Goal: Task Accomplishment & Management: Complete application form

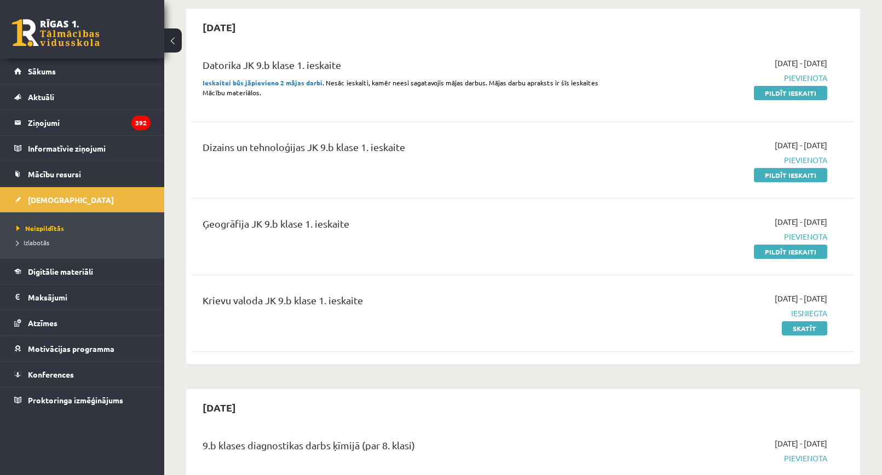
scroll to position [109, 0]
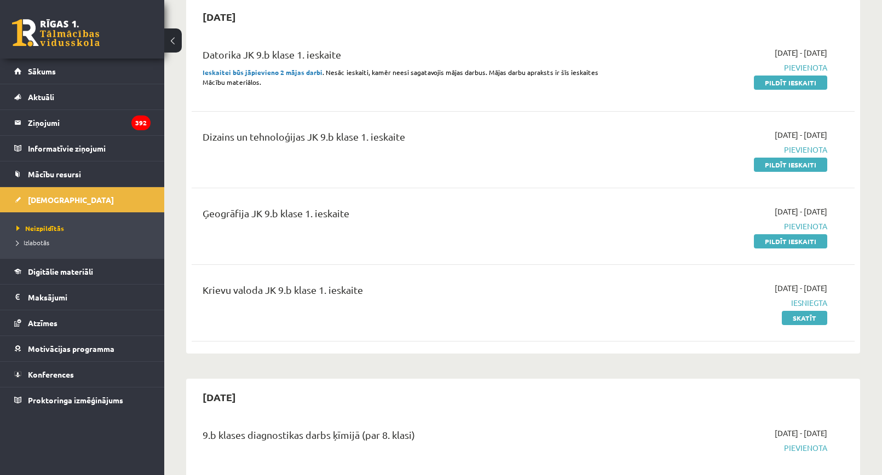
drag, startPoint x: 768, startPoint y: 243, endPoint x: 482, endPoint y: 65, distance: 336.4
click at [768, 243] on link "Pildīt ieskaiti" at bounding box center [790, 241] width 73 height 14
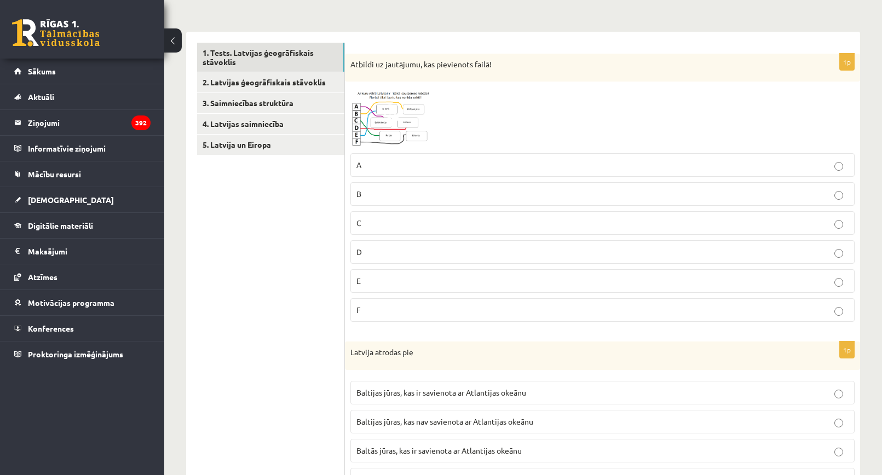
scroll to position [164, 0]
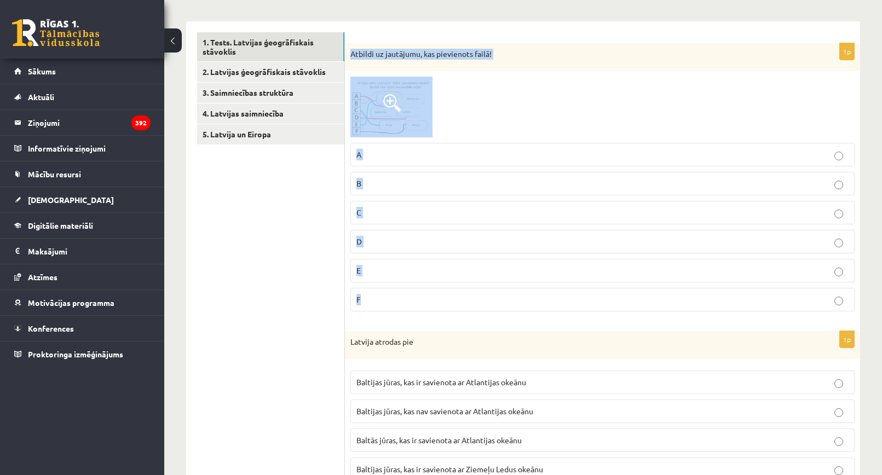
drag, startPoint x: 349, startPoint y: 52, endPoint x: 430, endPoint y: 304, distance: 265.2
click at [430, 304] on div "1p Atbildi uz jautājumu, kas pievienots failā! A B C D E F" at bounding box center [602, 181] width 515 height 277
copy div "Atbildi uz jautājumu, kas pievienots failā! A B C D E F"
click at [540, 94] on div at bounding box center [602, 107] width 504 height 61
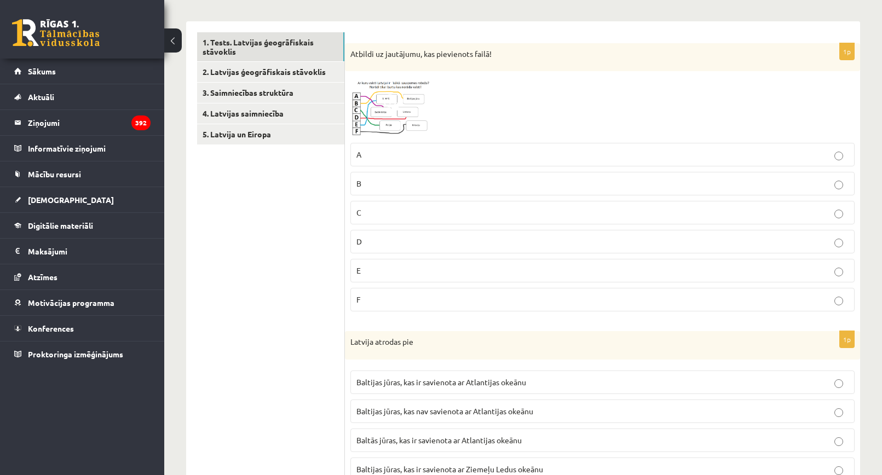
click at [384, 118] on img at bounding box center [391, 107] width 82 height 61
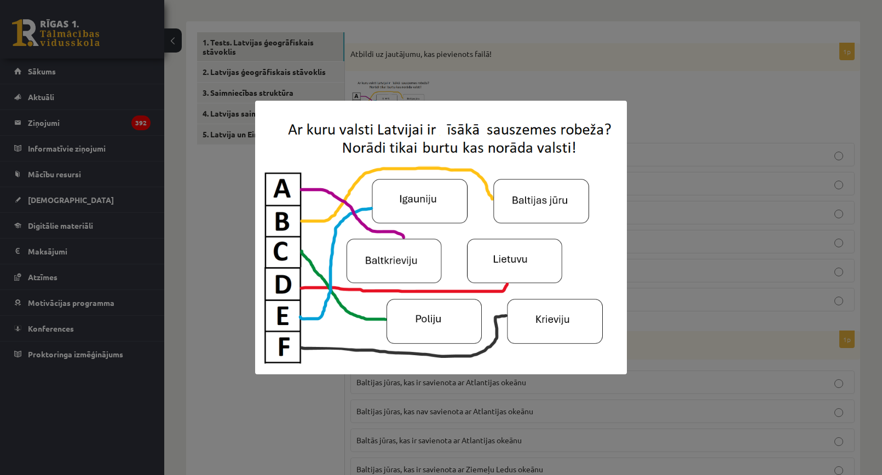
click at [683, 90] on div at bounding box center [441, 237] width 882 height 475
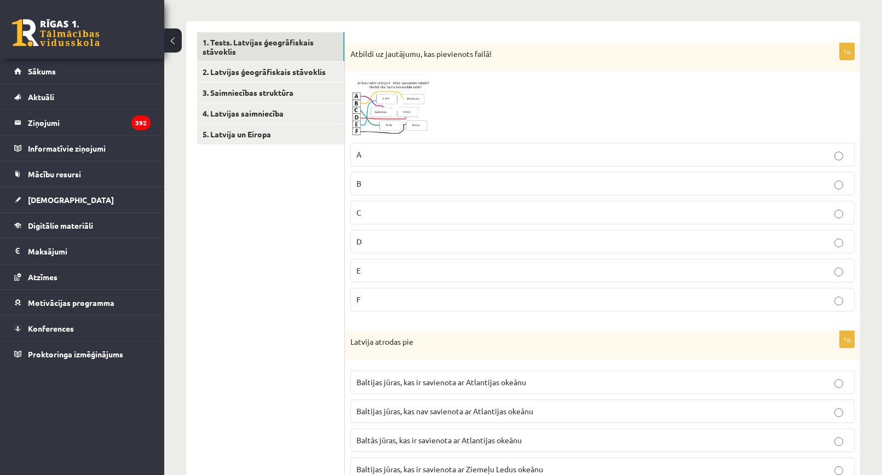
click at [399, 123] on img at bounding box center [391, 107] width 82 height 61
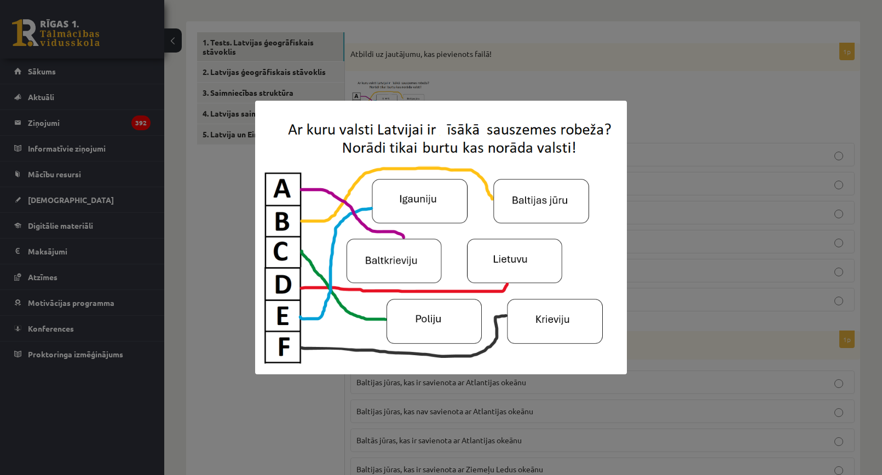
click at [652, 82] on div at bounding box center [441, 237] width 882 height 475
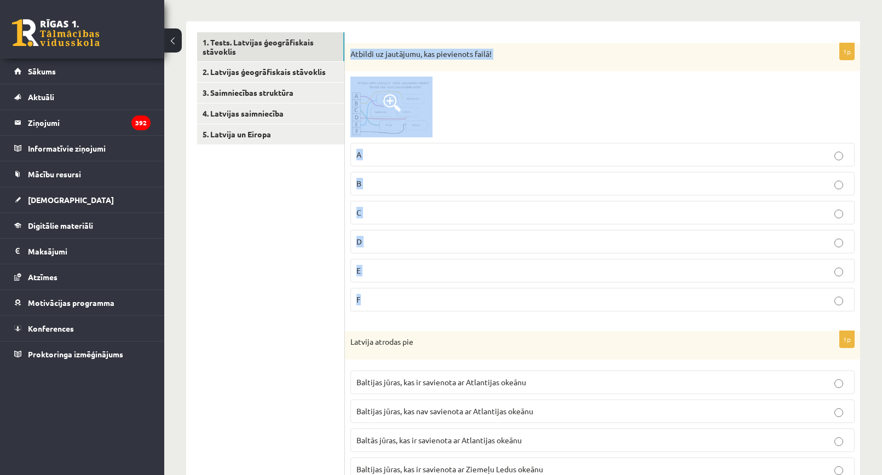
drag, startPoint x: 349, startPoint y: 49, endPoint x: 416, endPoint y: 297, distance: 256.8
click at [417, 297] on div "1p Atbildi uz jautājumu, kas pievienots failā! A B C D E F" at bounding box center [602, 181] width 515 height 277
copy div "Atbildi uz jautājumu, kas pievienots failā! A B C D E F"
click at [557, 45] on div "Atbildi uz jautājumu, kas pievienots failā!" at bounding box center [602, 57] width 515 height 28
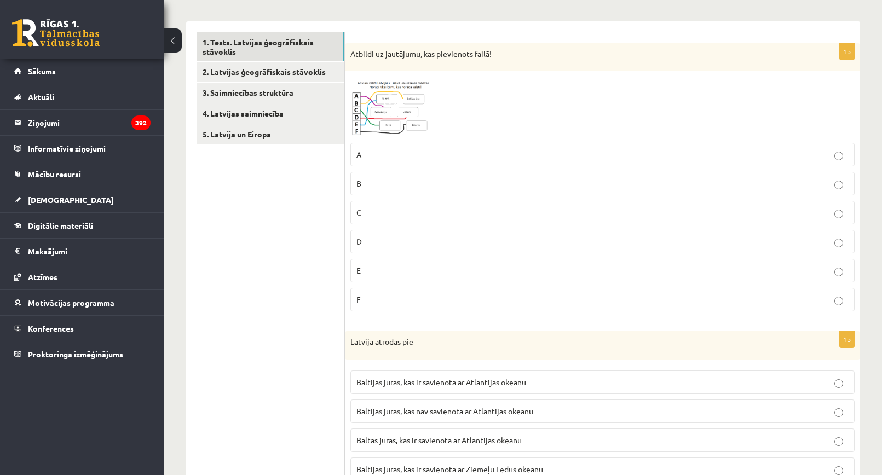
click at [400, 146] on label "A" at bounding box center [602, 155] width 504 height 24
click at [400, 144] on label "A" at bounding box center [602, 155] width 504 height 24
click at [407, 106] on img at bounding box center [391, 107] width 82 height 61
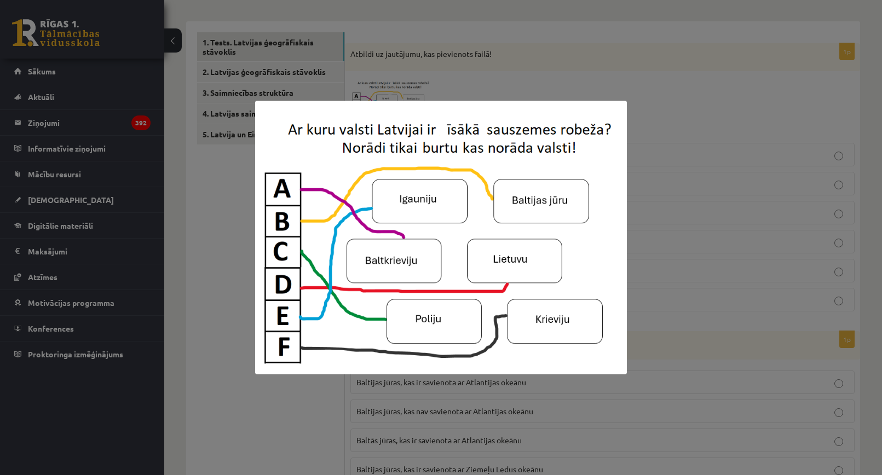
click at [704, 257] on div at bounding box center [441, 237] width 882 height 475
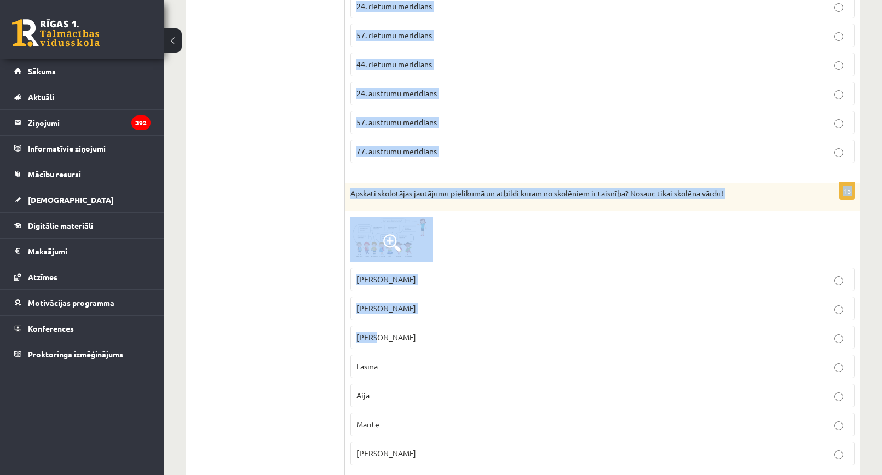
scroll to position [766, 0]
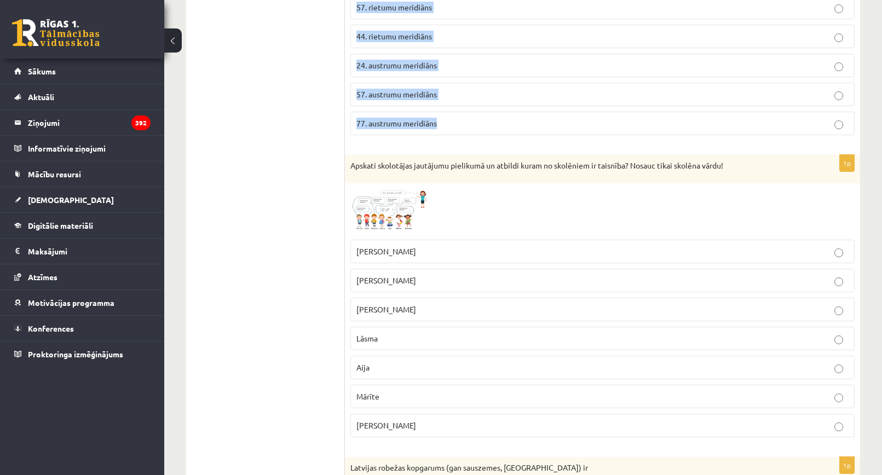
drag, startPoint x: 391, startPoint y: 233, endPoint x: 621, endPoint y: 118, distance: 256.4
copy form "Latvija atrodas pie Baltijas jūras, kas ir savienota ar Atlantijas okeānu Balti…"
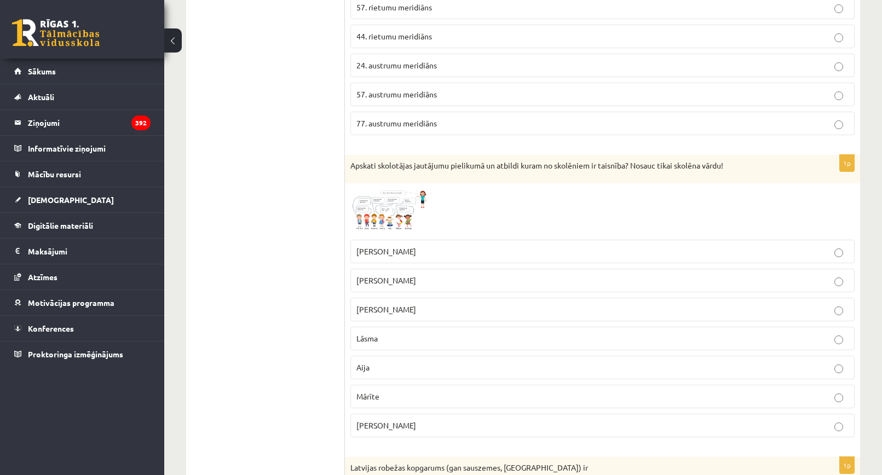
click at [593, 205] on div at bounding box center [602, 211] width 504 height 45
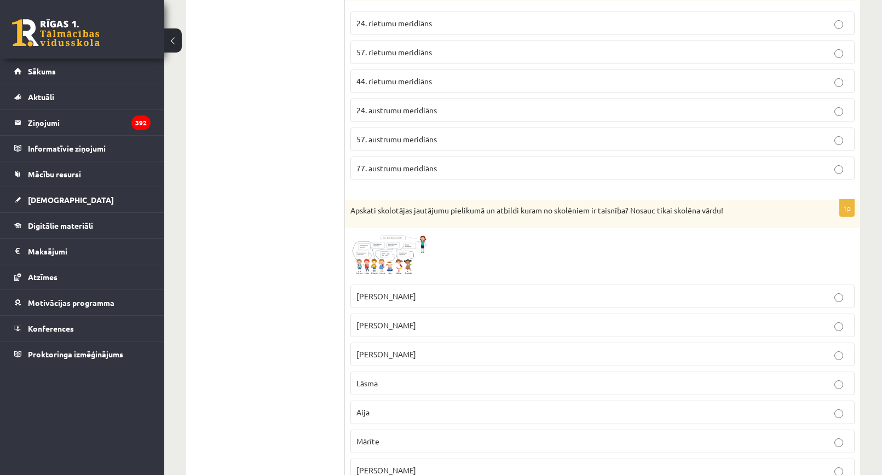
scroll to position [657, 0]
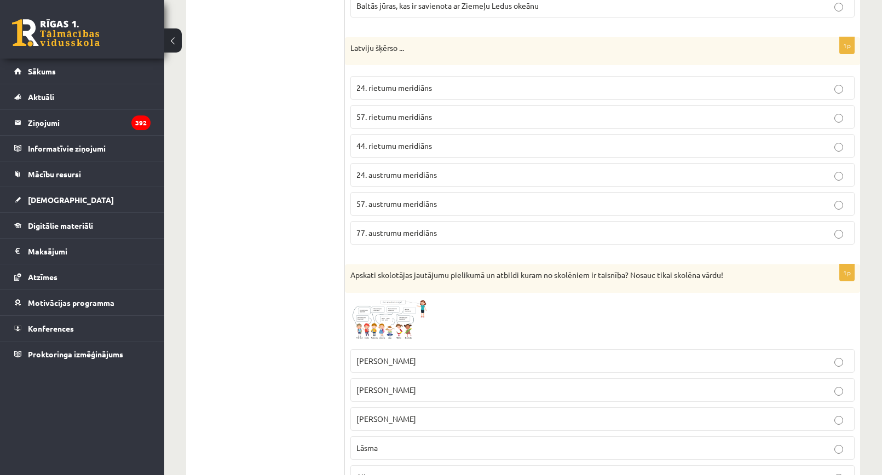
drag, startPoint x: 429, startPoint y: 172, endPoint x: 423, endPoint y: 171, distance: 6.7
click at [429, 172] on span "24. austrumu meridiāns" at bounding box center [396, 175] width 80 height 10
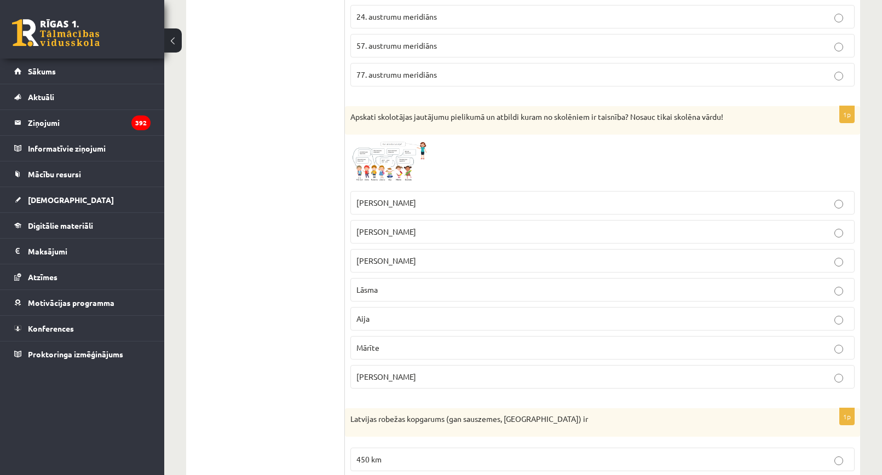
scroll to position [876, 0]
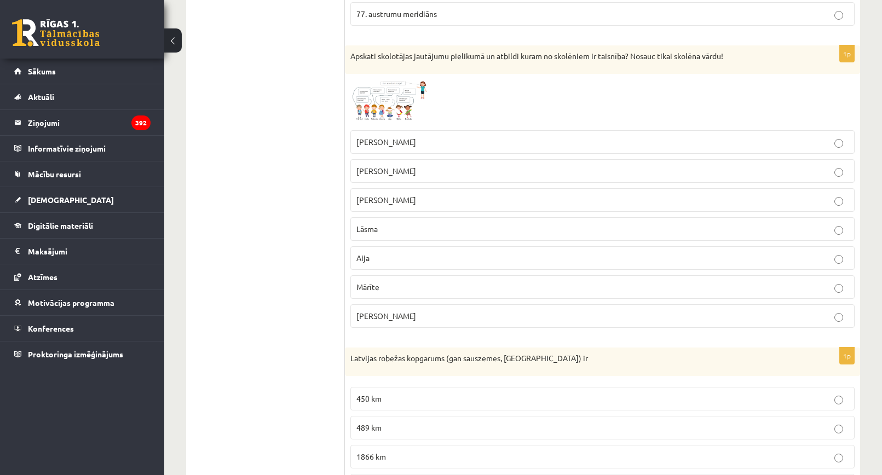
click at [382, 98] on img at bounding box center [391, 101] width 82 height 45
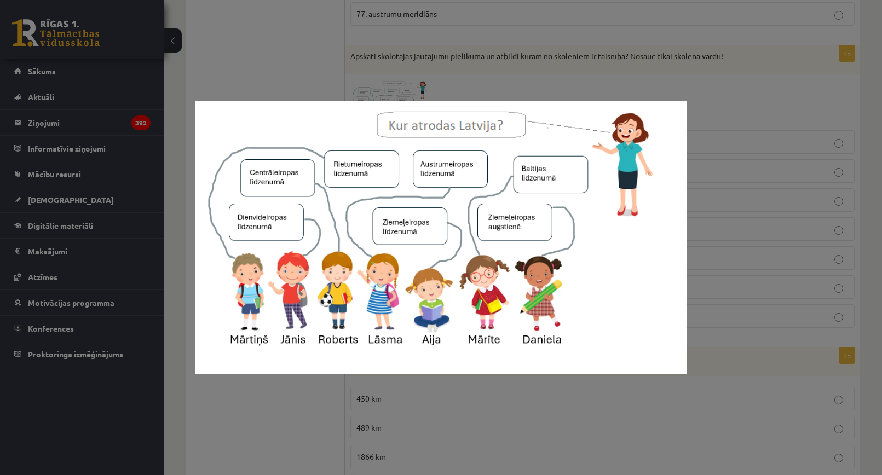
click at [817, 133] on div at bounding box center [441, 237] width 882 height 475
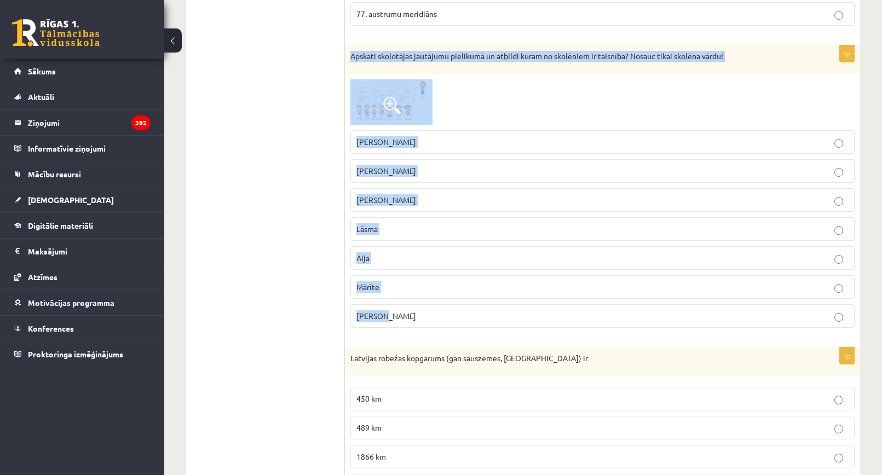
drag, startPoint x: 349, startPoint y: 51, endPoint x: 444, endPoint y: 321, distance: 286.0
click at [444, 321] on div "1p Apskati skolotājas jautājumu pielikumā un atbildi kuram no skolēniem ir tais…" at bounding box center [602, 190] width 515 height 291
copy div "Apskati skolotājas jautājumu pielikumā un atbildi kuram no skolēniem ir taisnīb…"
click at [563, 78] on div "1p Apskati skolotājas jautājumu pielikumā un atbildi kuram no skolēniem ir tais…" at bounding box center [602, 190] width 515 height 291
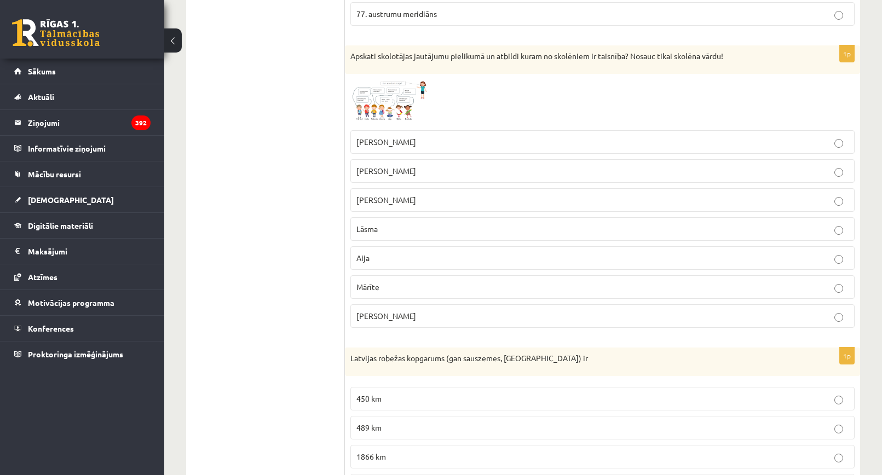
click at [372, 233] on span "Lāsma" at bounding box center [366, 229] width 21 height 10
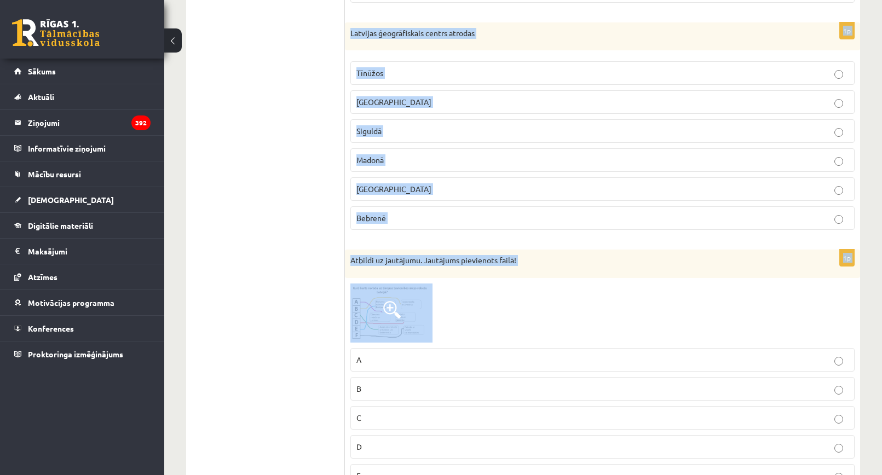
scroll to position [1478, 0]
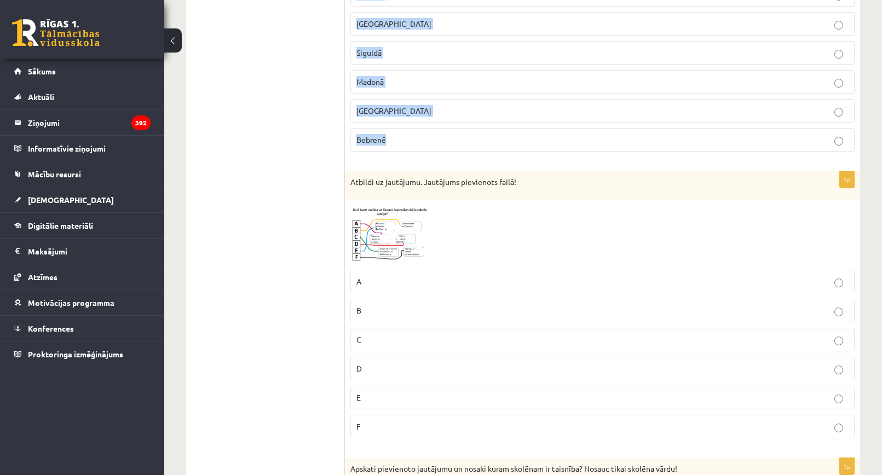
drag, startPoint x: 348, startPoint y: 86, endPoint x: 464, endPoint y: 135, distance: 125.9
copy form "Latvijas robežas kopgarums (gan sauszemes, gan jūras) ir 450 km 489 km 1866 km …"
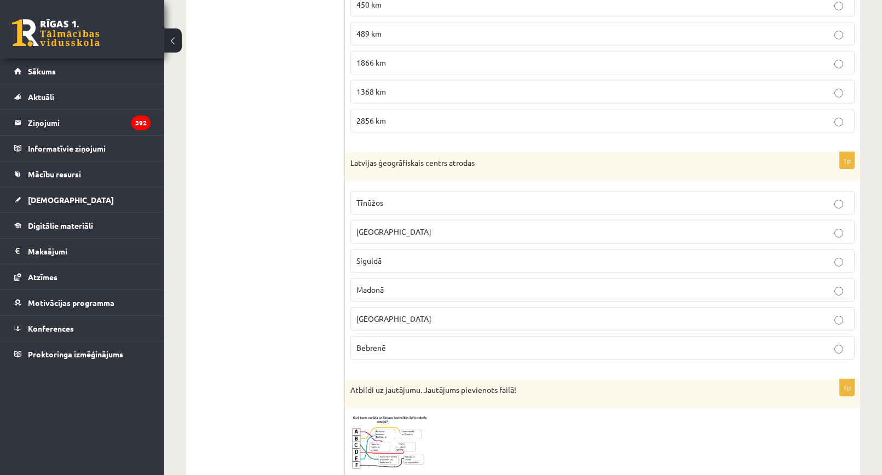
scroll to position [1150, 0]
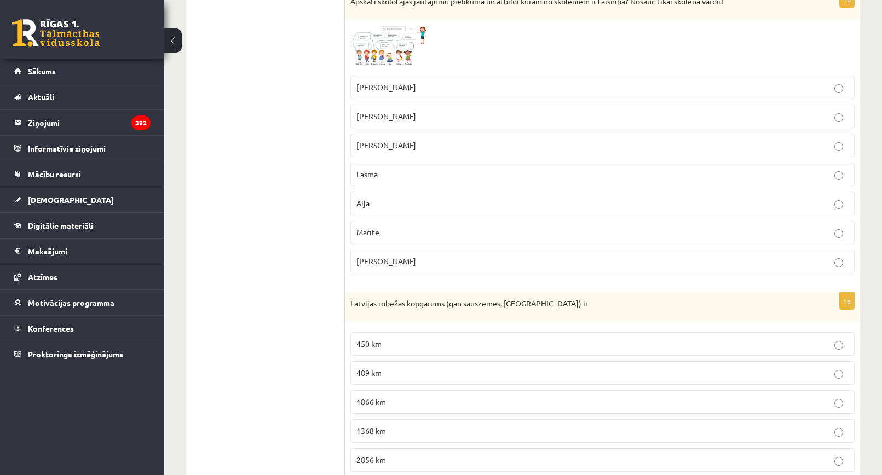
click at [389, 401] on p "1866 km" at bounding box center [602, 401] width 492 height 11
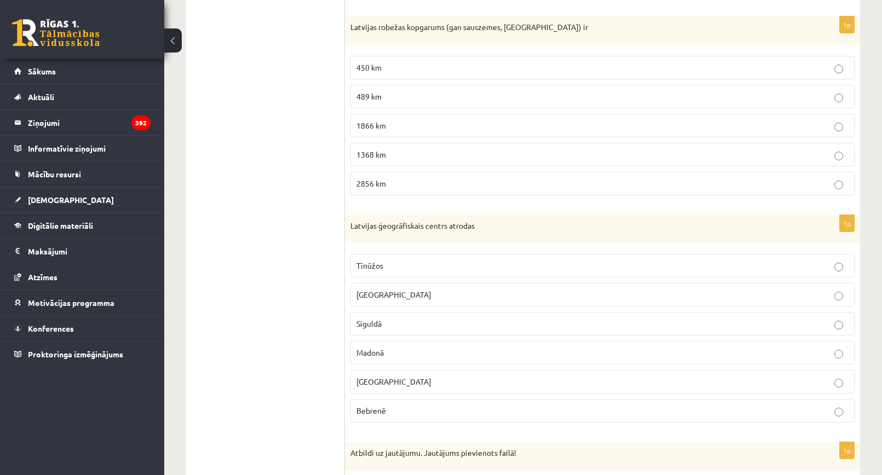
scroll to position [1259, 0]
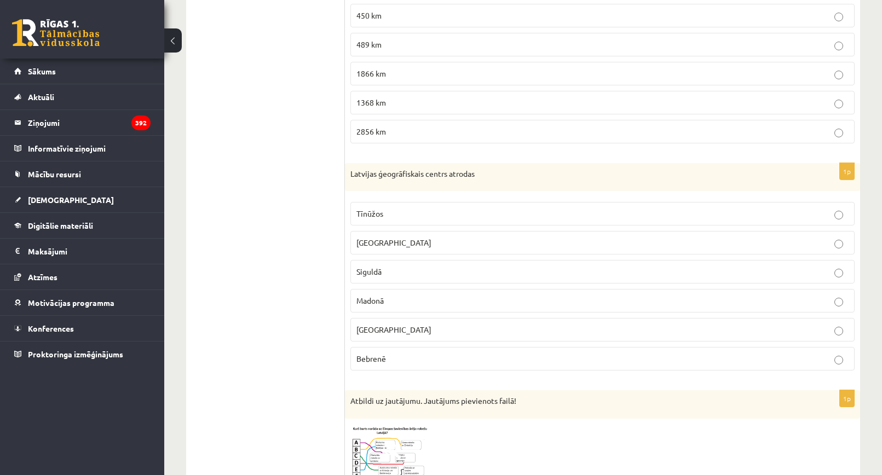
click at [445, 207] on label "Tīnūžos" at bounding box center [602, 214] width 504 height 24
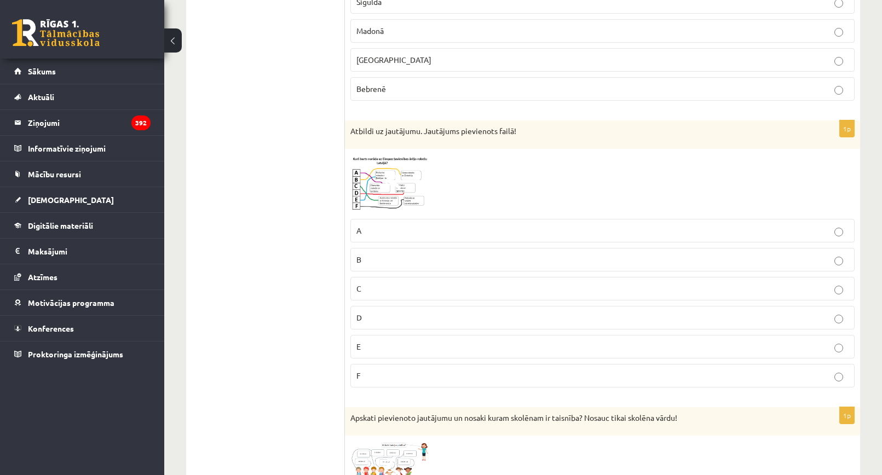
scroll to position [1533, 0]
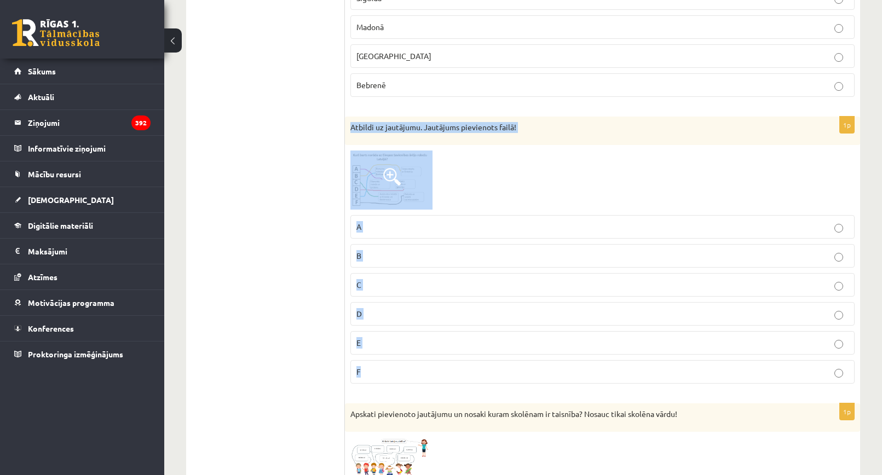
drag, startPoint x: 358, startPoint y: 136, endPoint x: 453, endPoint y: 377, distance: 258.5
click at [453, 377] on div "1p Atbildi uz jautājumu. Jautājums pievienots failā! A B C D E F" at bounding box center [602, 255] width 515 height 276
copy div "Atbildi uz jautājumu. Jautājums pievienots failā! A B C D E F"
drag, startPoint x: 526, startPoint y: 173, endPoint x: 540, endPoint y: 131, distance: 44.3
click at [526, 172] on div at bounding box center [602, 180] width 504 height 59
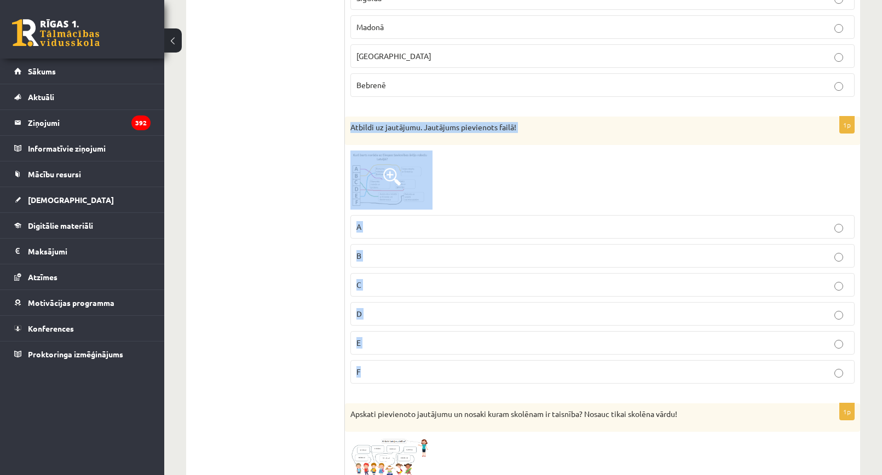
click at [502, 165] on div at bounding box center [602, 180] width 504 height 59
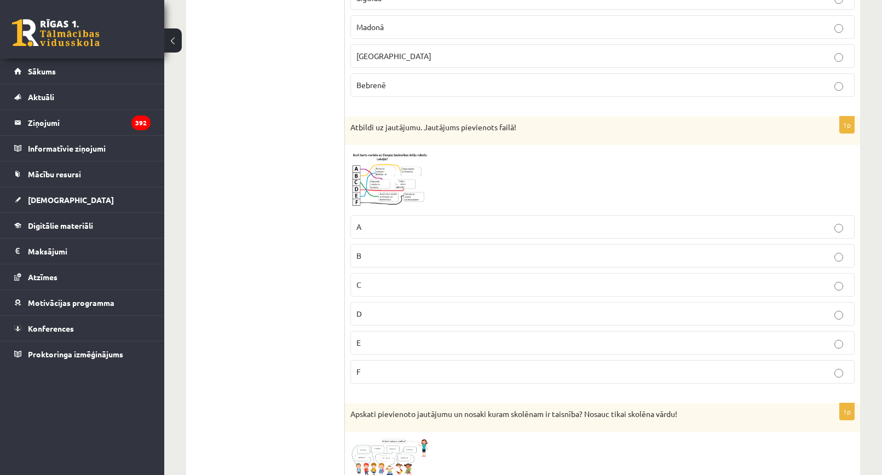
click at [406, 173] on img at bounding box center [391, 180] width 82 height 59
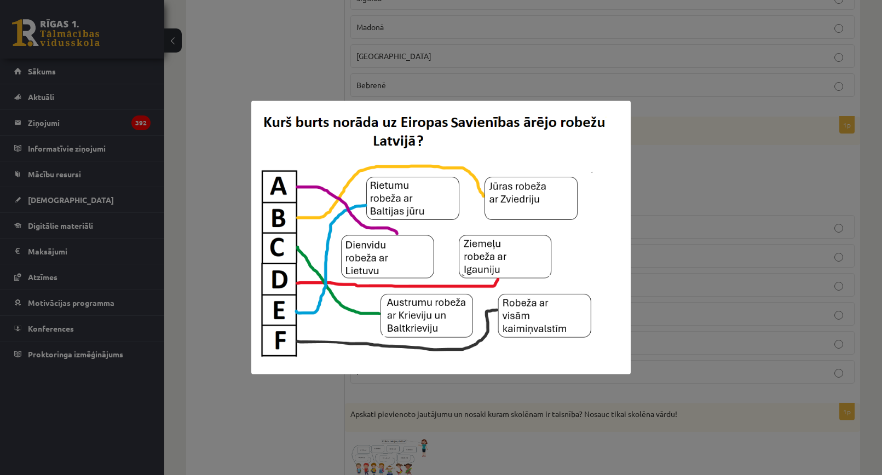
click at [718, 192] on div at bounding box center [441, 237] width 882 height 475
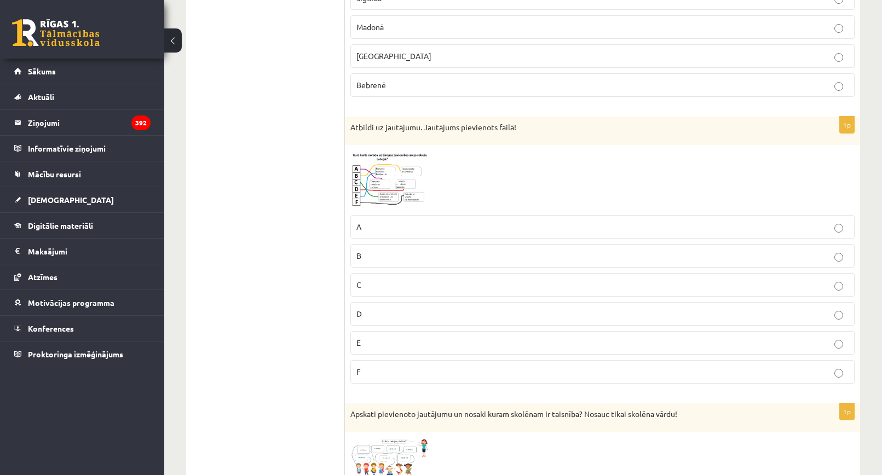
click at [370, 276] on label "C" at bounding box center [602, 285] width 504 height 24
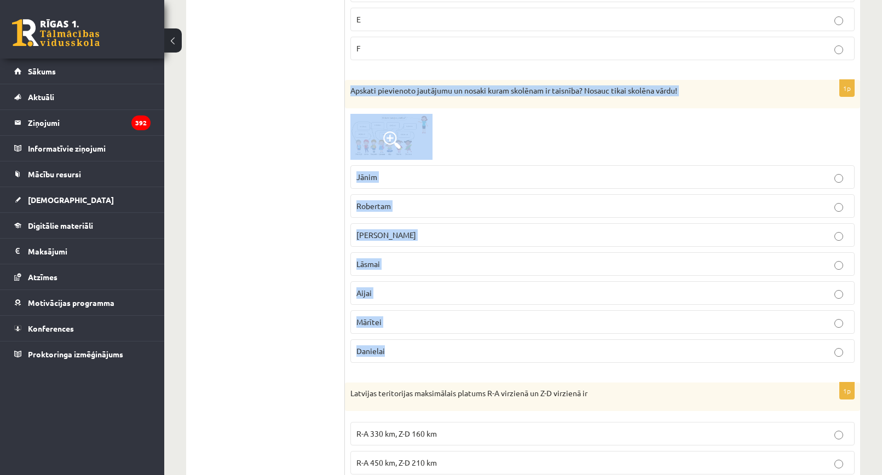
scroll to position [1916, 0]
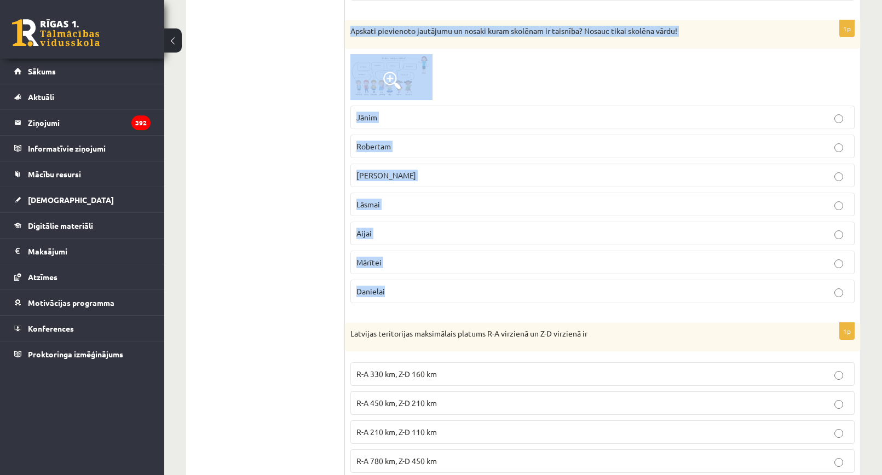
drag, startPoint x: 349, startPoint y: 137, endPoint x: 508, endPoint y: 296, distance: 224.5
click at [508, 296] on div "1p Apskati pievienoto jautājumu un nosaki kuram skolēnam ir taisnība? Nosauc ti…" at bounding box center [602, 166] width 515 height 292
copy div "Apskati pievienoto jautājumu un nosaki kuram skolēnam ir taisnība? Nosauc tikai…"
click at [472, 312] on div "1p Apskati pievienoto jautājumu un nosaki kuram skolēnam ir taisnība? Nosauc ti…" at bounding box center [602, 166] width 515 height 292
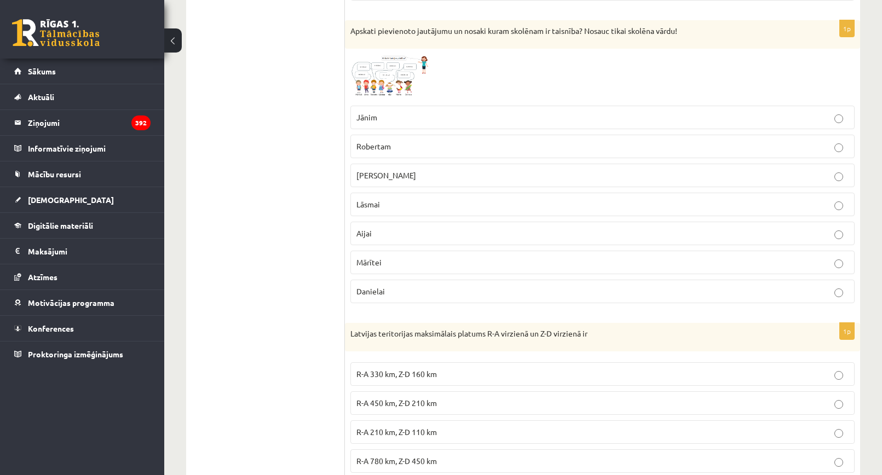
click at [393, 66] on img at bounding box center [391, 77] width 82 height 46
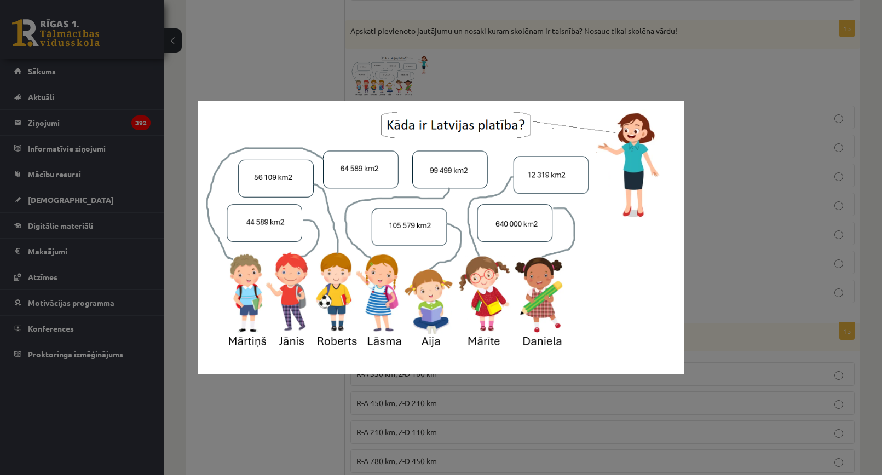
click at [280, 428] on div at bounding box center [441, 237] width 882 height 475
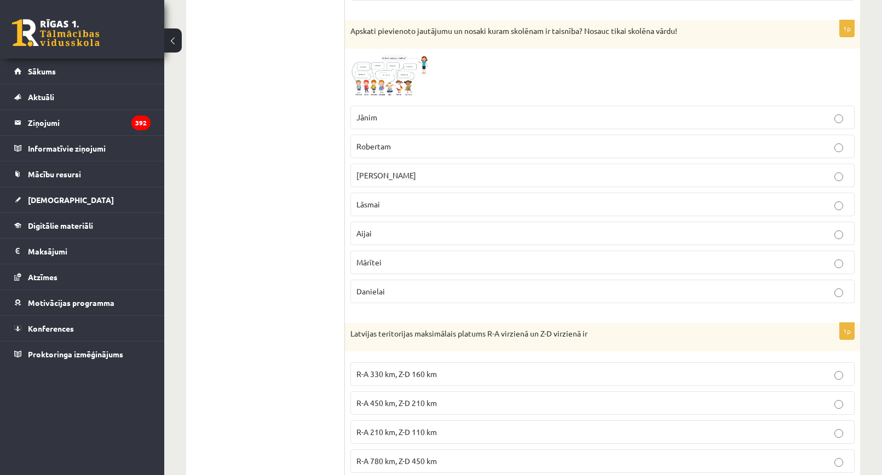
click at [379, 181] on p "Mārtiņam" at bounding box center [602, 175] width 492 height 11
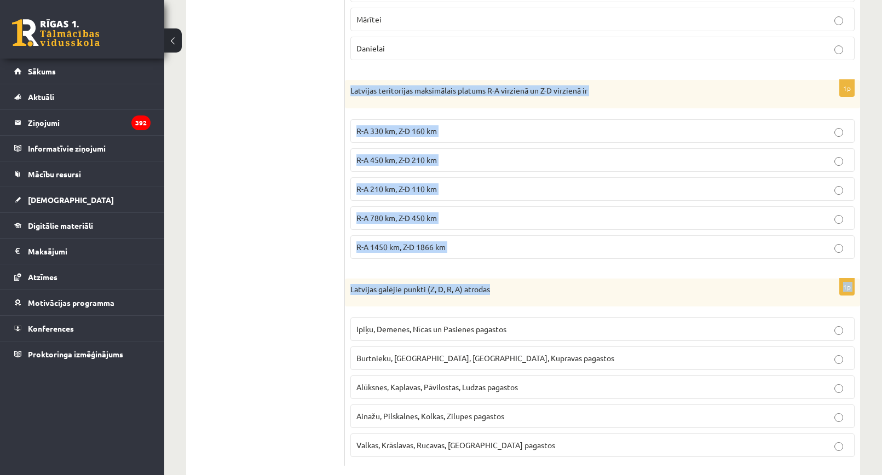
scroll to position [2183, 0]
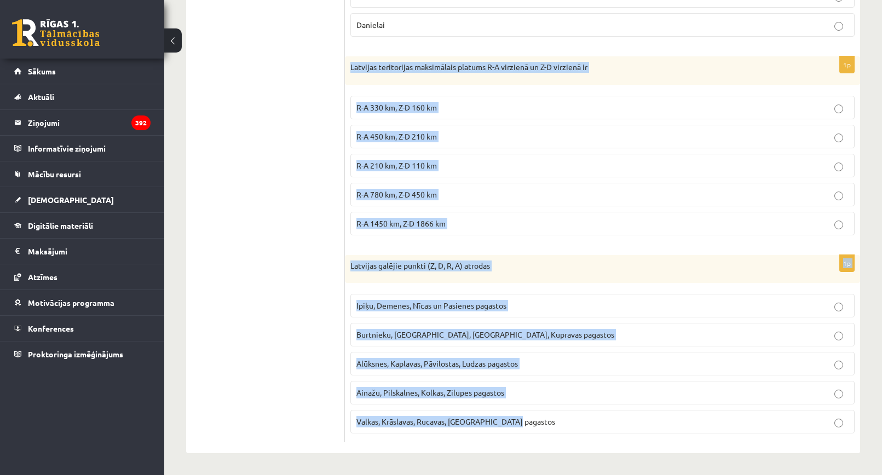
drag, startPoint x: 361, startPoint y: 123, endPoint x: 544, endPoint y: 426, distance: 354.6
copy form "Latvijas teritorijas maksimālais platums R-A virzienā un Z-D virzienā ir R-A 33…"
click at [563, 265] on p "Latvijas galējie punkti (Z, D, R, A) atrodas" at bounding box center [574, 266] width 449 height 11
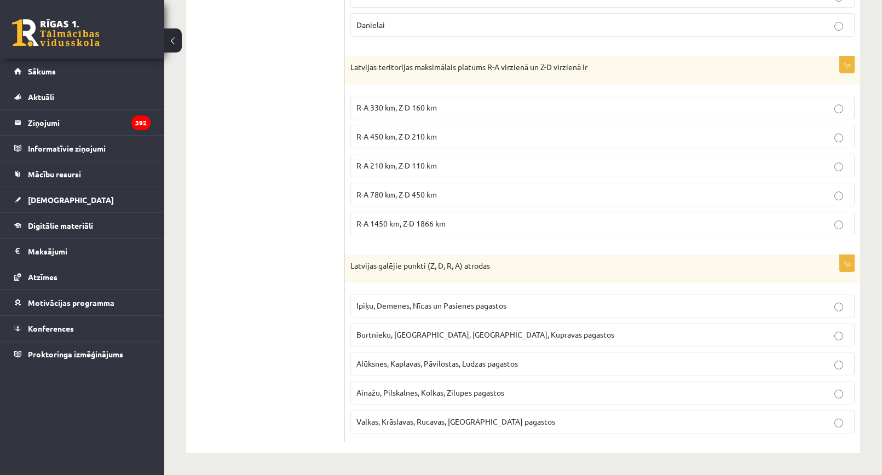
click at [423, 130] on label "R-A 450 km, Z-D 210 km" at bounding box center [602, 137] width 504 height 24
click at [451, 302] on span "Ipiķu, Demenes, Nīcas un Pasienes pagastos" at bounding box center [431, 306] width 150 height 10
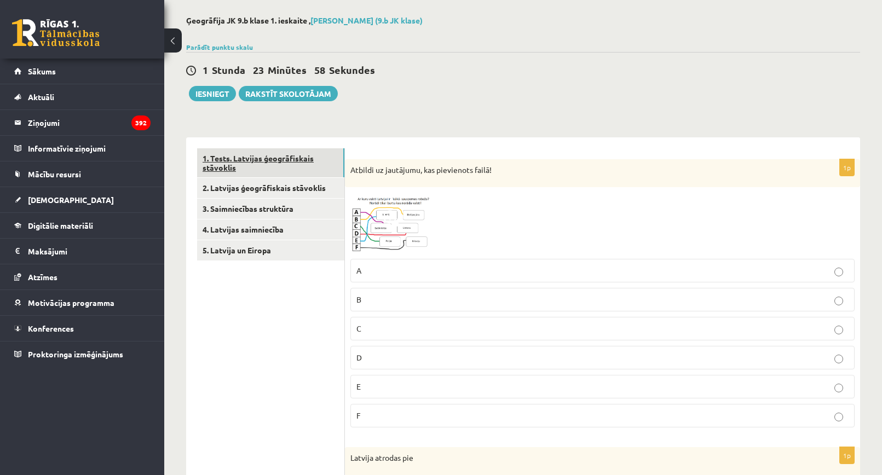
scroll to position [0, 0]
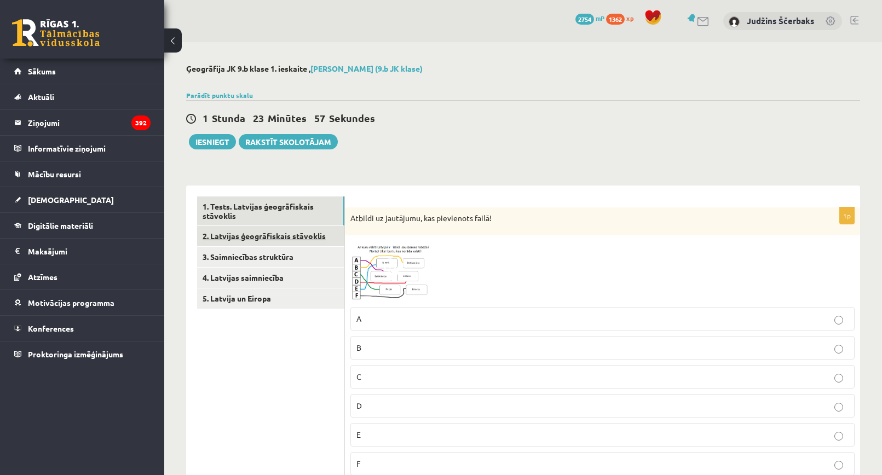
click at [237, 230] on link "2. Latvijas ģeogrāfiskais stāvoklis" at bounding box center [270, 236] width 147 height 20
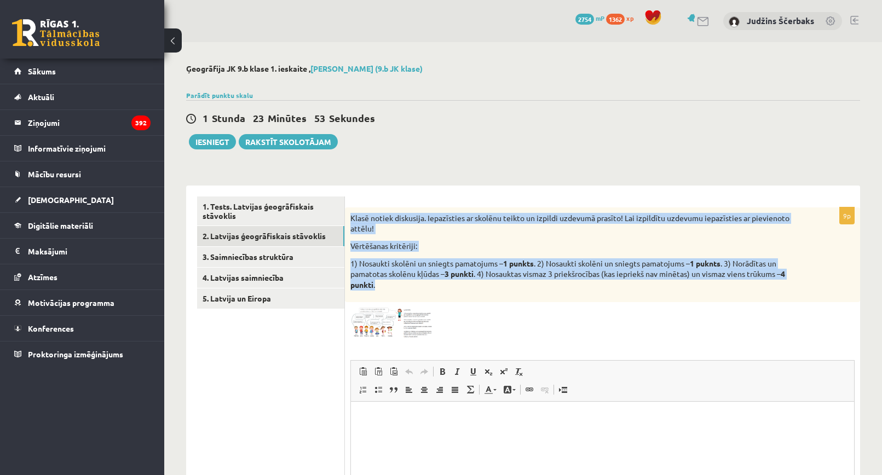
drag, startPoint x: 351, startPoint y: 218, endPoint x: 418, endPoint y: 292, distance: 100.4
click at [418, 292] on div "Klasē notiek diskusija. Iepazīsties ar skolēnu teikto un izpildi uzdevumā prasī…" at bounding box center [602, 254] width 515 height 95
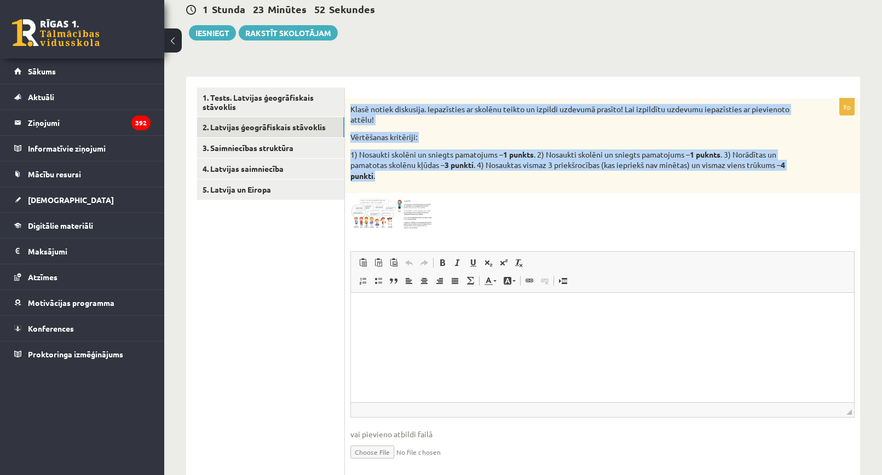
scroll to position [109, 0]
copy div "Klasē notiek diskusija. Iepazīsties ar skolēnu teikto un izpildi uzdevumā prasī…"
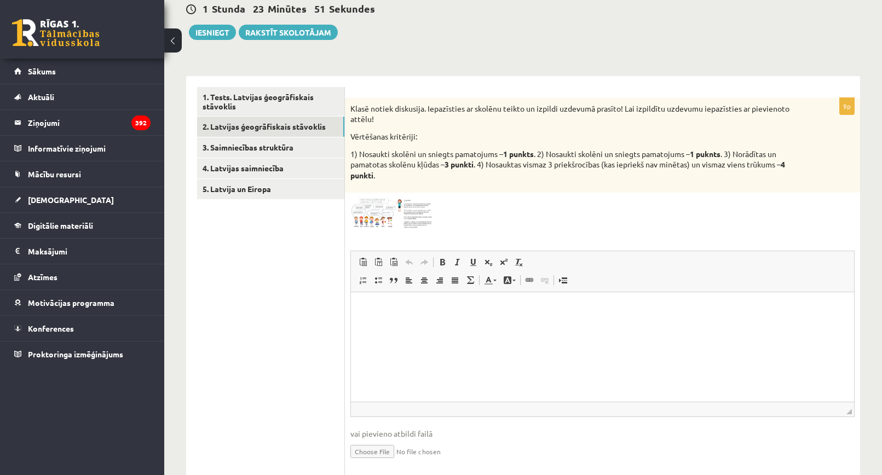
click at [547, 198] on div "9p Klasē notiek diskusija. Iepazīsties ar skolēnu teikto un izpildi uzdevumā pr…" at bounding box center [602, 288] width 515 height 381
click at [385, 209] on img at bounding box center [391, 213] width 82 height 31
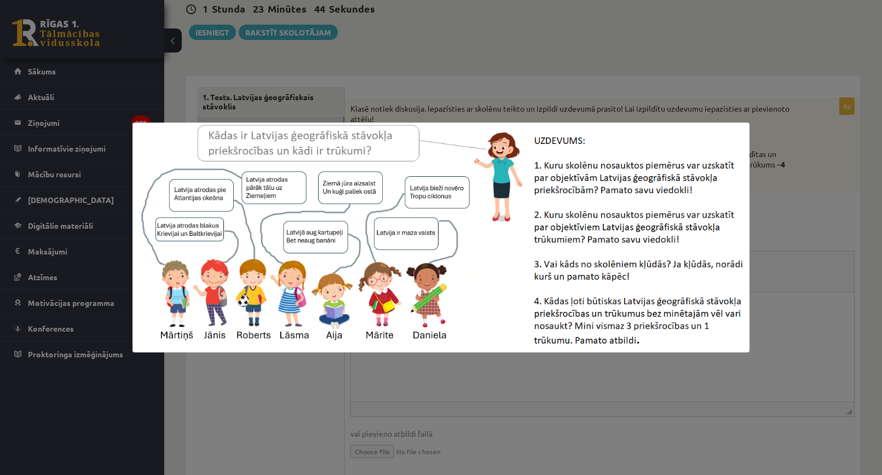
click at [783, 211] on div at bounding box center [441, 237] width 882 height 475
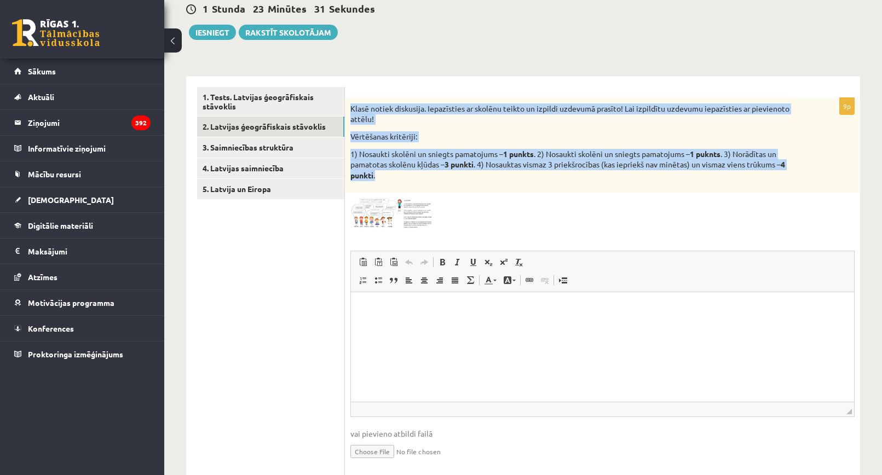
drag, startPoint x: 347, startPoint y: 107, endPoint x: 408, endPoint y: 179, distance: 94.8
click at [408, 179] on div "Klasē notiek diskusija. Iepazīsties ar skolēnu teikto un izpildi uzdevumā prasī…" at bounding box center [602, 145] width 515 height 95
copy div "Klasē notiek diskusija. Iepazīsties ar skolēnu teikto un izpildi uzdevumā prasī…"
click at [434, 171] on p "1) Nosaukti skolēni un sniegts pamatojums – 1 punkts . 2) Nosaukti skolēni un s…" at bounding box center [574, 165] width 449 height 32
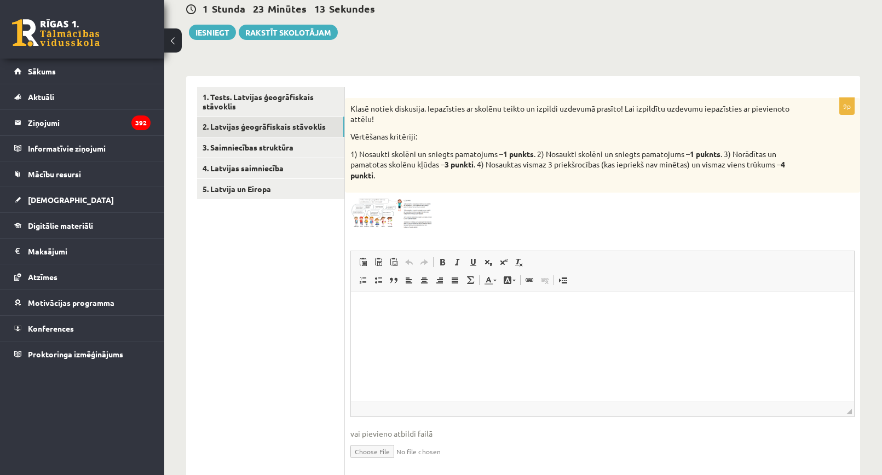
click at [376, 226] on img at bounding box center [391, 213] width 82 height 31
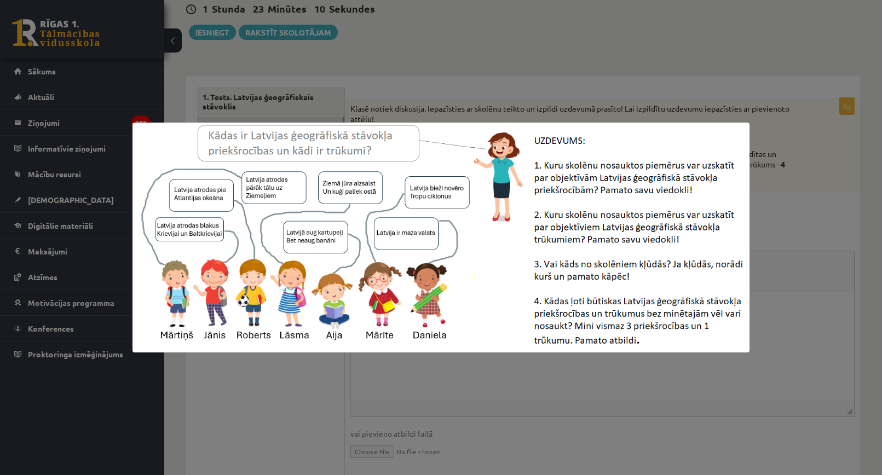
click at [306, 374] on div at bounding box center [441, 237] width 882 height 475
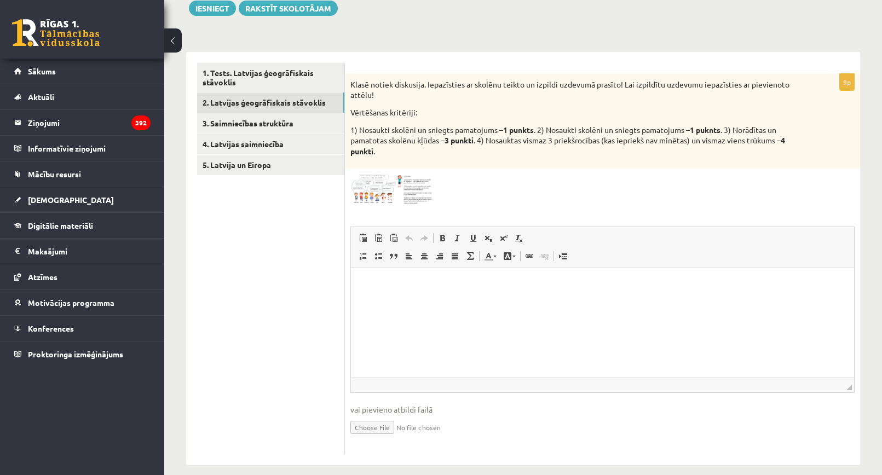
scroll to position [147, 0]
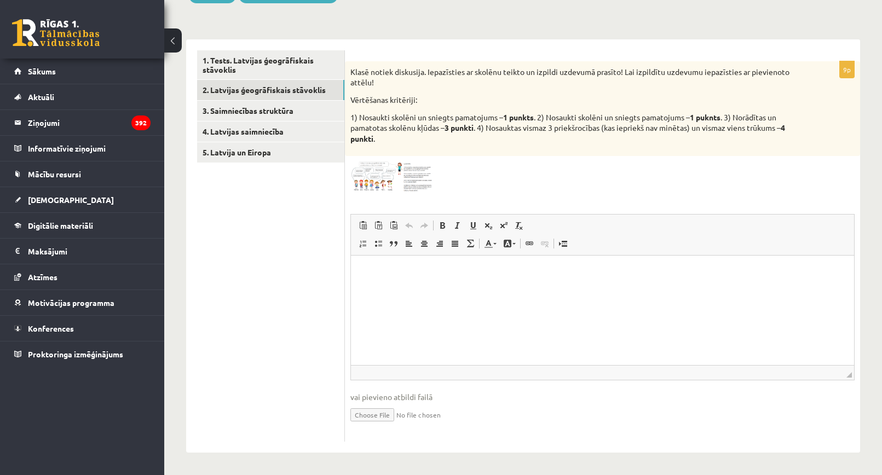
click at [367, 186] on img at bounding box center [391, 177] width 82 height 31
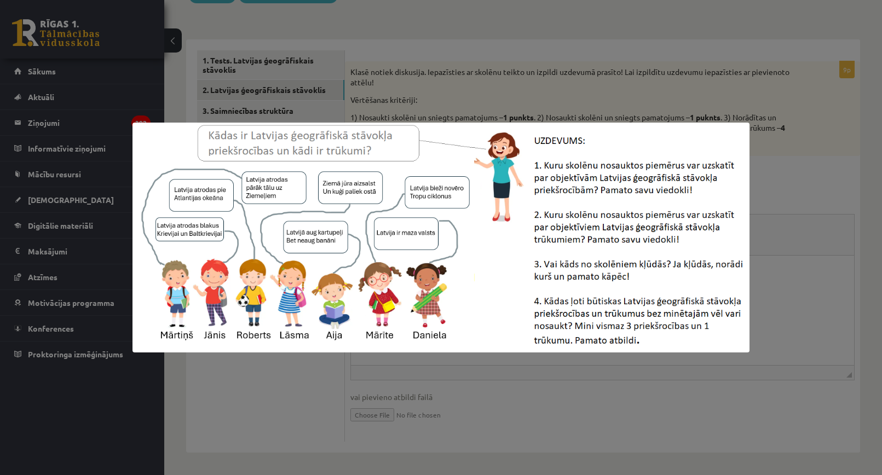
click at [258, 397] on div at bounding box center [441, 237] width 882 height 475
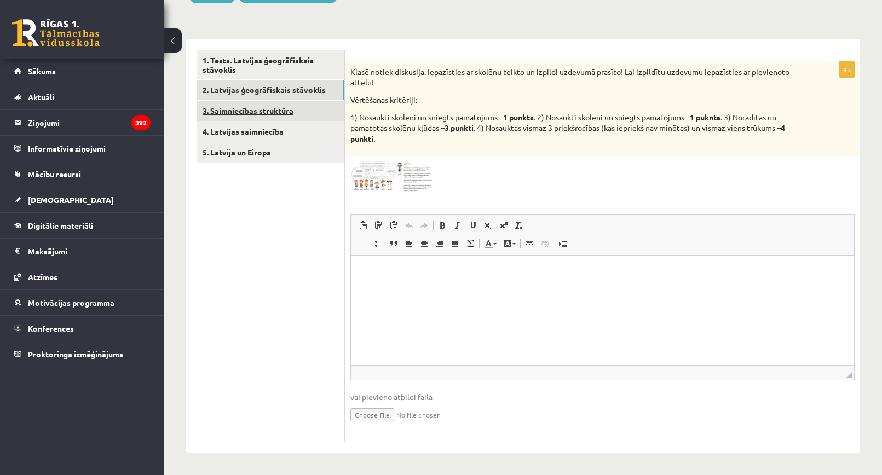
click at [273, 103] on link "3. Saimniecības struktūra" at bounding box center [270, 111] width 147 height 20
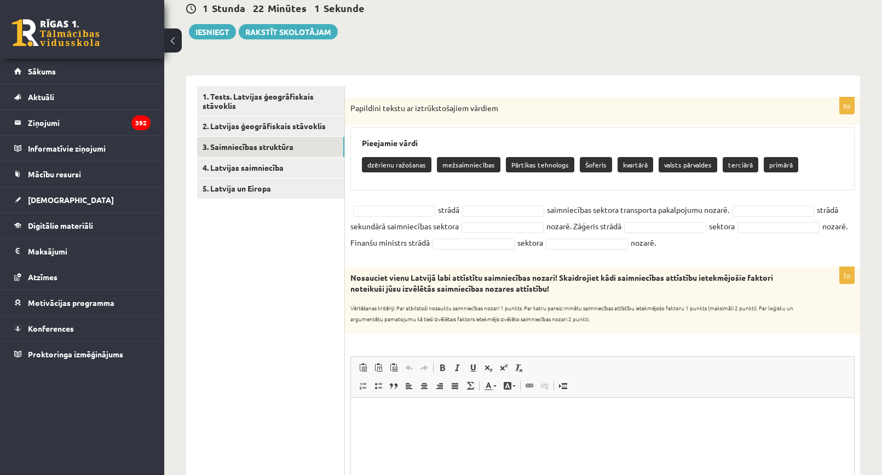
scroll to position [92, 0]
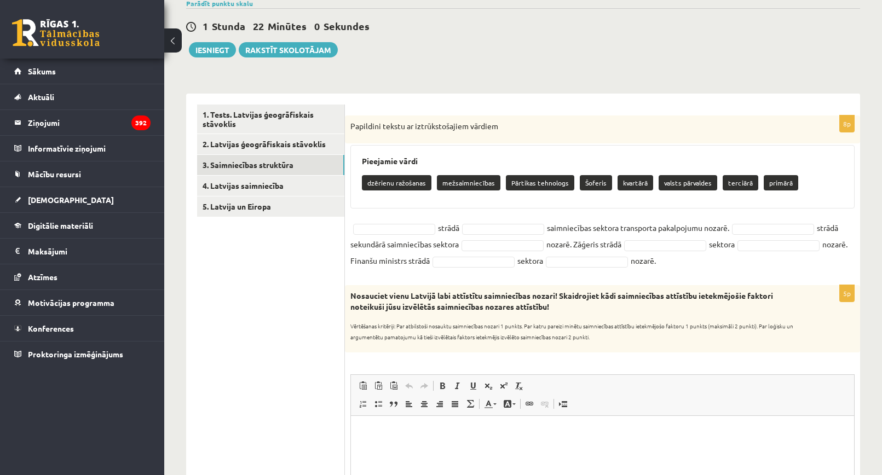
drag, startPoint x: 347, startPoint y: 121, endPoint x: 736, endPoint y: 263, distance: 414.3
click at [736, 263] on div "8p Papildini tekstu ar iztrūkstošajiem vārdiem Pieejamie vārdi dzērienu ražošan…" at bounding box center [602, 195] width 515 height 159
click at [720, 266] on fieldset "strādā saimniecības sektora transporta pakalpojumu nozarē. strādā sekundārā sai…" at bounding box center [602, 244] width 504 height 49
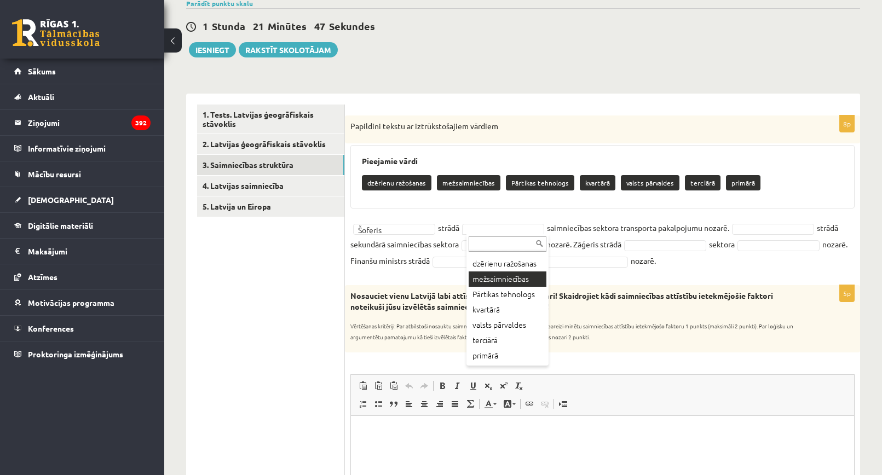
scroll to position [36, 0]
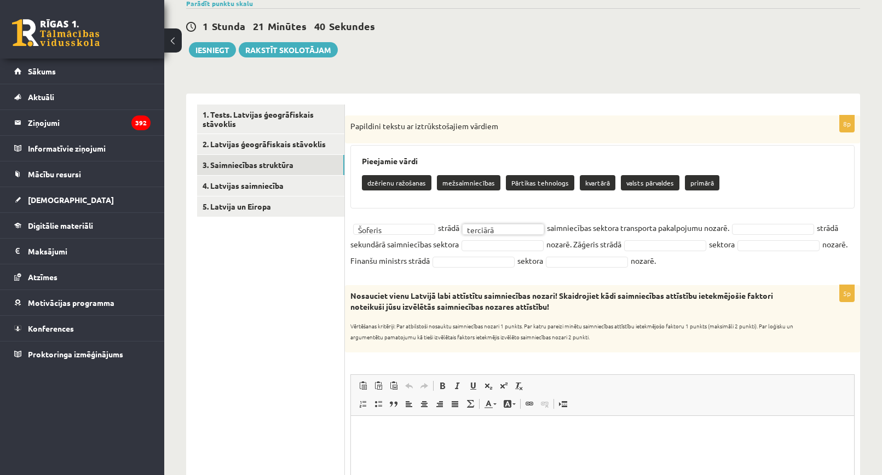
click at [765, 222] on fieldset "Šoferis ******* strādā terciārā ******** saimniecības sektora transporta pakalp…" at bounding box center [602, 244] width 504 height 49
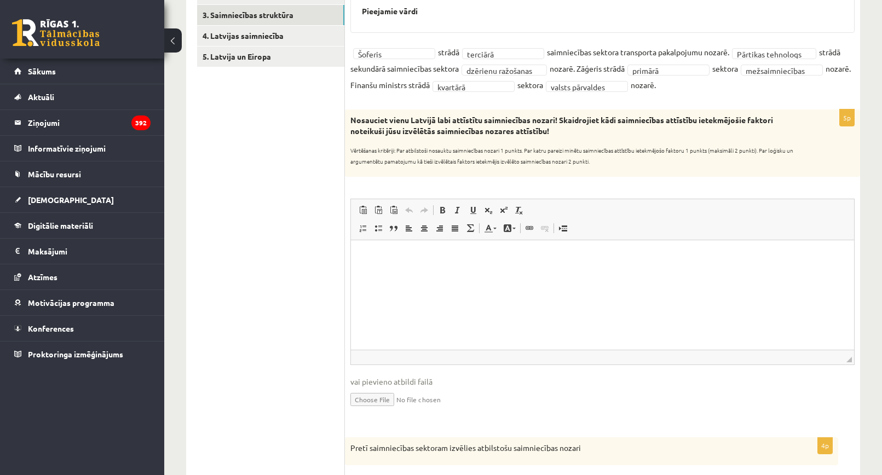
scroll to position [222, 0]
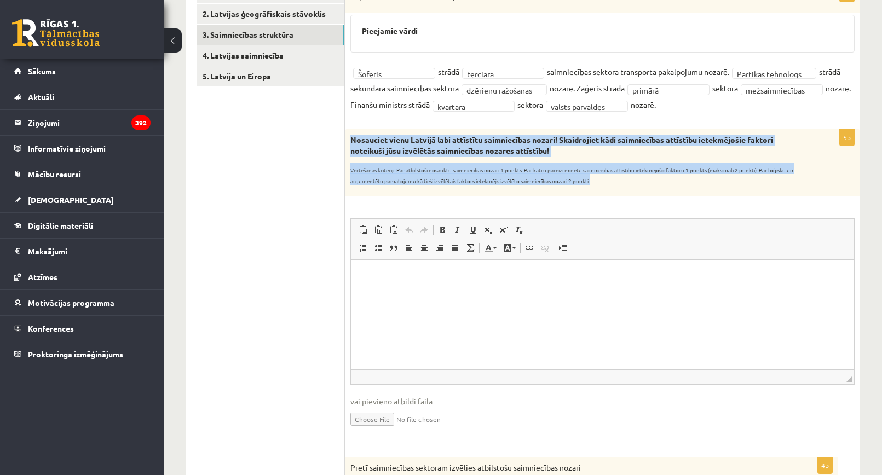
drag, startPoint x: 349, startPoint y: 137, endPoint x: 607, endPoint y: 184, distance: 262.6
click at [607, 184] on div "Nosauciet vienu Latvijā labi attīstītu saimniecības nozari! Skaidrojiet kādi sa…" at bounding box center [602, 162] width 515 height 67
click at [626, 182] on p "Vērtēšanas kritēriji: Par atbilstoši nosauktu saimniecības nozari 1 punkts. Par…" at bounding box center [574, 173] width 449 height 21
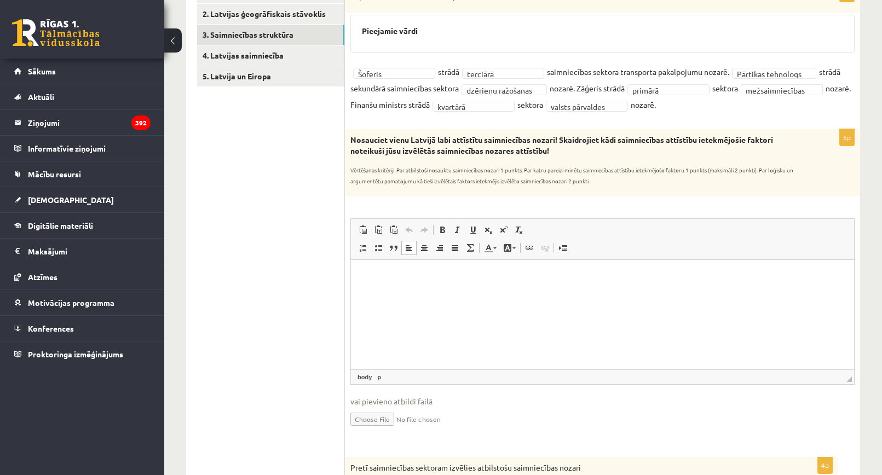
click at [417, 280] on p "Визуальный текстовый редактор, wiswyg-editor-user-answer-47434018684980" at bounding box center [602, 275] width 481 height 11
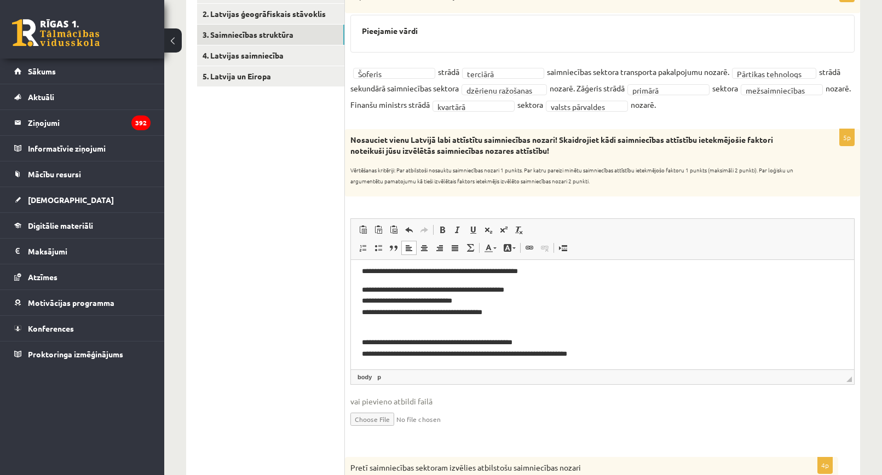
scroll to position [7, 0]
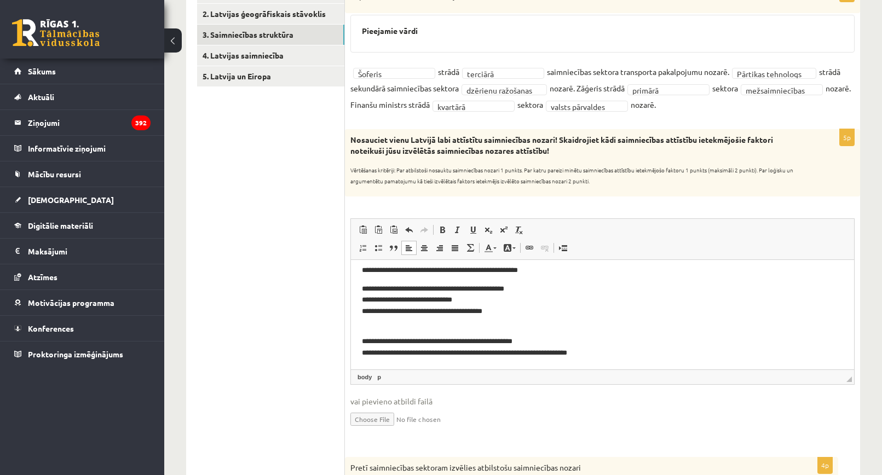
click at [504, 305] on p "**********" at bounding box center [598, 300] width 473 height 34
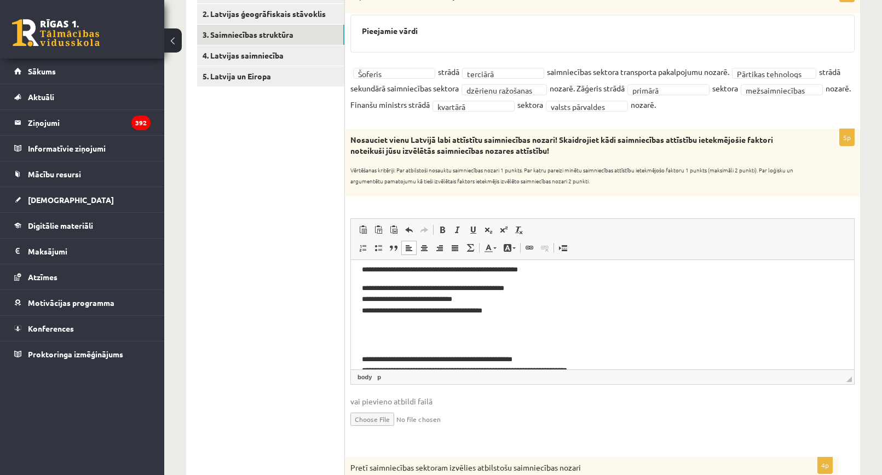
click at [460, 315] on p "**********" at bounding box center [598, 300] width 473 height 34
click at [455, 322] on body "**********" at bounding box center [602, 320] width 481 height 112
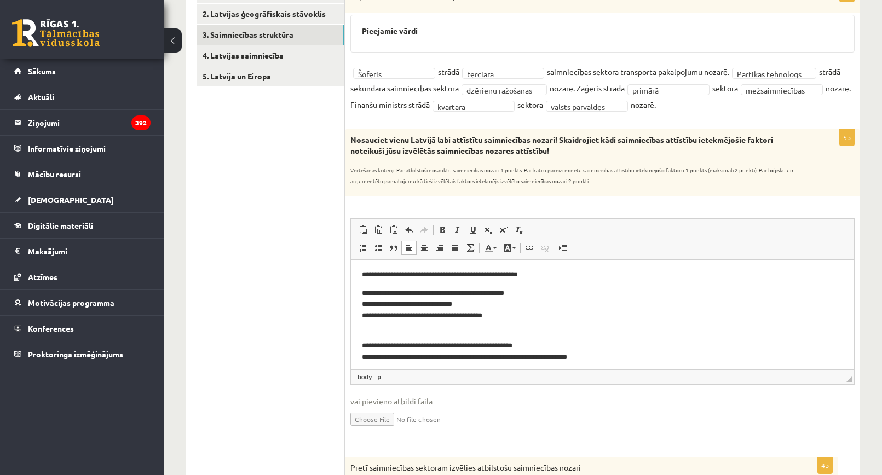
scroll to position [0, 0]
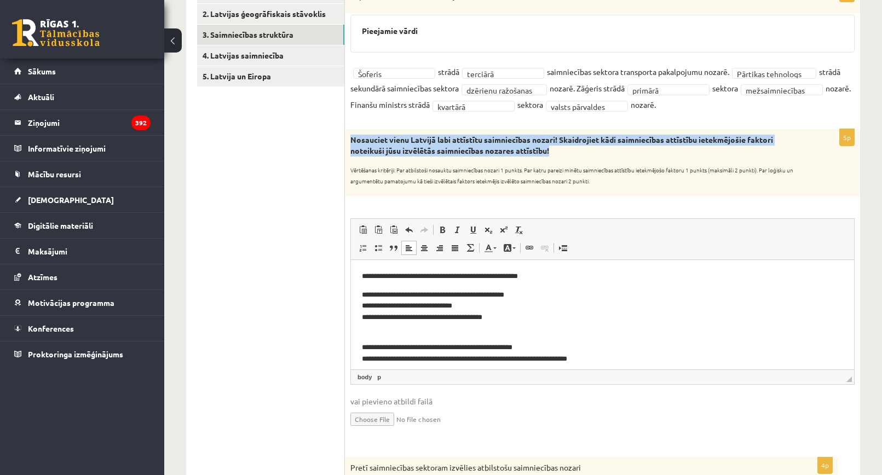
drag, startPoint x: 355, startPoint y: 140, endPoint x: 557, endPoint y: 149, distance: 201.7
click at [557, 148] on p "Nosauciet vienu Latvijā labi attīstītu saimniecības nozari! Skaidrojiet kādi sa…" at bounding box center [574, 145] width 449 height 21
click at [561, 148] on p "Nosauciet vienu Latvijā labi attīstītu saimniecības nozari! Skaidrojiet kādi sa…" at bounding box center [574, 145] width 449 height 21
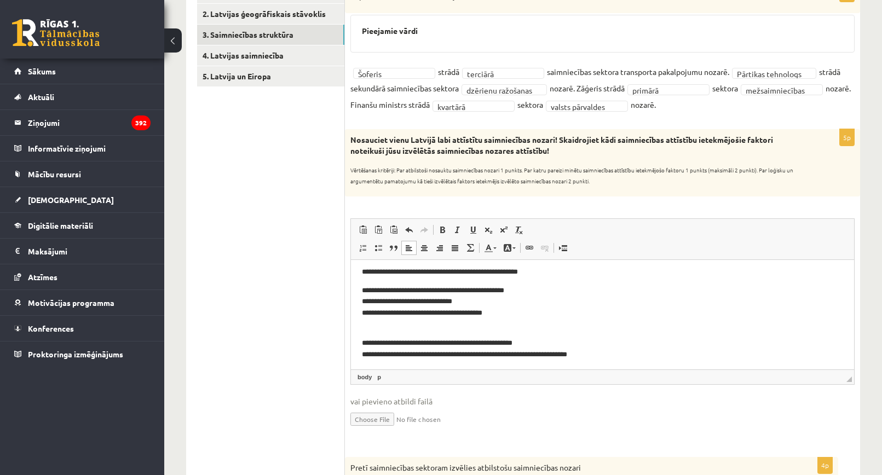
scroll to position [7, 0]
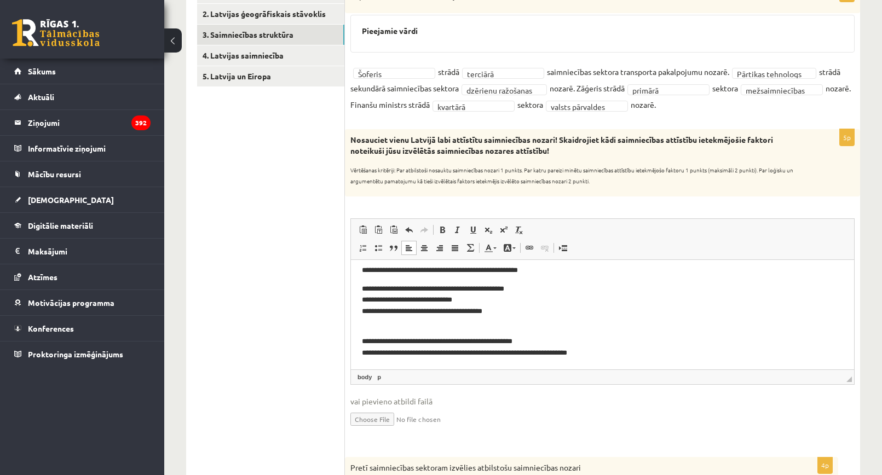
click at [595, 350] on p "**********" at bounding box center [598, 341] width 473 height 34
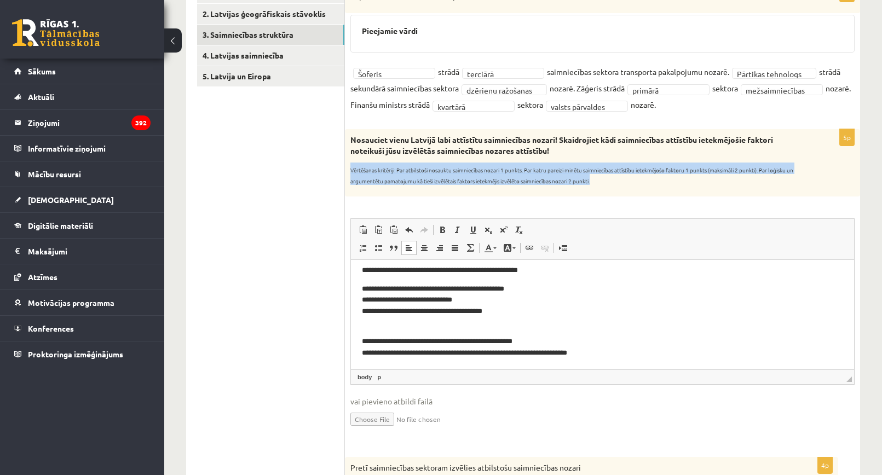
drag, startPoint x: 345, startPoint y: 168, endPoint x: 598, endPoint y: 187, distance: 253.6
click at [598, 187] on div "Nosauciet vienu Latvijā labi attīstītu saimniecības nozari! Skaidrojiet kādi sa…" at bounding box center [602, 162] width 515 height 67
click at [603, 185] on div "Nosauciet vienu Latvijā labi attīstītu saimniecības nozari! Skaidrojiet kādi sa…" at bounding box center [602, 162] width 515 height 67
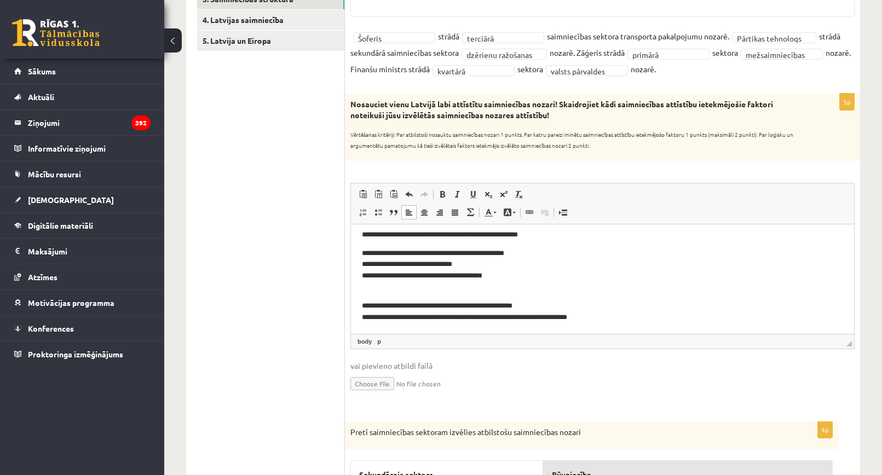
scroll to position [277, 0]
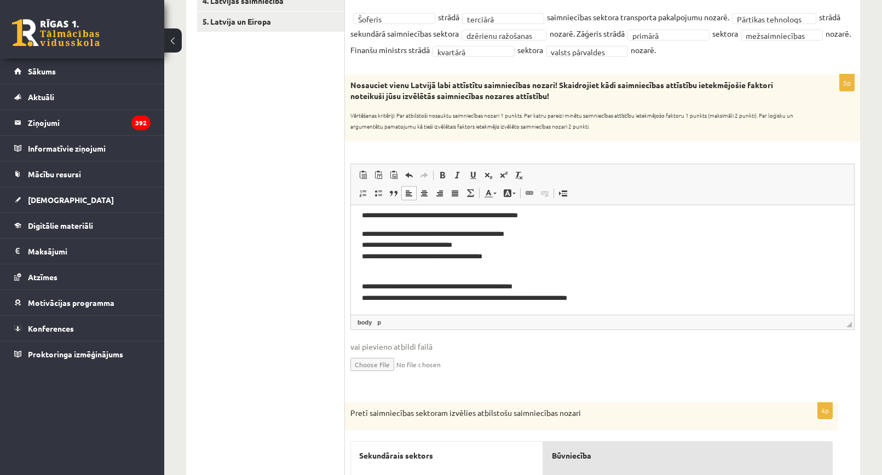
click at [507, 252] on p "**********" at bounding box center [598, 245] width 473 height 34
click at [505, 257] on p "**********" at bounding box center [598, 245] width 473 height 34
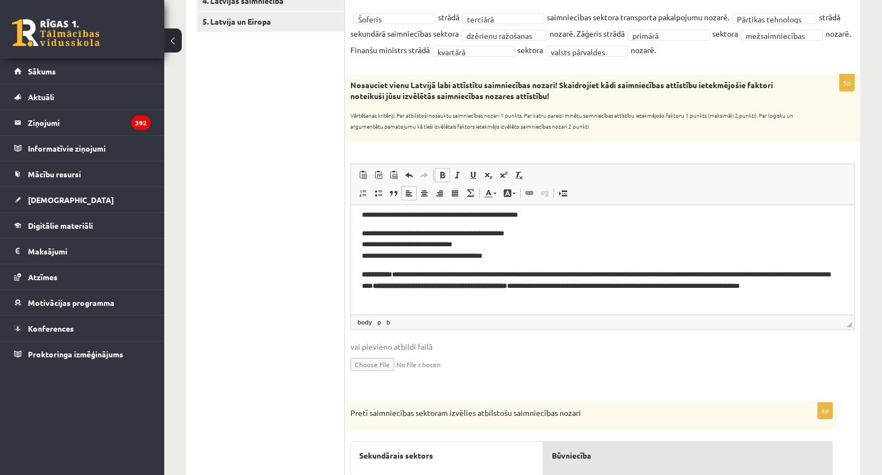
click at [361, 272] on html "**********" at bounding box center [602, 276] width 503 height 157
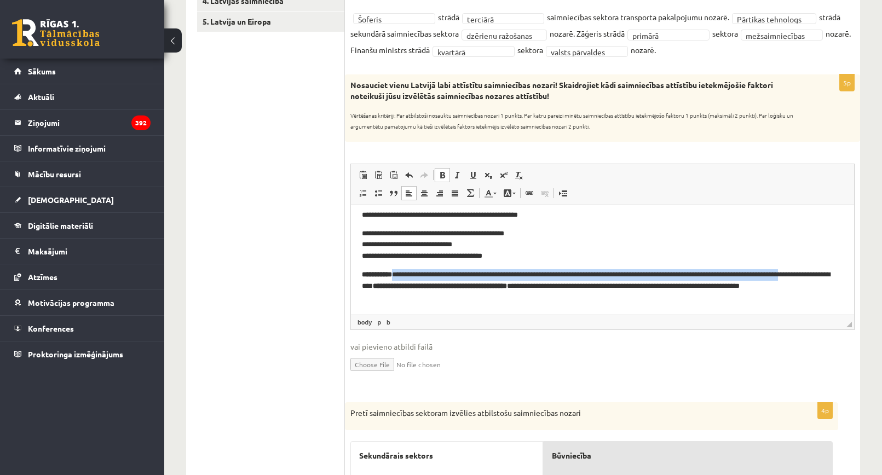
drag, startPoint x: 407, startPoint y: 274, endPoint x: 359, endPoint y: 280, distance: 48.0
click at [359, 280] on html "**********" at bounding box center [602, 276] width 503 height 157
click at [409, 278] on p "**********" at bounding box center [598, 286] width 473 height 34
click at [392, 272] on b "**********" at bounding box center [377, 273] width 30 height 7
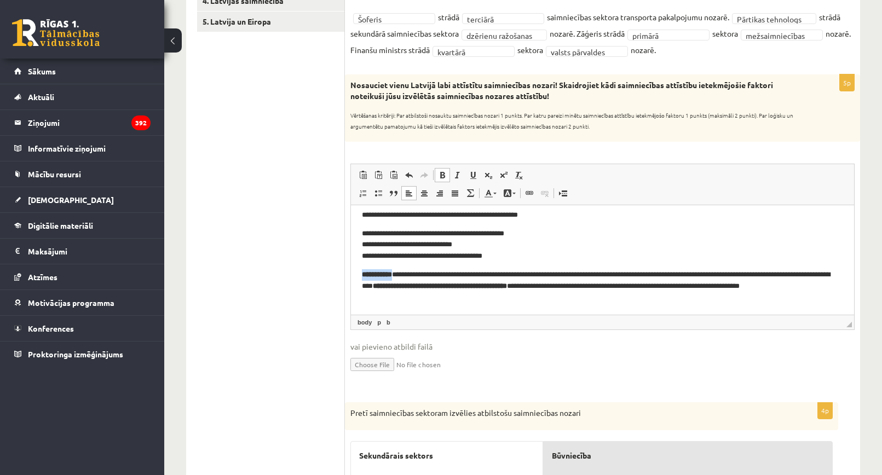
drag, startPoint x: 407, startPoint y: 275, endPoint x: 358, endPoint y: 277, distance: 49.3
click at [358, 277] on html "**********" at bounding box center [602, 276] width 503 height 157
click at [440, 173] on span at bounding box center [442, 175] width 9 height 9
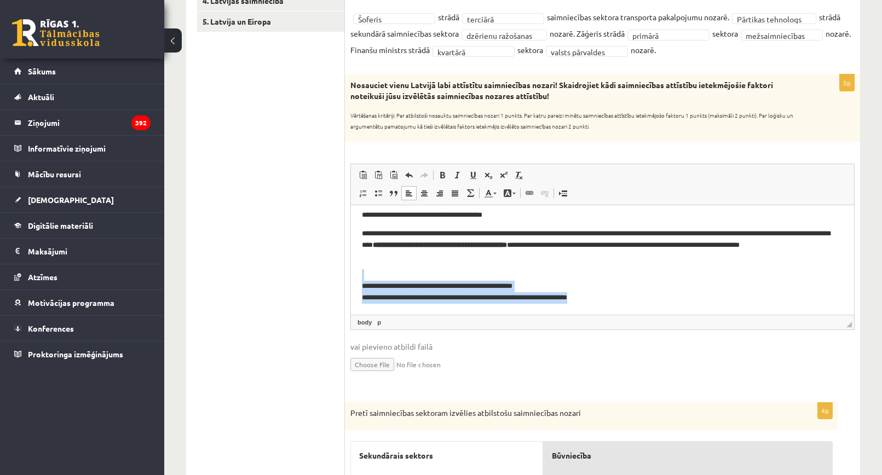
drag, startPoint x: 556, startPoint y: 286, endPoint x: 697, endPoint y: 480, distance: 240.3
click at [351, 274] on html "**********" at bounding box center [602, 235] width 503 height 157
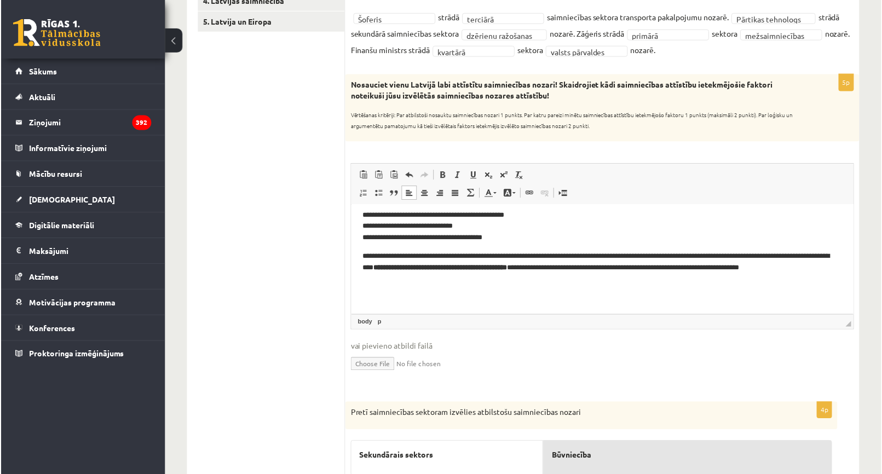
scroll to position [7, 0]
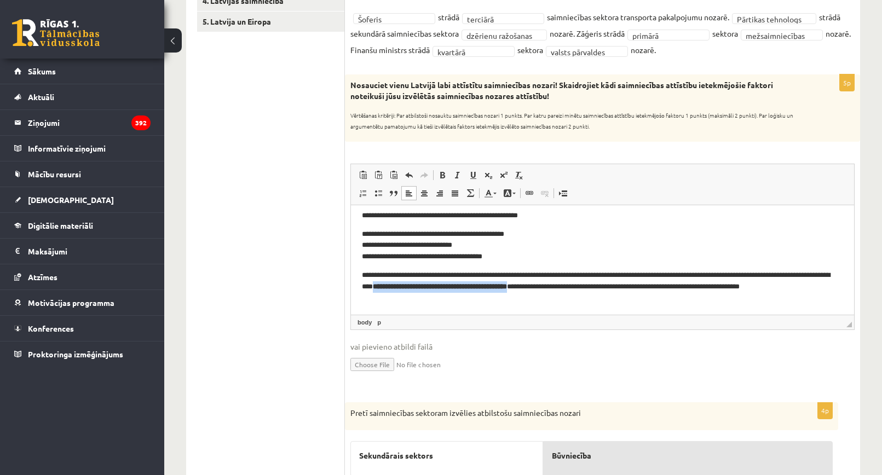
drag, startPoint x: 439, startPoint y: 286, endPoint x: 604, endPoint y: 282, distance: 165.4
click at [507, 283] on b "**********" at bounding box center [440, 286] width 134 height 7
click at [436, 175] on link "Полужирный Комбинация клавиш Ctrl+B" at bounding box center [442, 175] width 15 height 14
click at [610, 302] on p "**********" at bounding box center [598, 286] width 473 height 34
click at [621, 284] on p "**********" at bounding box center [598, 286] width 473 height 34
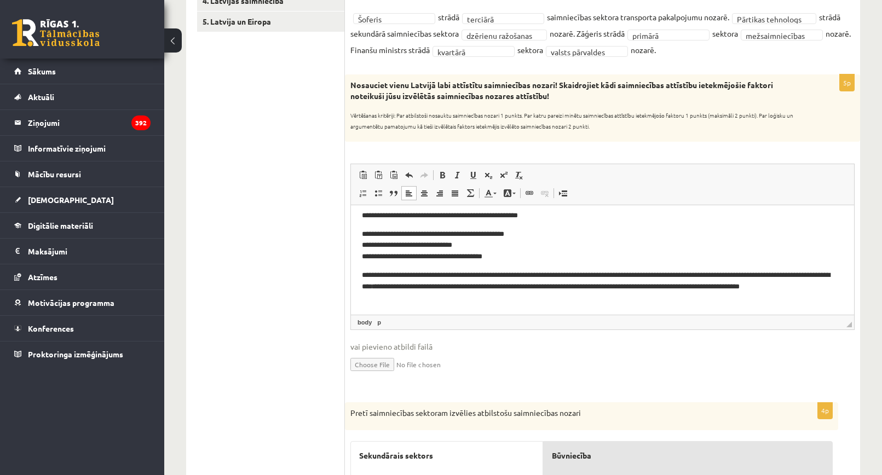
click at [620, 287] on p "**********" at bounding box center [598, 286] width 473 height 34
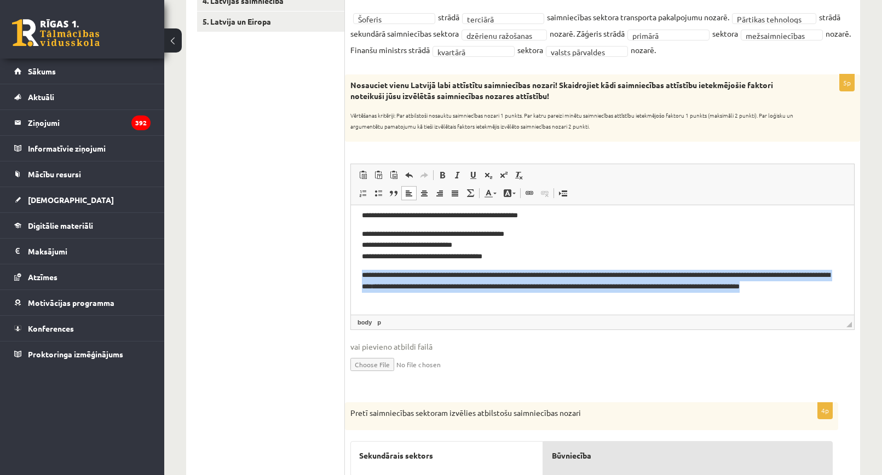
drag, startPoint x: 488, startPoint y: 299, endPoint x: 333, endPoint y: 274, distance: 156.5
click at [351, 274] on html "**********" at bounding box center [602, 257] width 503 height 116
click at [456, 260] on p "**********" at bounding box center [598, 245] width 473 height 34
drag, startPoint x: 394, startPoint y: 295, endPoint x: 339, endPoint y: 274, distance: 58.6
click at [351, 274] on html "**********" at bounding box center [602, 257] width 503 height 116
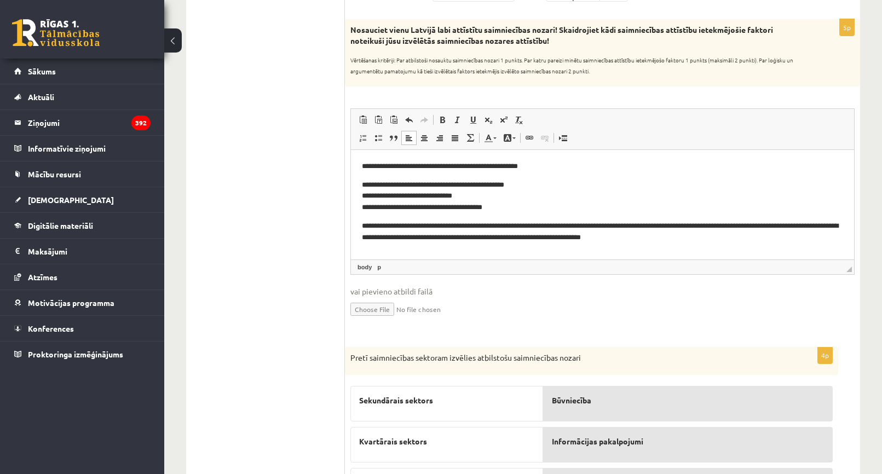
scroll to position [332, 0]
click at [255, 220] on ul "1. Tests. Latvijas ģeogrāfiskais stāvoklis 2. Latvijas ģeogrāfiskais stāvoklis …" at bounding box center [271, 208] width 148 height 686
drag, startPoint x: 551, startPoint y: 165, endPoint x: 262, endPoint y: 141, distance: 289.5
click at [351, 150] on html "**********" at bounding box center [602, 202] width 503 height 104
drag, startPoint x: 293, startPoint y: 177, endPoint x: 310, endPoint y: 170, distance: 18.2
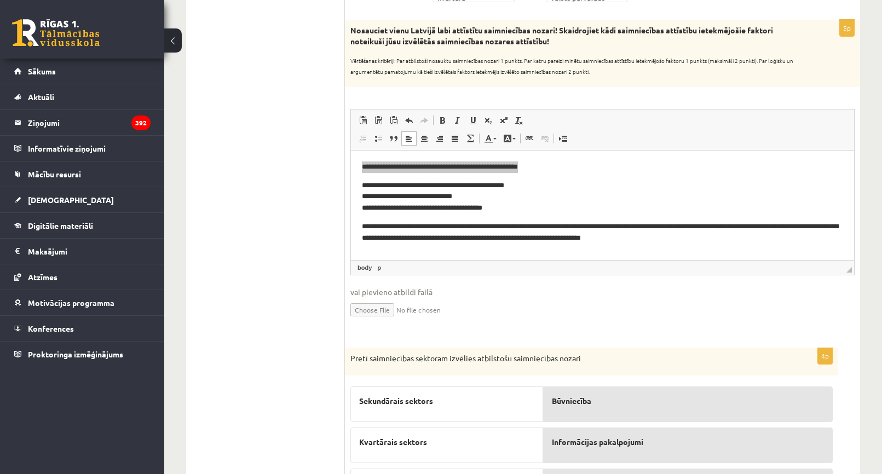
click at [293, 177] on ul "1. Tests. Latvijas ģeogrāfiskais stāvoklis 2. Latvijas ģeogrāfiskais stāvoklis …" at bounding box center [271, 208] width 148 height 686
click at [493, 159] on html "**********" at bounding box center [602, 202] width 503 height 104
drag, startPoint x: 528, startPoint y: 166, endPoint x: 474, endPoint y: 167, distance: 54.2
click at [474, 167] on p "**********" at bounding box center [602, 166] width 481 height 11
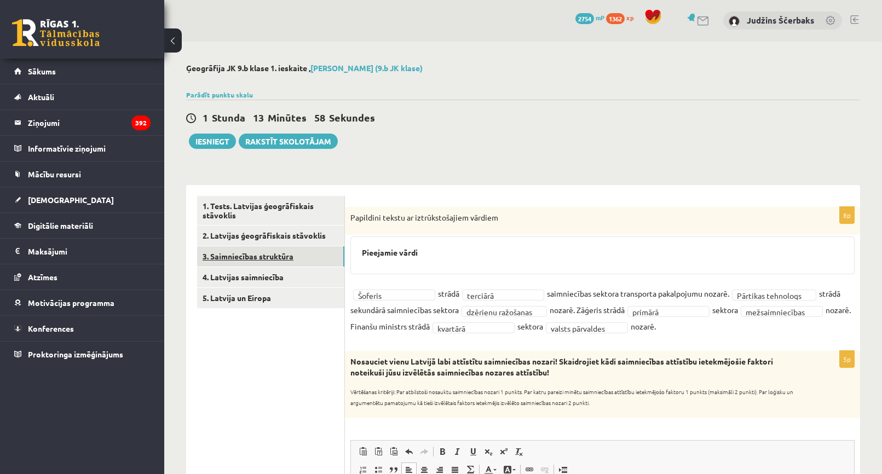
scroll to position [0, 0]
click at [253, 272] on link "4. Latvijas saimniecība" at bounding box center [270, 278] width 147 height 20
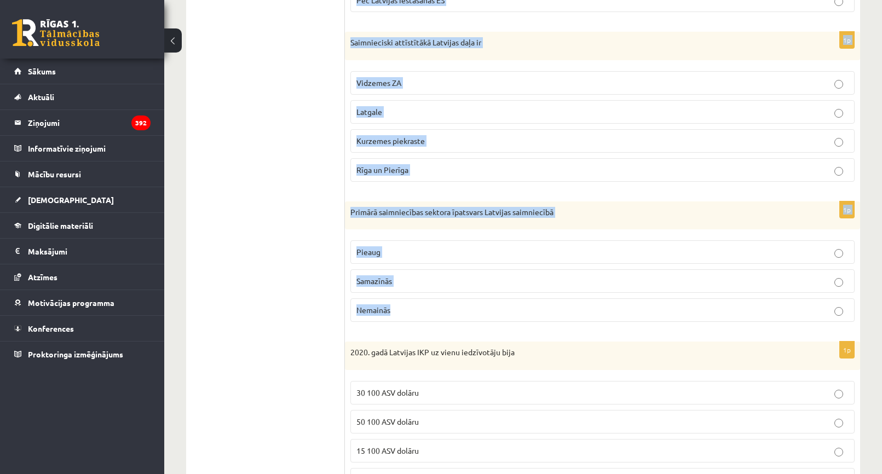
scroll to position [546, 0]
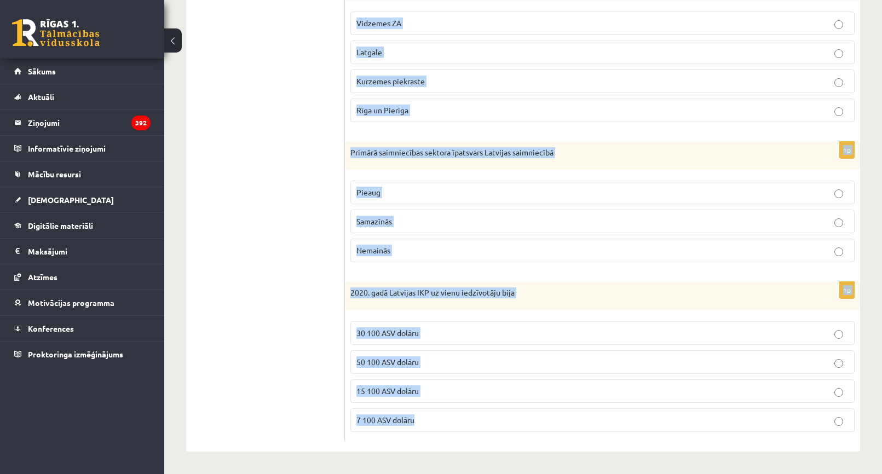
drag, startPoint x: 349, startPoint y: 217, endPoint x: 532, endPoint y: 435, distance: 284.0
click at [532, 431] on form "1p Kurš no saimniecības sektoriem aizņem lielāko daļu Latvijas saimniecības str…" at bounding box center [602, 45] width 493 height 789
click at [558, 298] on p "2020. gadā Latvijas IKP uz vienu iedzīvotāju bija" at bounding box center [574, 292] width 449 height 11
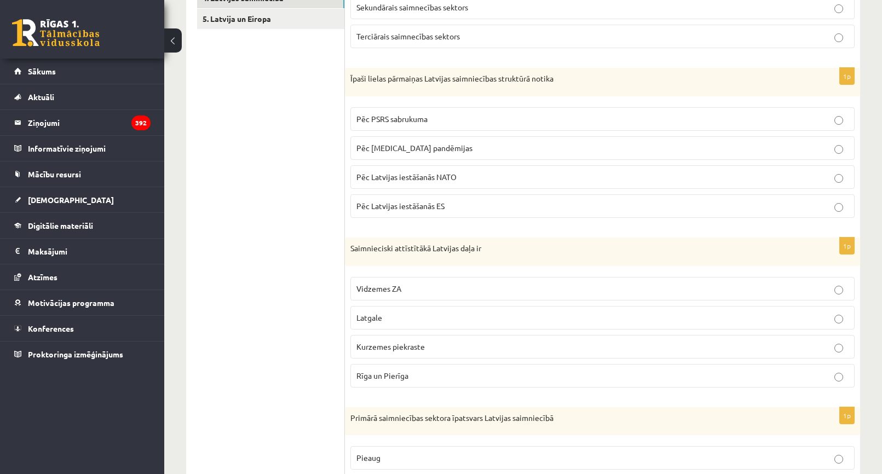
scroll to position [217, 0]
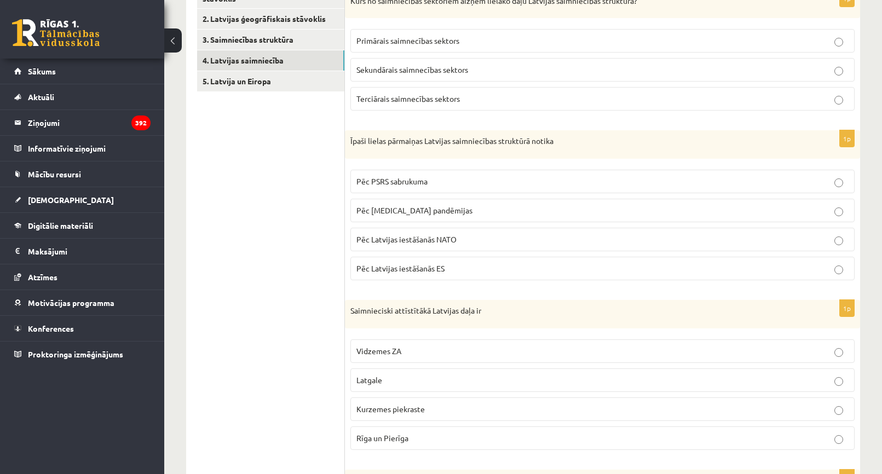
click at [425, 105] on p "Terciārais saimnecības sektors" at bounding box center [602, 98] width 492 height 11
click at [434, 181] on p "Pēc PSRS sabrukuma" at bounding box center [602, 181] width 492 height 11
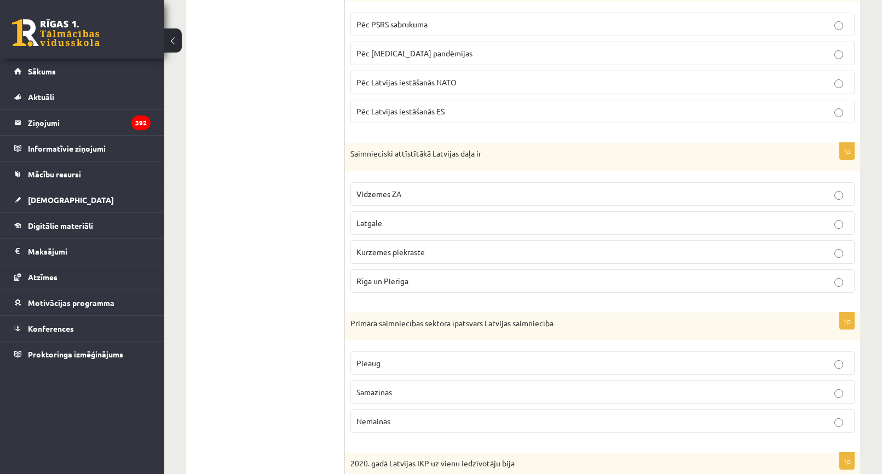
scroll to position [382, 0]
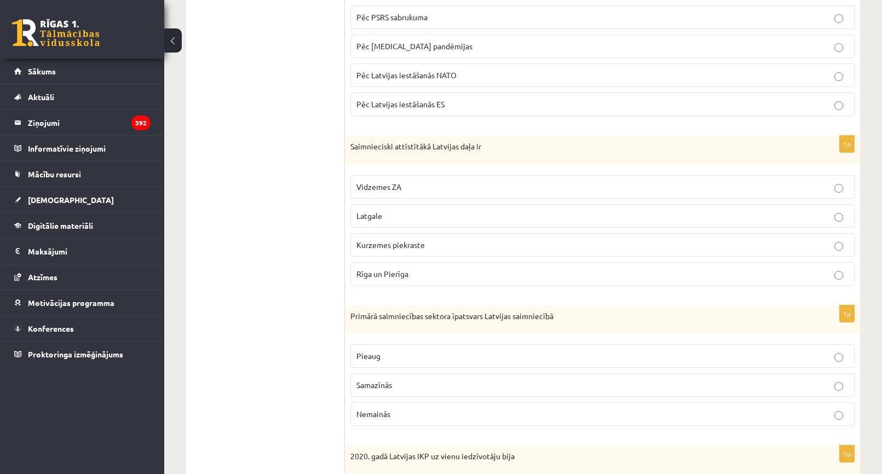
click at [392, 271] on span "Rīga un Pierīga" at bounding box center [382, 274] width 52 height 10
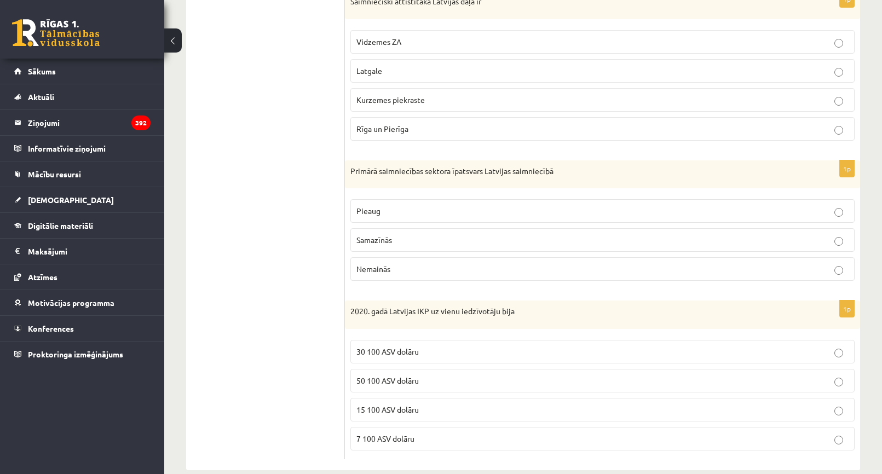
scroll to position [546, 0]
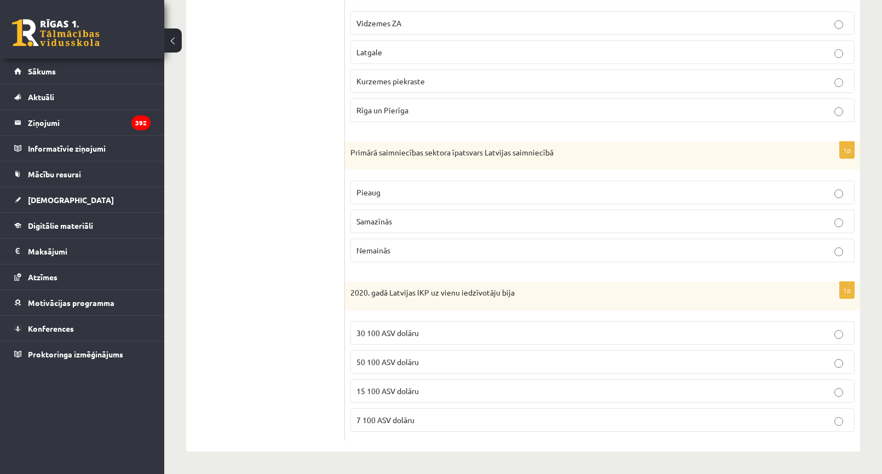
click at [410, 223] on p "Samazīnās" at bounding box center [602, 221] width 492 height 11
click at [398, 336] on span "30 100 ASV dolāru" at bounding box center [387, 333] width 62 height 10
drag, startPoint x: 348, startPoint y: 293, endPoint x: 514, endPoint y: 291, distance: 165.9
click at [514, 291] on div "2020. gadā Latvijas IKP uz vienu iedzīvotāju bija" at bounding box center [602, 296] width 515 height 28
click at [594, 279] on form "1p Kurš no saimniecības sektoriem aizņem lielāko daļu Latvijas saimniecības str…" at bounding box center [602, 45] width 493 height 789
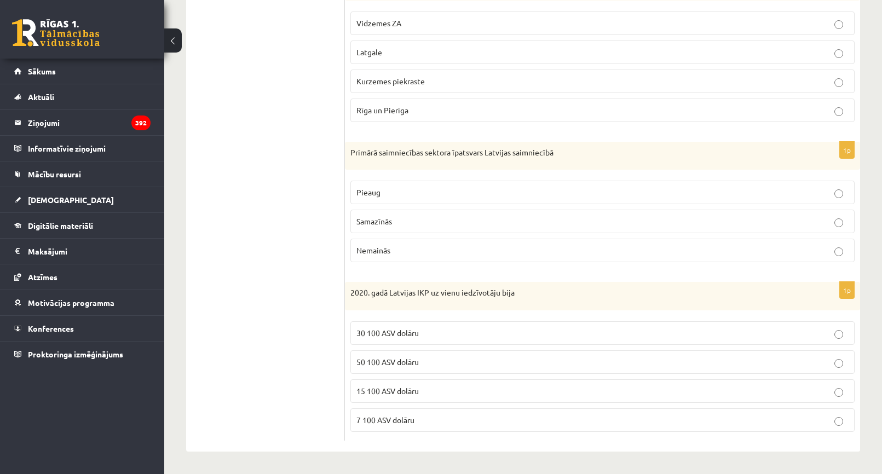
click at [308, 262] on ul "1. Tests. Latvijas ģeogrāfiskais stāvoklis 2. Latvijas ģeogrāfiskais stāvoklis …" at bounding box center [271, 45] width 148 height 789
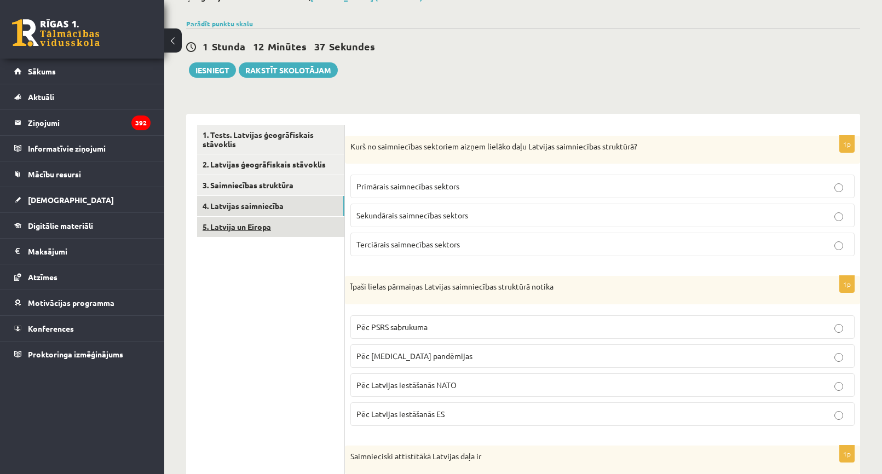
scroll to position [0, 0]
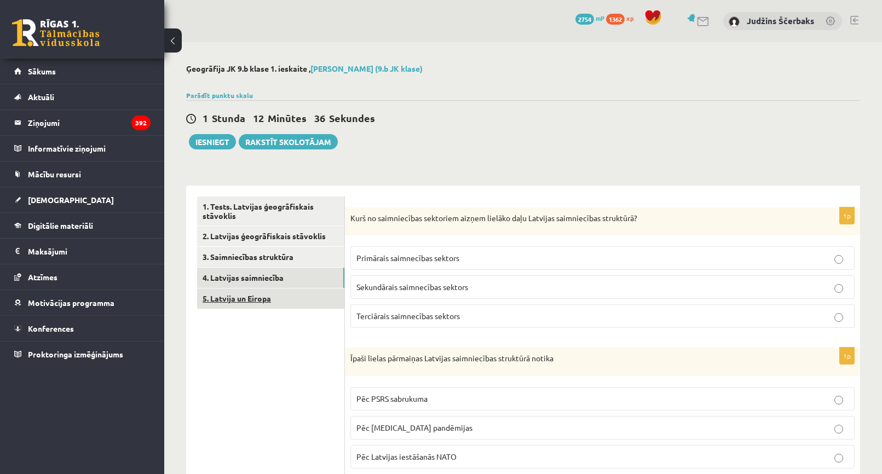
click at [250, 303] on link "5. Latvija un Eiropa" at bounding box center [270, 299] width 147 height 20
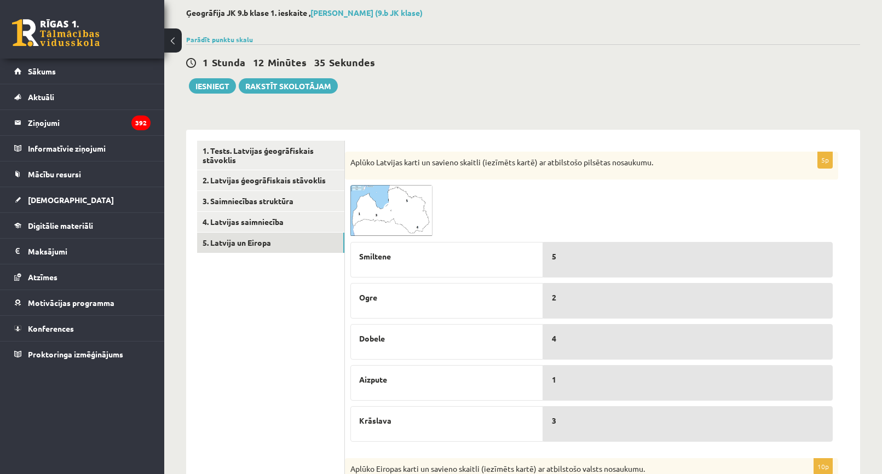
scroll to position [164, 0]
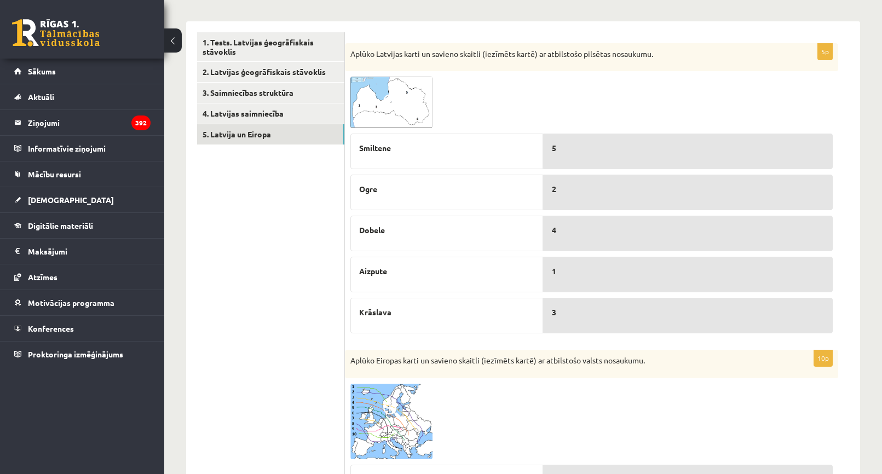
click at [391, 102] on span at bounding box center [392, 103] width 18 height 18
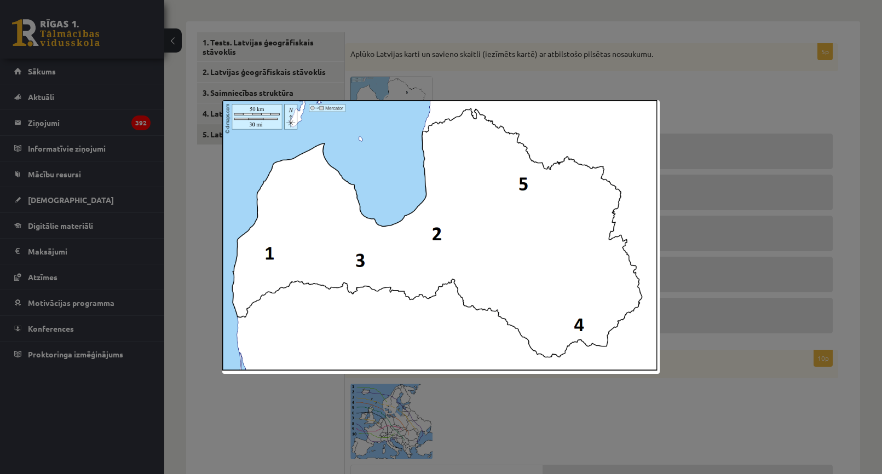
click at [698, 105] on div at bounding box center [441, 237] width 882 height 474
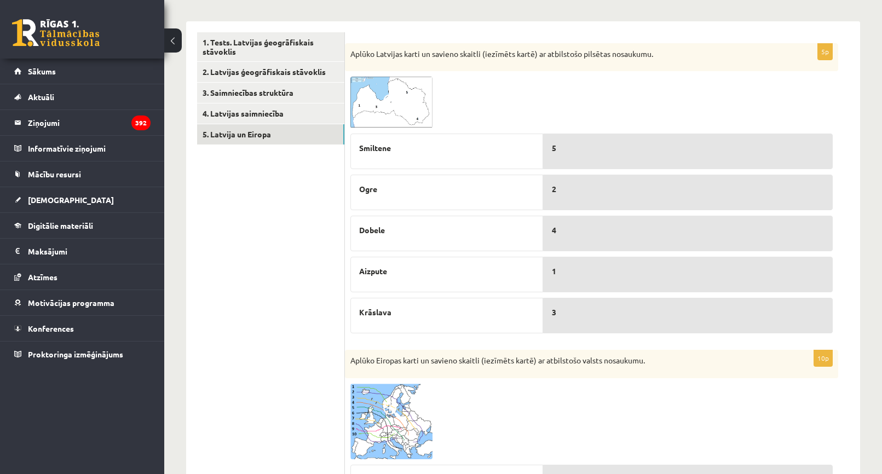
click at [417, 117] on img at bounding box center [391, 102] width 82 height 51
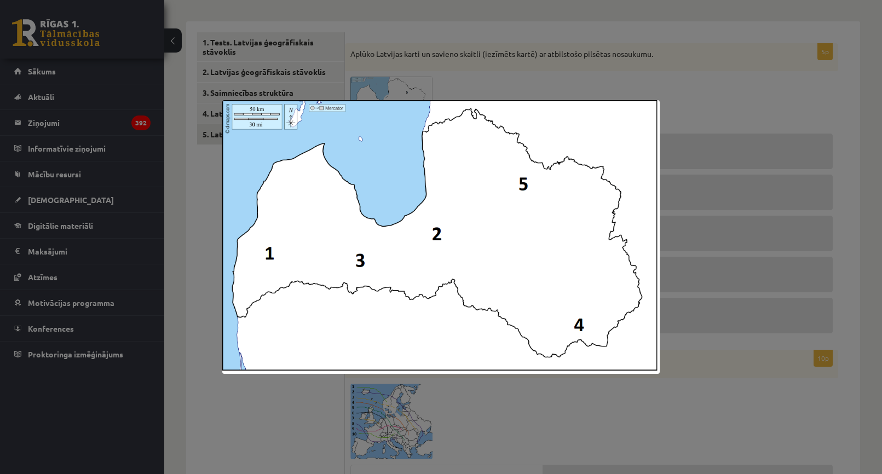
click at [756, 108] on div at bounding box center [441, 237] width 882 height 474
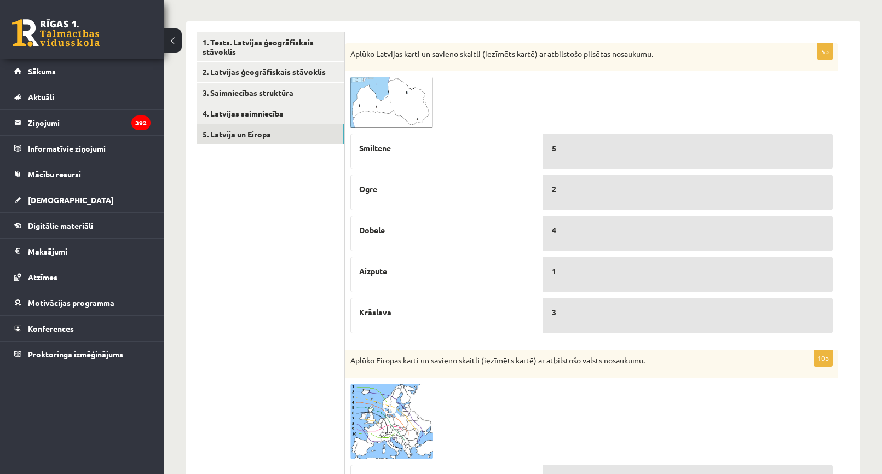
click at [397, 120] on img at bounding box center [391, 102] width 82 height 51
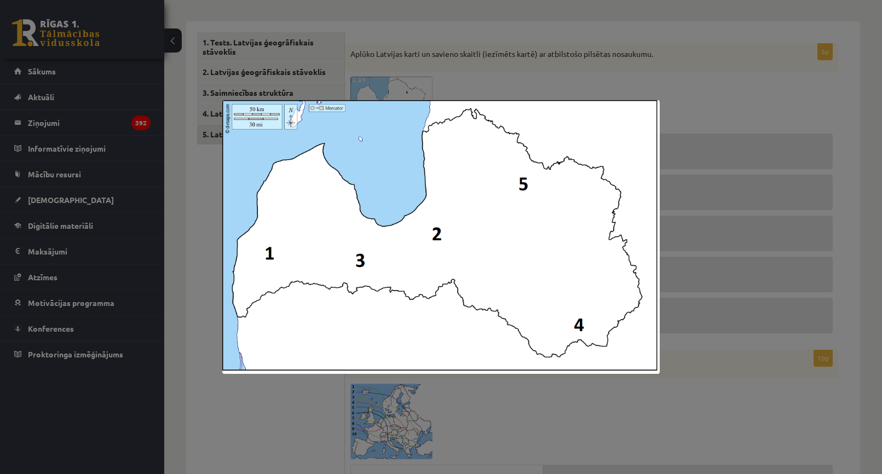
click at [722, 112] on div at bounding box center [441, 237] width 882 height 474
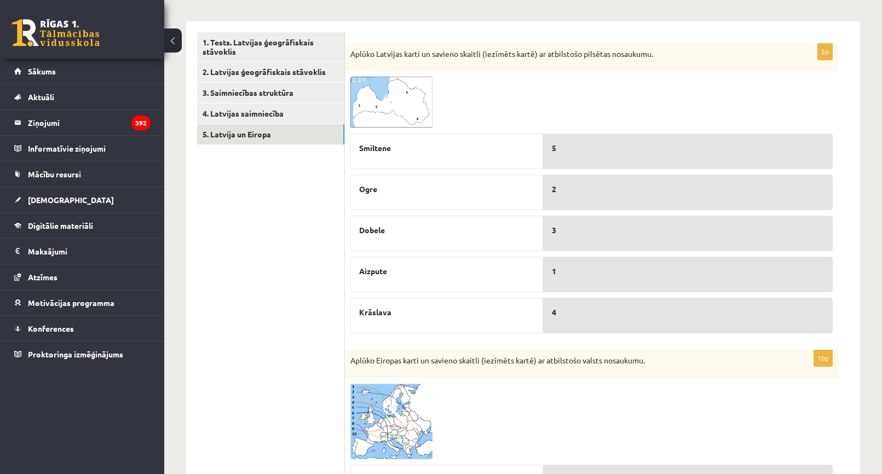
click at [401, 101] on img at bounding box center [391, 102] width 82 height 51
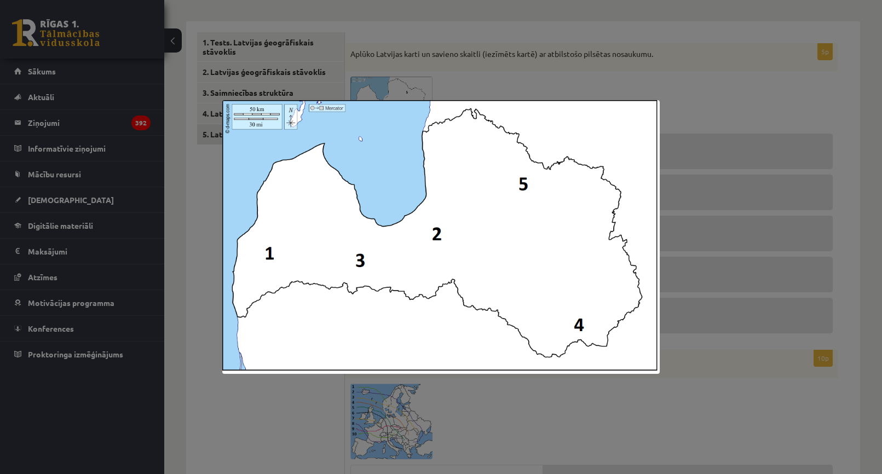
click at [701, 81] on div at bounding box center [441, 237] width 882 height 474
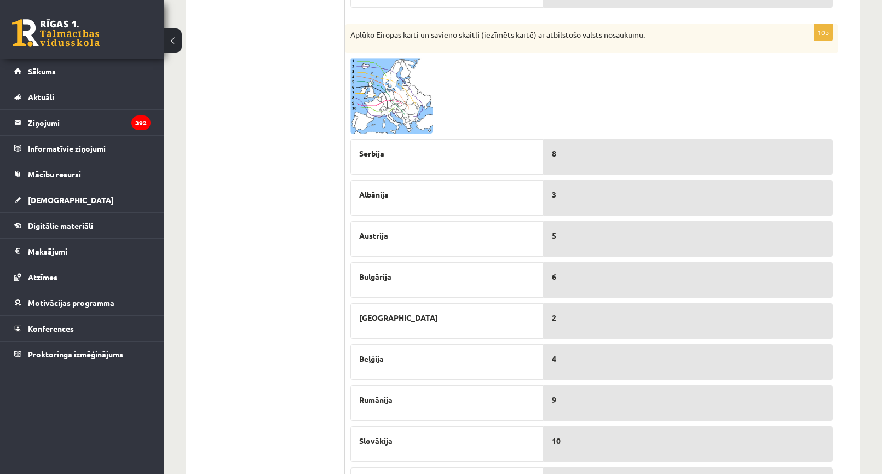
scroll to position [493, 0]
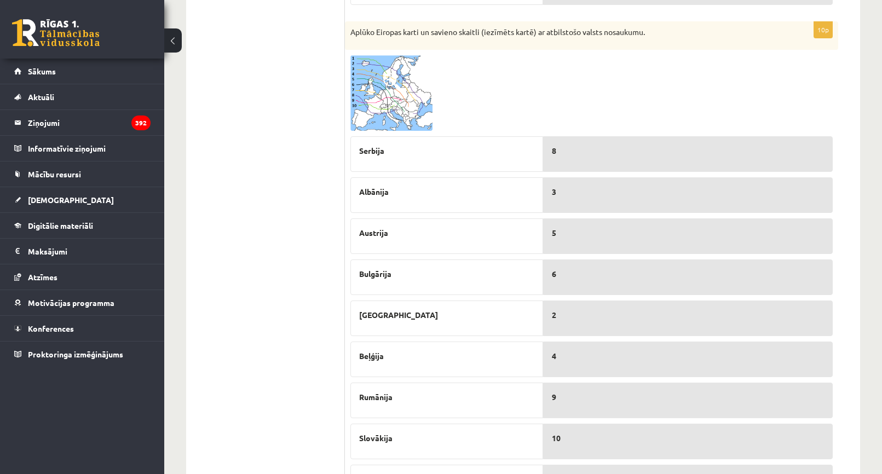
click at [373, 99] on img at bounding box center [391, 93] width 82 height 76
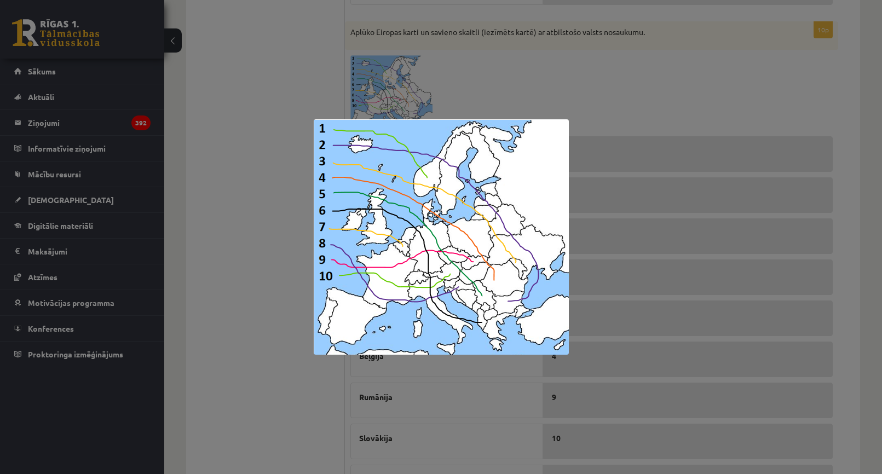
click at [623, 102] on div at bounding box center [441, 237] width 882 height 474
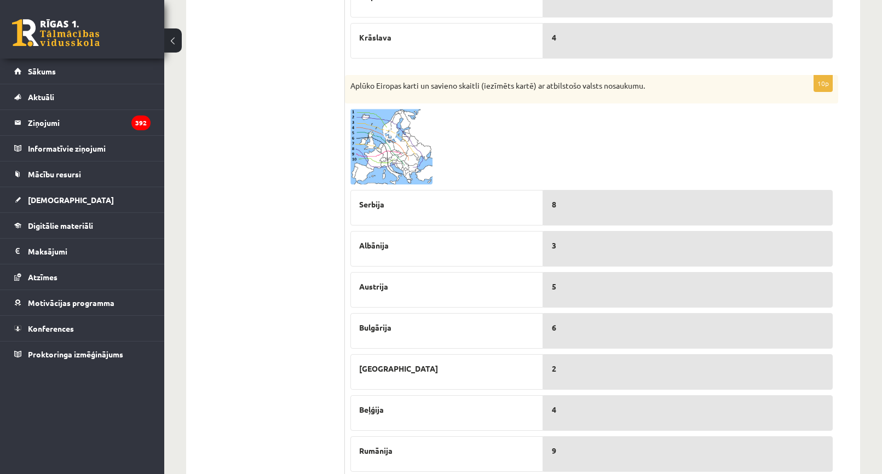
scroll to position [438, 0]
click at [413, 165] on img at bounding box center [391, 148] width 82 height 76
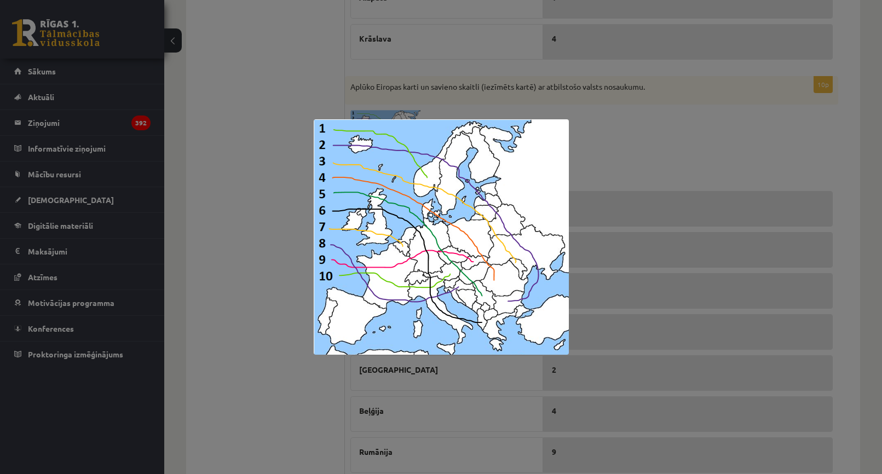
click at [633, 162] on div at bounding box center [441, 237] width 882 height 474
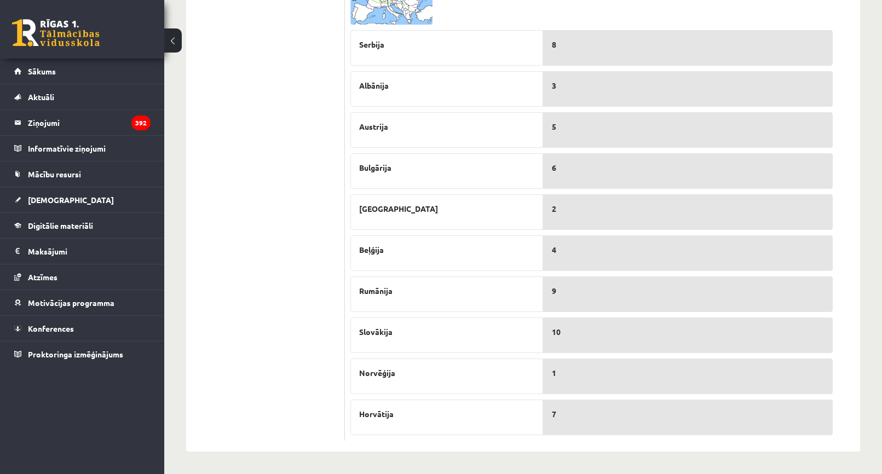
scroll to position [381, 0]
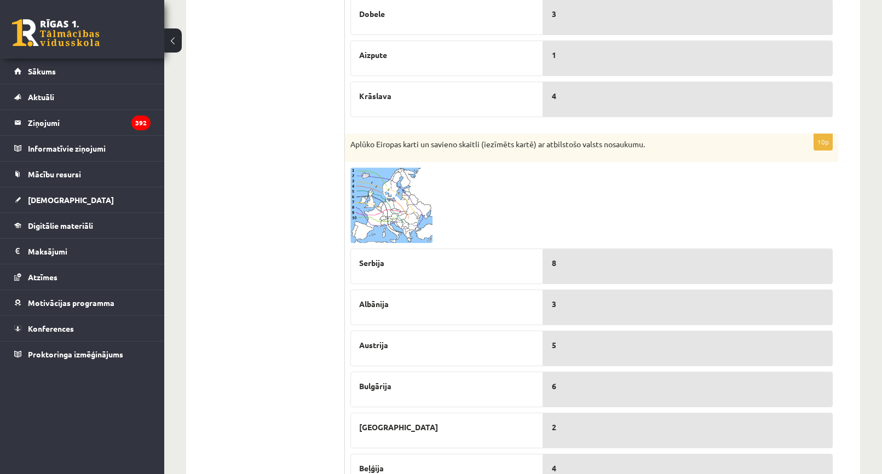
click at [392, 189] on span at bounding box center [392, 194] width 18 height 18
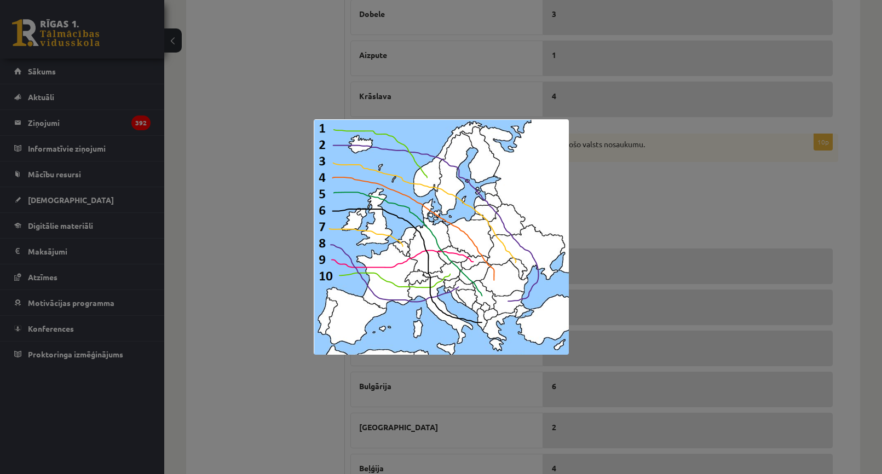
click at [666, 199] on div at bounding box center [441, 237] width 882 height 474
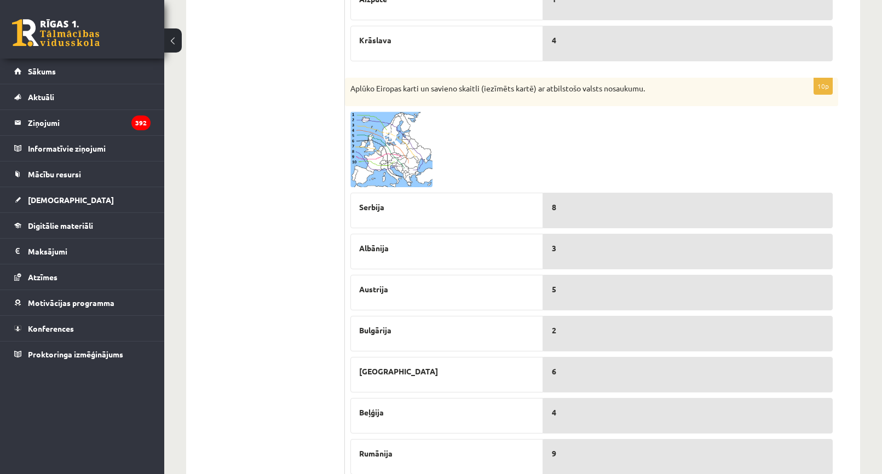
scroll to position [435, 0]
click at [411, 159] on img at bounding box center [391, 151] width 82 height 76
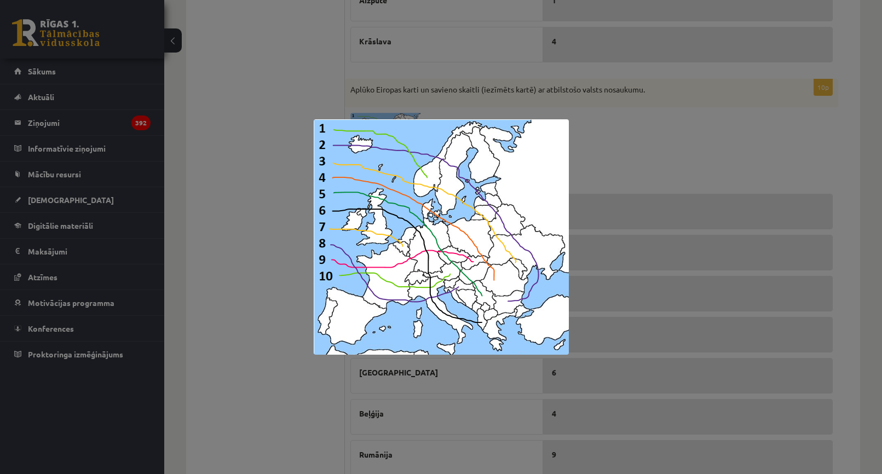
click at [661, 160] on div at bounding box center [441, 237] width 882 height 474
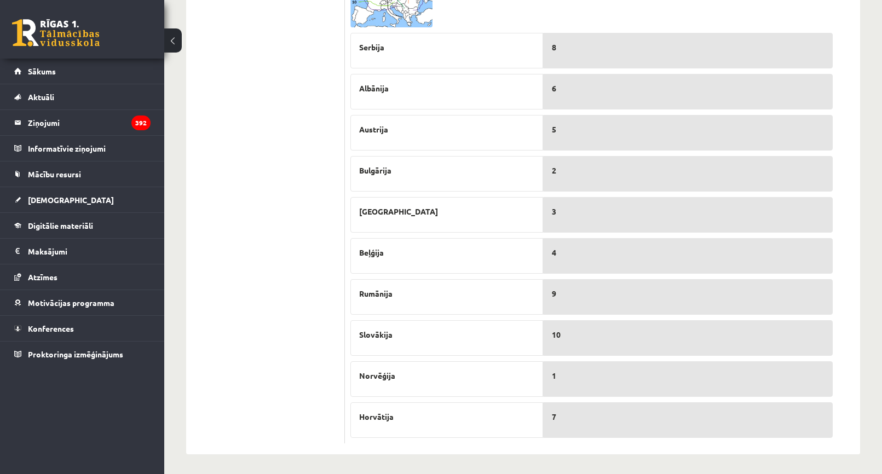
scroll to position [490, 0]
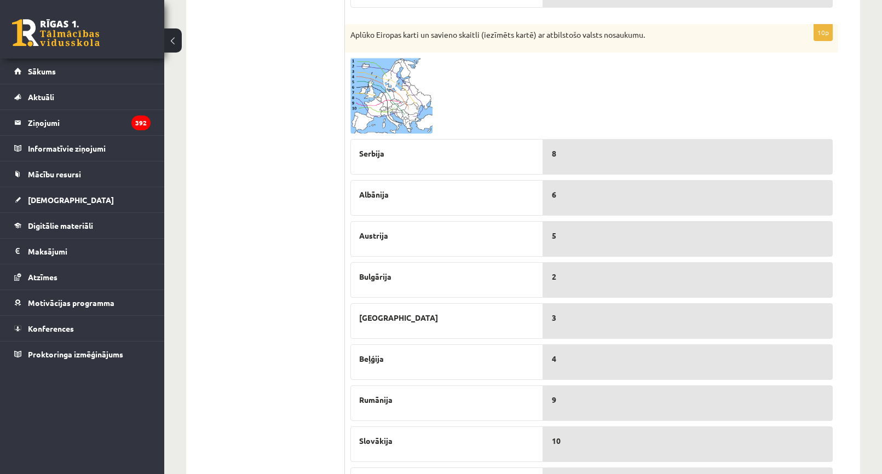
click at [409, 119] on img at bounding box center [391, 96] width 82 height 76
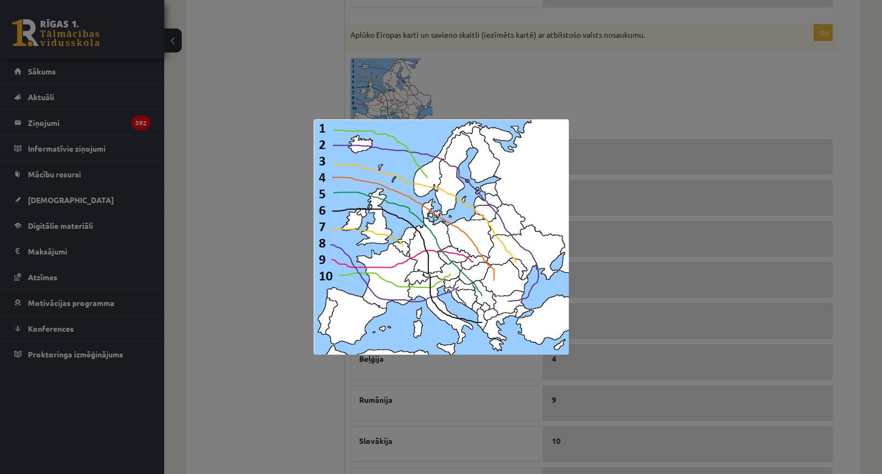
click at [627, 114] on div at bounding box center [441, 237] width 882 height 474
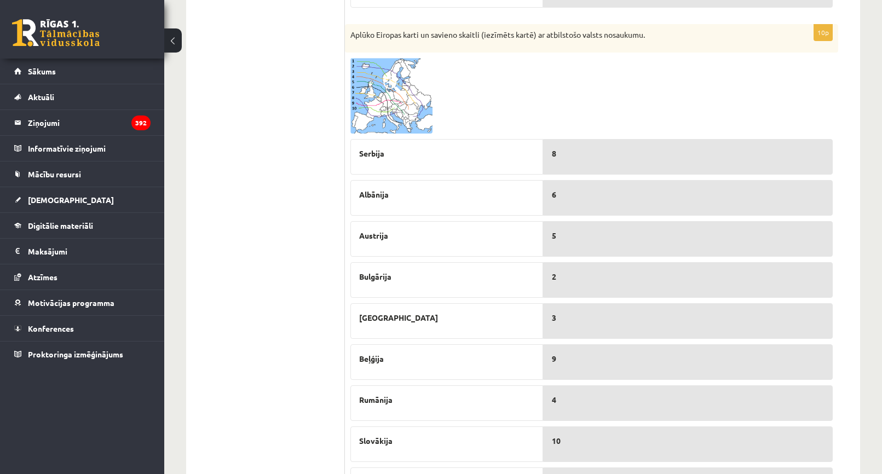
click at [393, 96] on img at bounding box center [391, 96] width 82 height 76
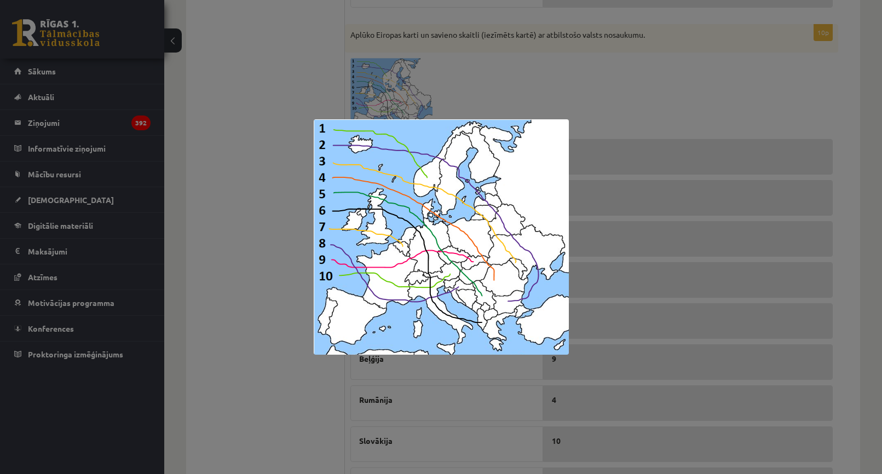
click at [648, 113] on div at bounding box center [441, 237] width 882 height 474
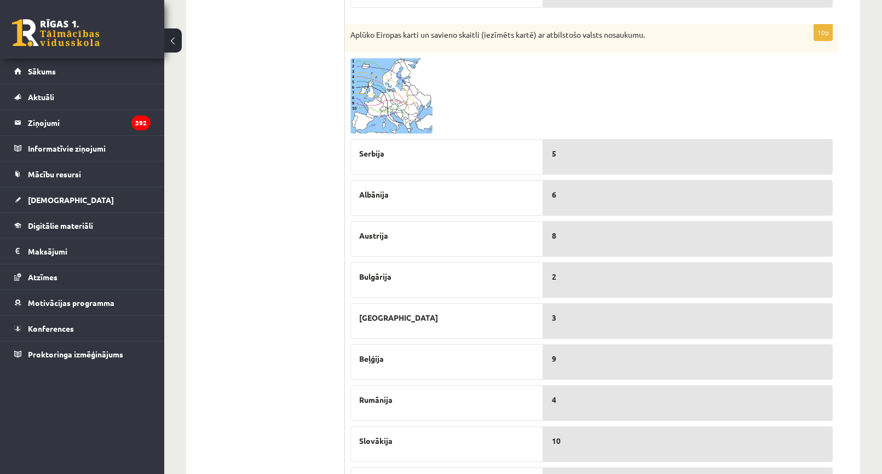
click at [418, 106] on img at bounding box center [391, 96] width 82 height 76
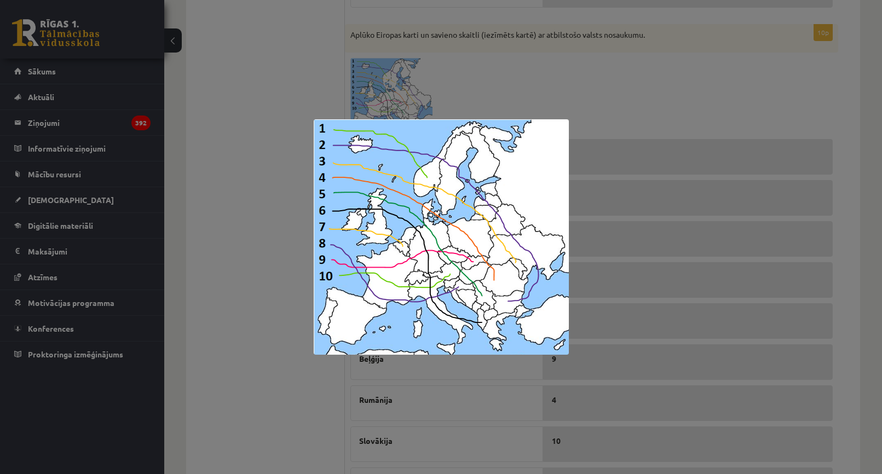
click at [644, 103] on div at bounding box center [441, 237] width 882 height 474
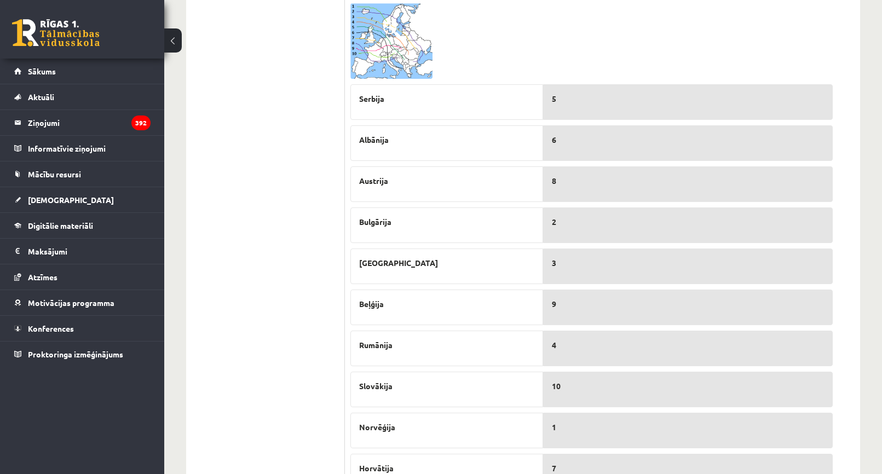
scroll to position [435, 0]
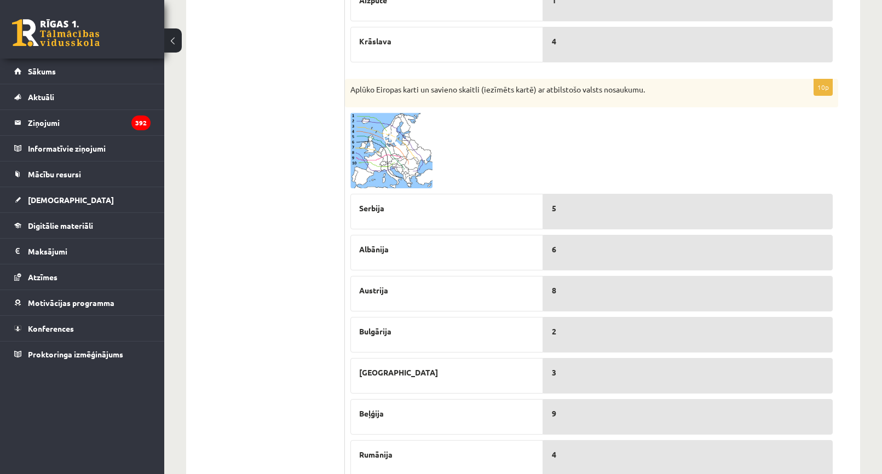
click at [355, 132] on img at bounding box center [391, 151] width 82 height 76
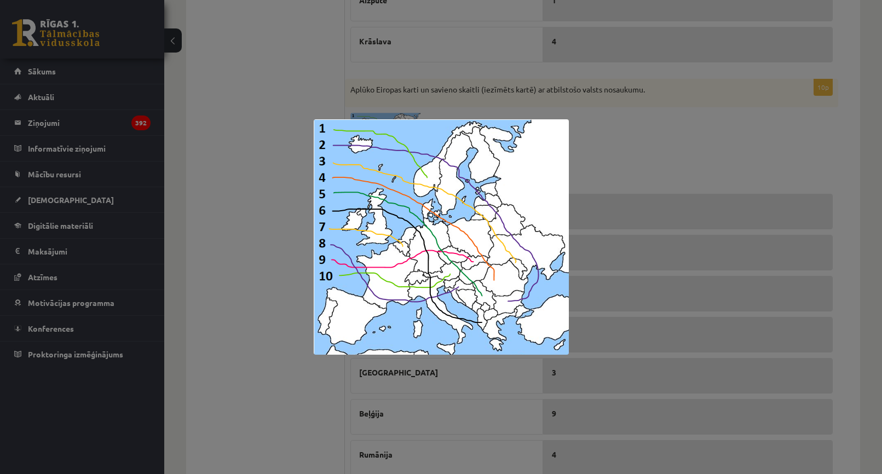
click at [688, 143] on div at bounding box center [441, 237] width 882 height 474
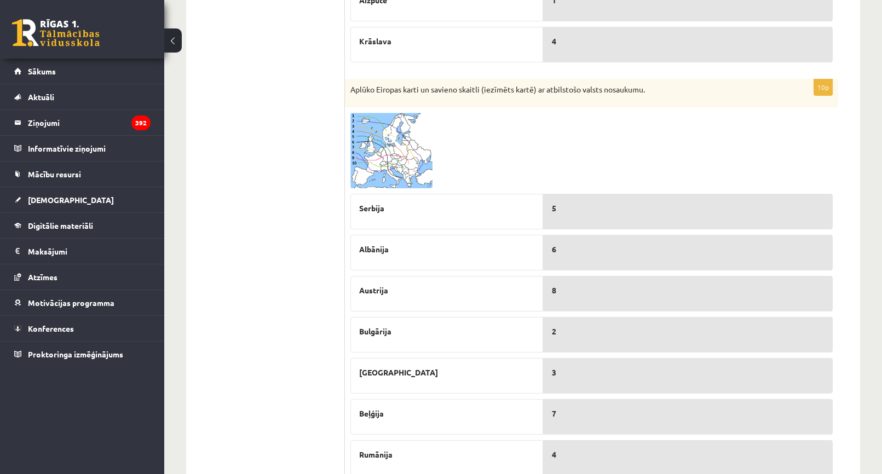
click at [390, 125] on img at bounding box center [391, 151] width 82 height 76
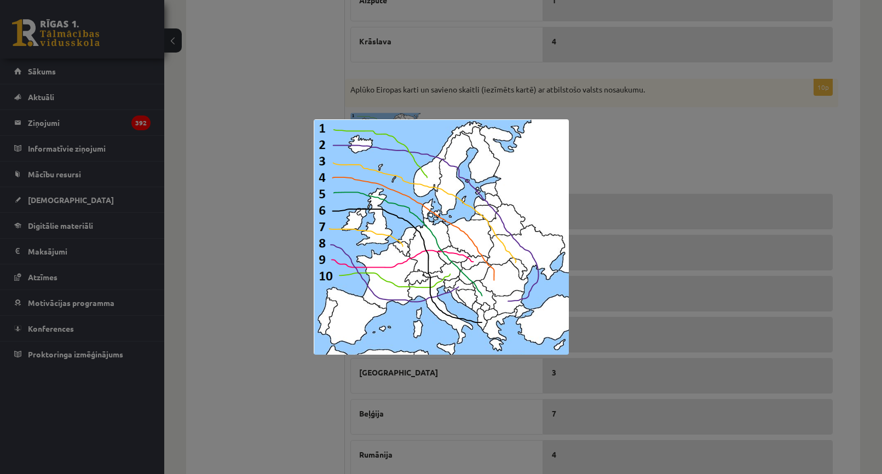
click at [680, 123] on div at bounding box center [441, 237] width 882 height 474
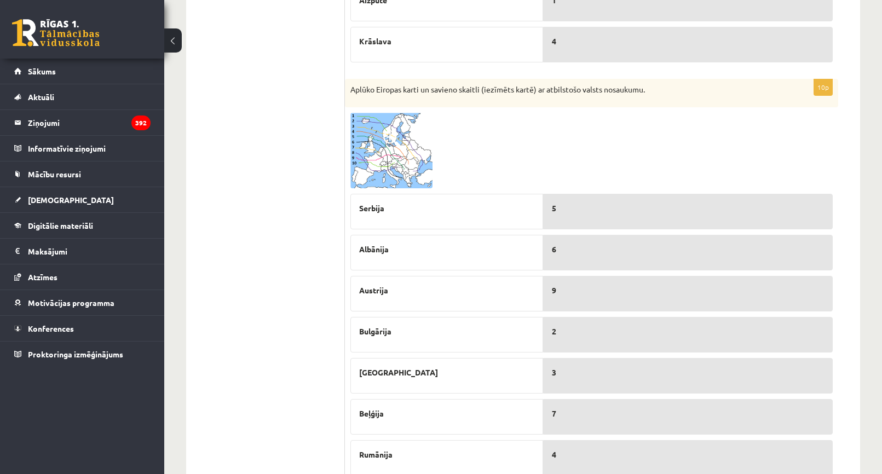
click at [403, 157] on img at bounding box center [391, 151] width 82 height 76
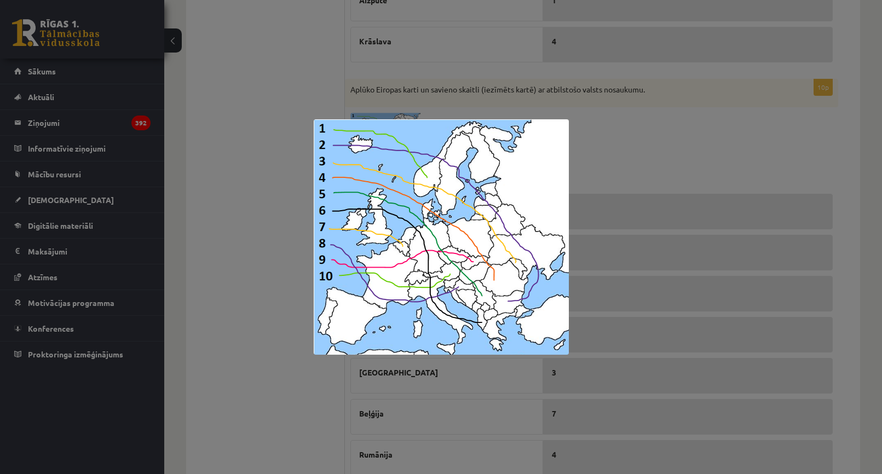
click at [698, 143] on div at bounding box center [441, 237] width 882 height 474
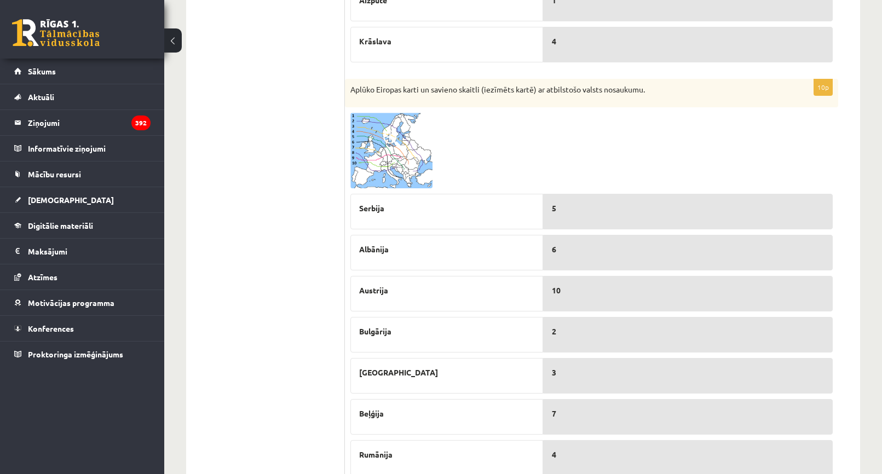
click at [390, 161] on img at bounding box center [391, 151] width 82 height 76
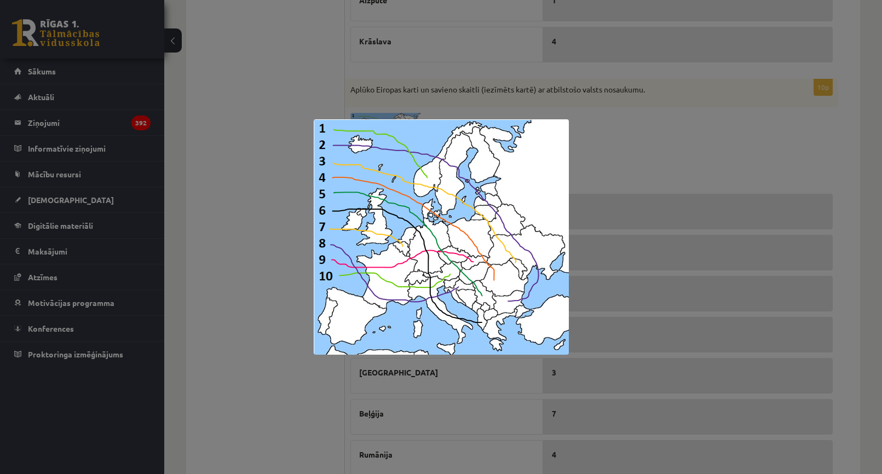
click at [673, 144] on div at bounding box center [441, 237] width 882 height 474
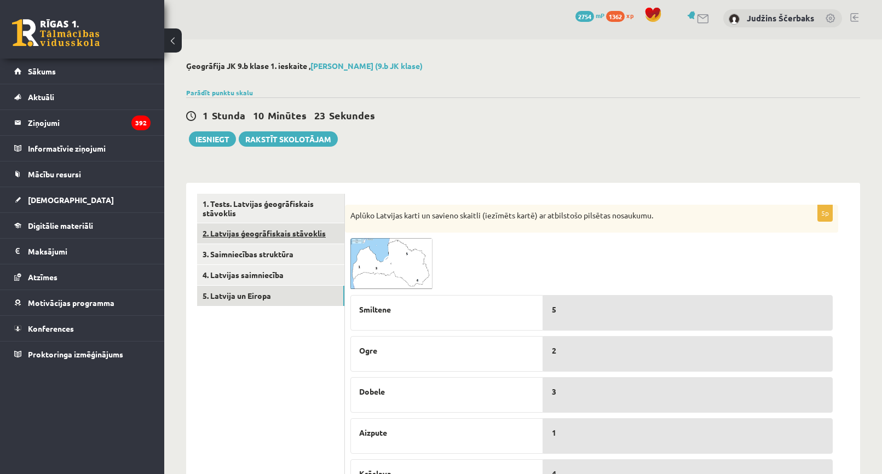
scroll to position [0, 0]
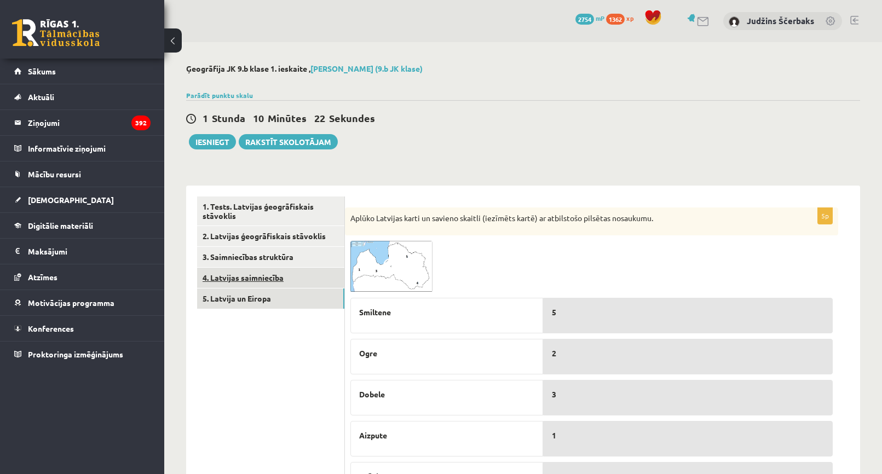
click at [224, 282] on link "4. Latvijas saimniecība" at bounding box center [270, 278] width 147 height 20
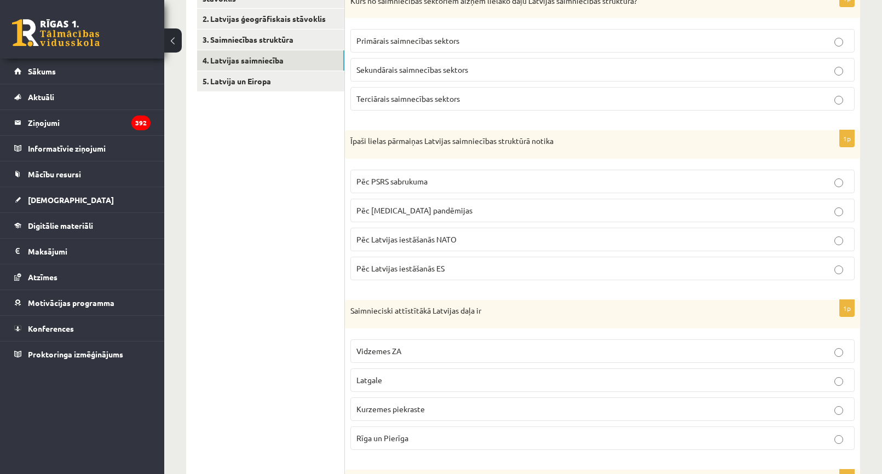
scroll to position [108, 0]
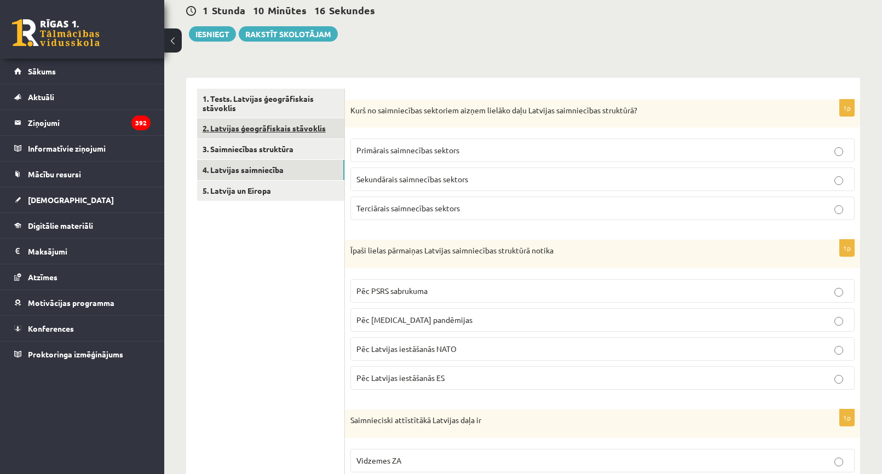
click at [253, 124] on link "2. Latvijas ģeogrāfiskais stāvoklis" at bounding box center [270, 128] width 147 height 20
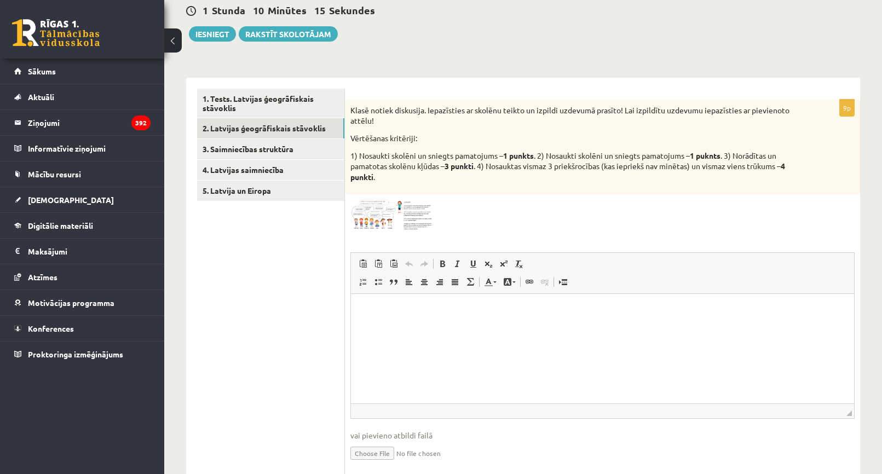
scroll to position [0, 0]
click at [247, 147] on link "3. Saimniecības struktūra" at bounding box center [270, 149] width 147 height 20
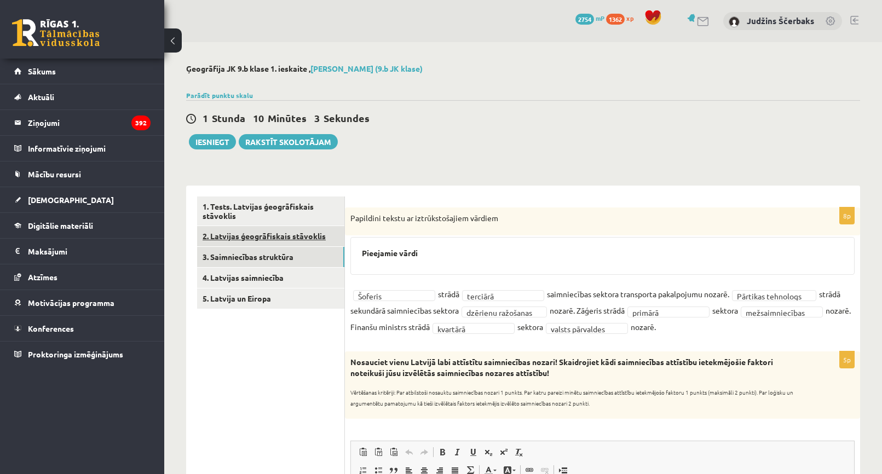
click at [243, 229] on link "2. Latvijas ģeogrāfiskais stāvoklis" at bounding box center [270, 236] width 147 height 20
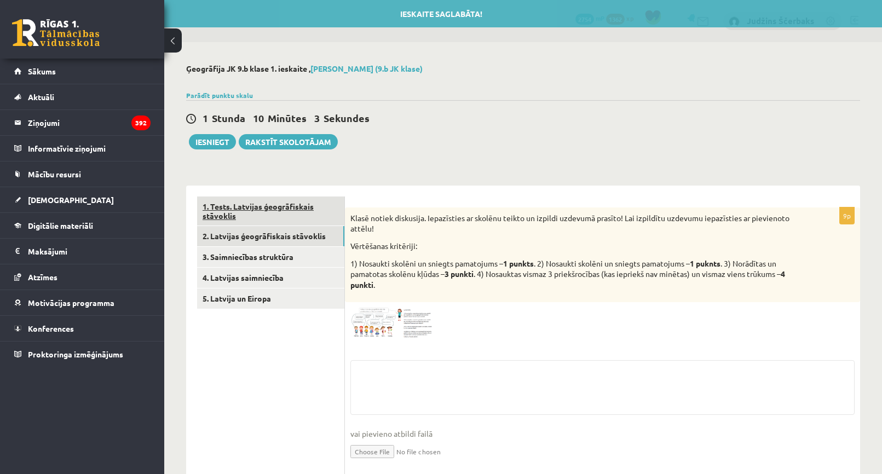
click at [258, 208] on link "1. Tests. Latvijas ģeogrāfiskais stāvoklis" at bounding box center [270, 212] width 147 height 30
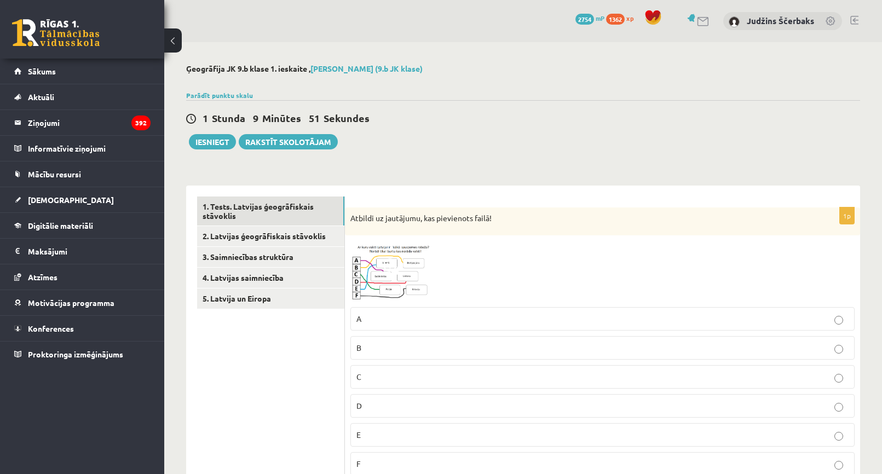
click at [235, 90] on div "Parādīt punktu skalu Atzīme No Līdz 1 0 11 2 12 16 3 17 22 4 23 28 5 29 33 6 34…" at bounding box center [523, 95] width 674 height 10
click at [234, 92] on link "Parādīt punktu skalu" at bounding box center [219, 95] width 67 height 9
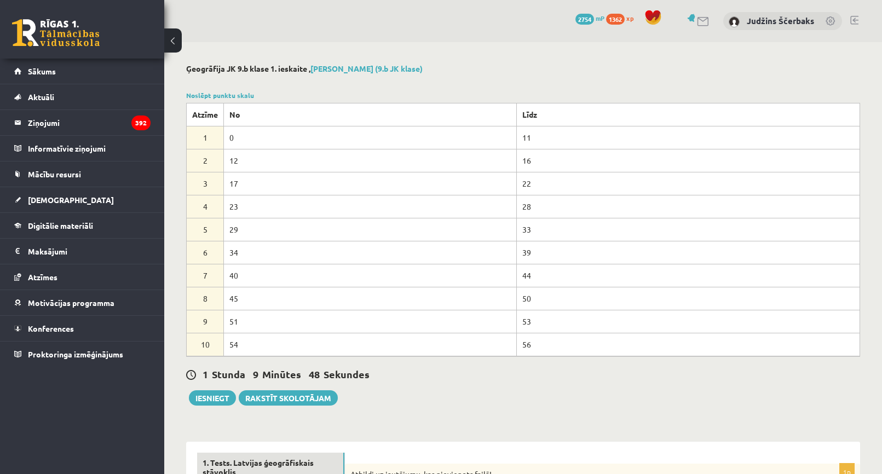
click at [281, 91] on div "Noslēpt punktu skalu Atzīme No Līdz 1 0 11 2 12 16 3 17 22 4 23 28 5 29 33 6 34…" at bounding box center [523, 223] width 674 height 266
click at [214, 97] on link "Noslēpt punktu skalu" at bounding box center [220, 95] width 68 height 9
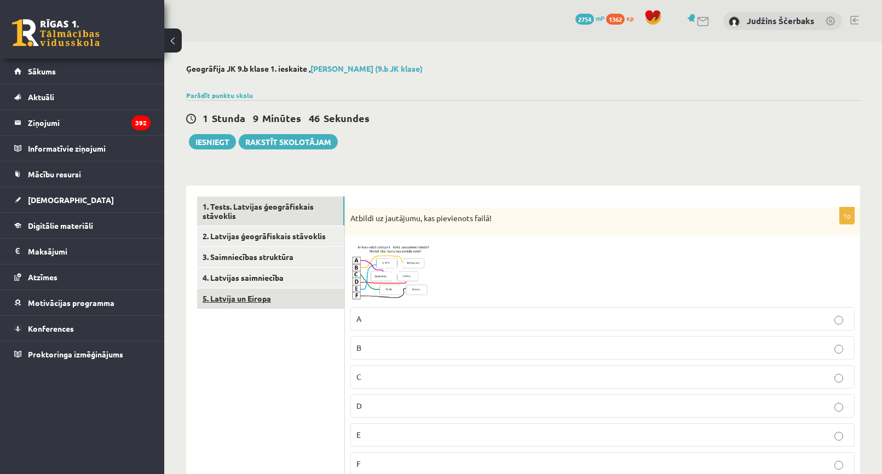
click at [233, 297] on link "5. Latvija un Eiropa" at bounding box center [270, 299] width 147 height 20
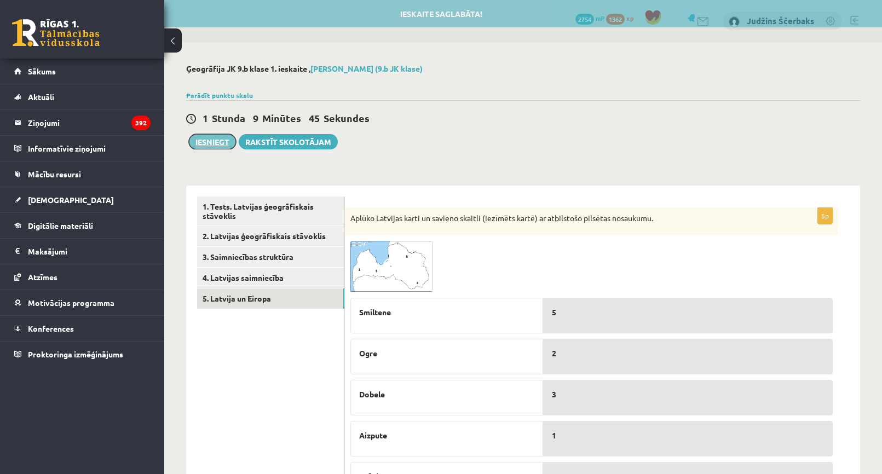
click at [222, 143] on button "Iesniegt" at bounding box center [212, 141] width 47 height 15
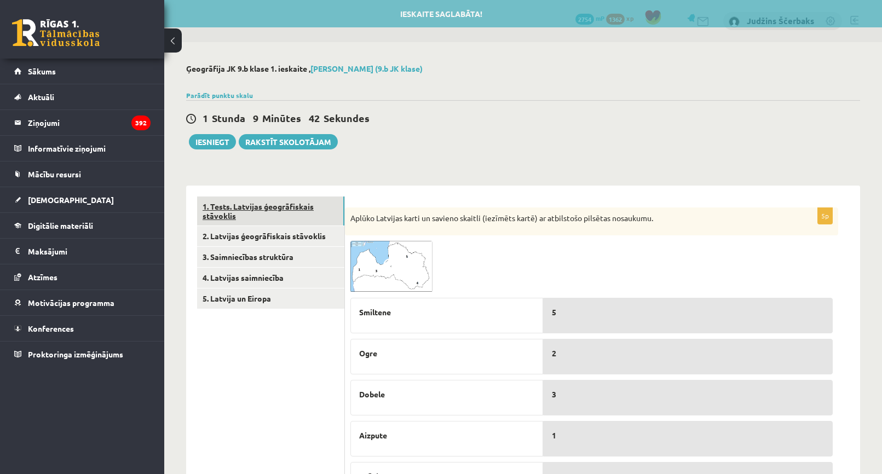
click at [212, 220] on link "1. Tests. Latvijas ģeogrāfiskais stāvoklis" at bounding box center [270, 212] width 147 height 30
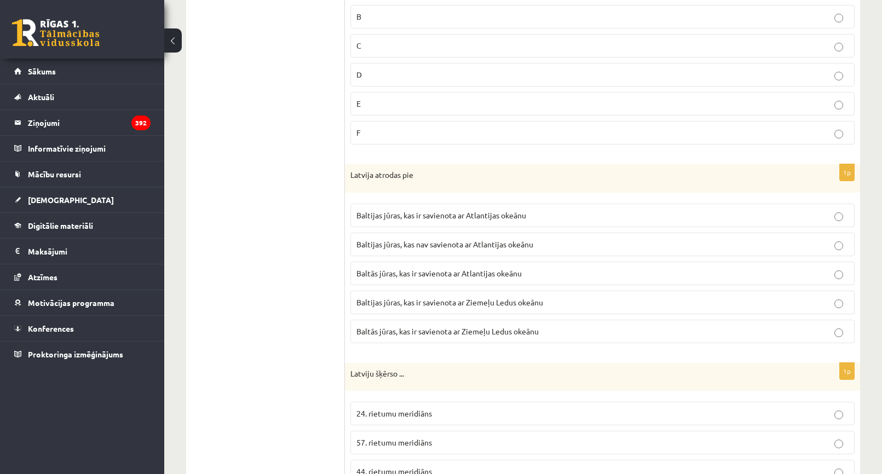
scroll to position [383, 0]
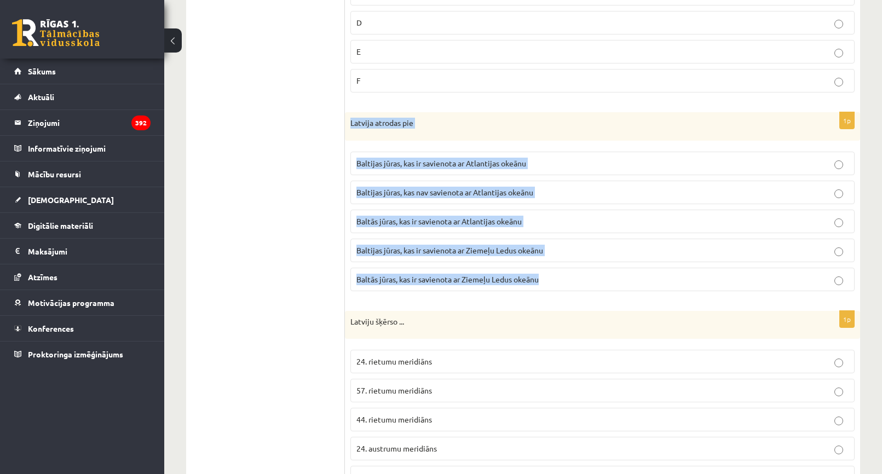
drag, startPoint x: 429, startPoint y: 184, endPoint x: 561, endPoint y: 275, distance: 159.8
click at [561, 275] on div "1p Latvija atrodas pie Baltijas jūras, kas ir savienota ar Atlantijas okeānu Ba…" at bounding box center [602, 206] width 515 height 188
click at [558, 125] on p "Latvija atrodas pie" at bounding box center [574, 123] width 449 height 11
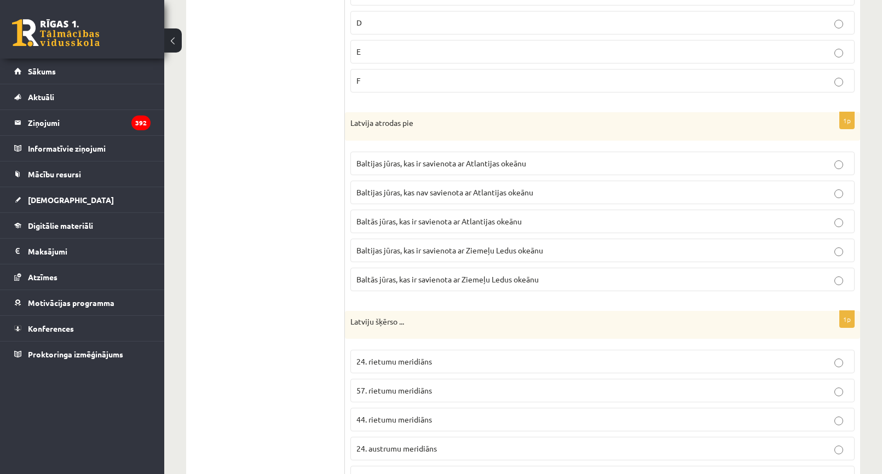
click at [455, 168] on p "Baltijas jūras, kas ir savienota ar Atlantijas okeānu" at bounding box center [602, 163] width 492 height 11
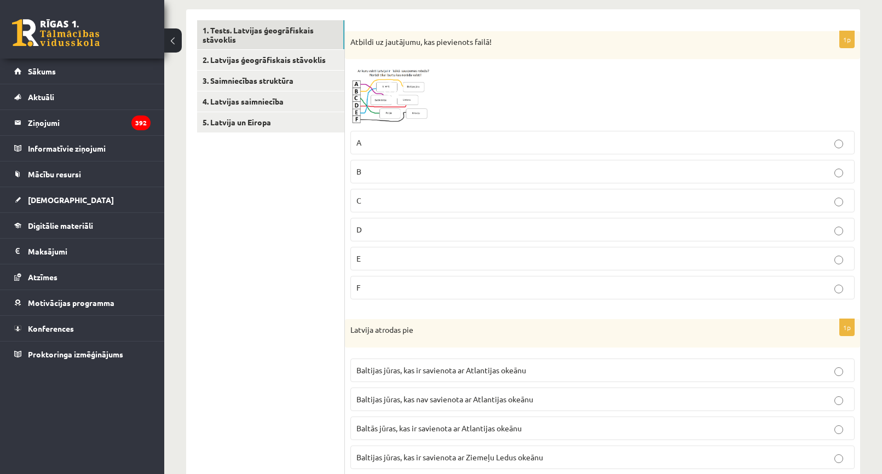
scroll to position [0, 0]
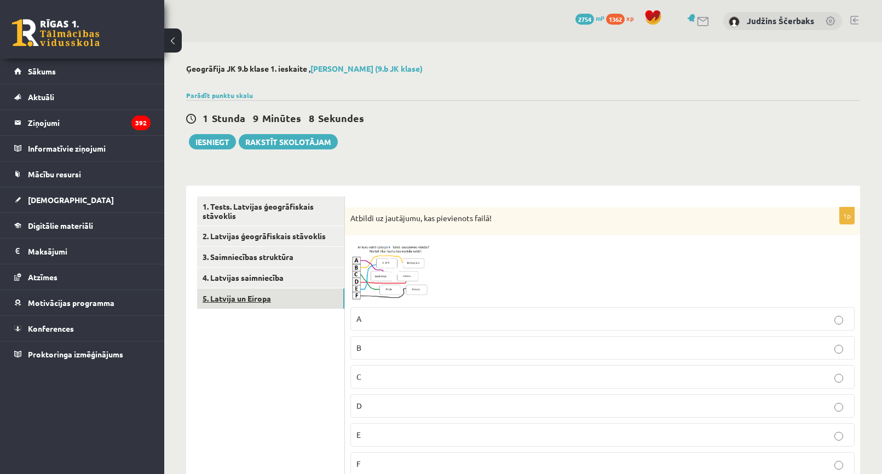
click at [251, 307] on link "5. Latvija un Eiropa" at bounding box center [270, 299] width 147 height 20
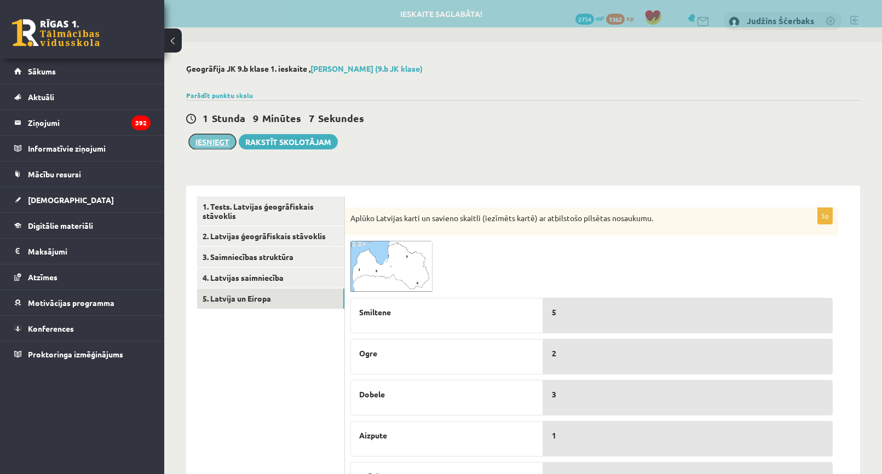
click at [201, 137] on button "Iesniegt" at bounding box center [212, 141] width 47 height 15
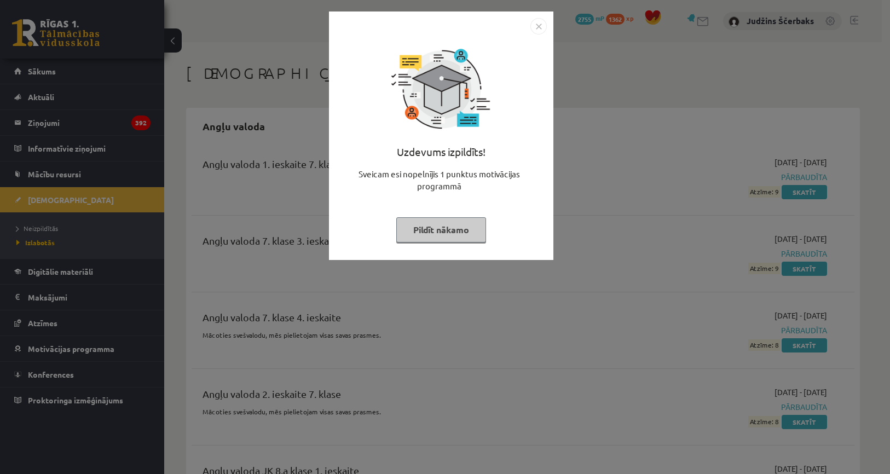
click at [537, 26] on img "Close" at bounding box center [539, 26] width 16 height 16
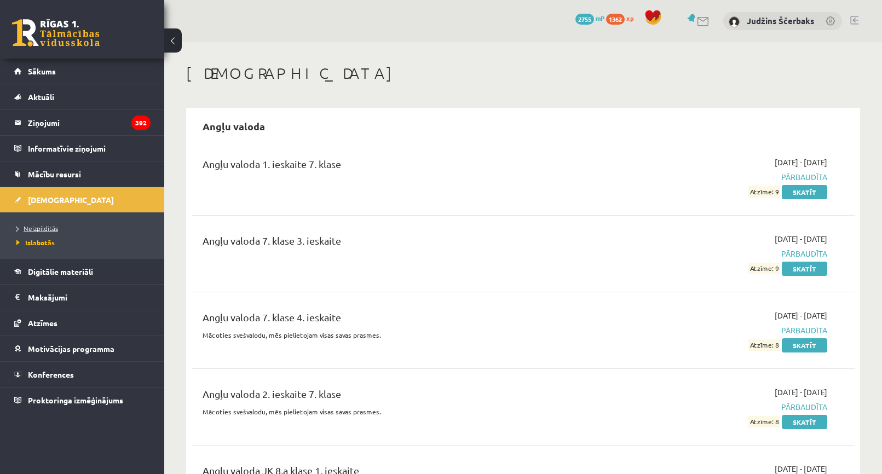
click at [48, 228] on span "Neizpildītās" at bounding box center [37, 228] width 42 height 9
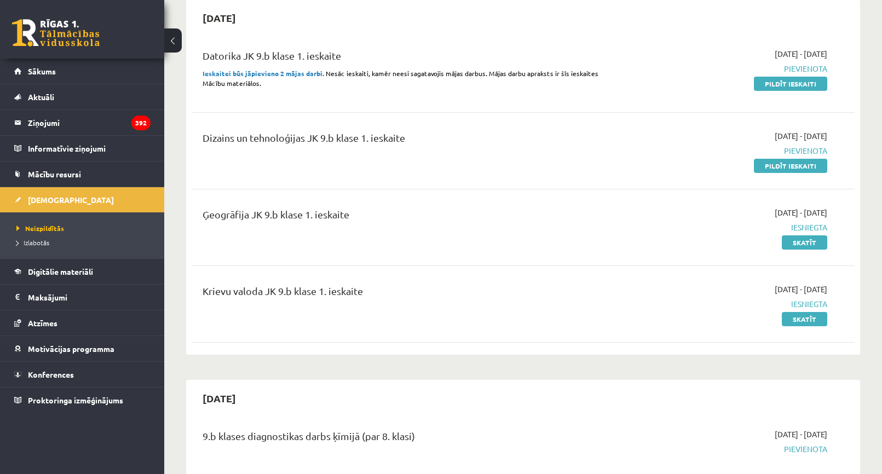
scroll to position [109, 0]
click at [758, 165] on link "Pildīt ieskaiti" at bounding box center [790, 165] width 73 height 14
click at [25, 241] on span "Izlabotās" at bounding box center [32, 242] width 33 height 9
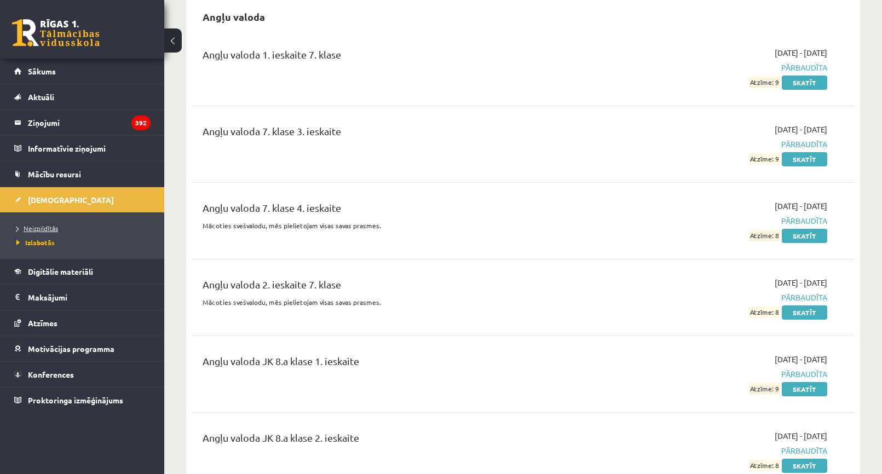
click at [39, 233] on link "Neizpildītās" at bounding box center [84, 228] width 137 height 10
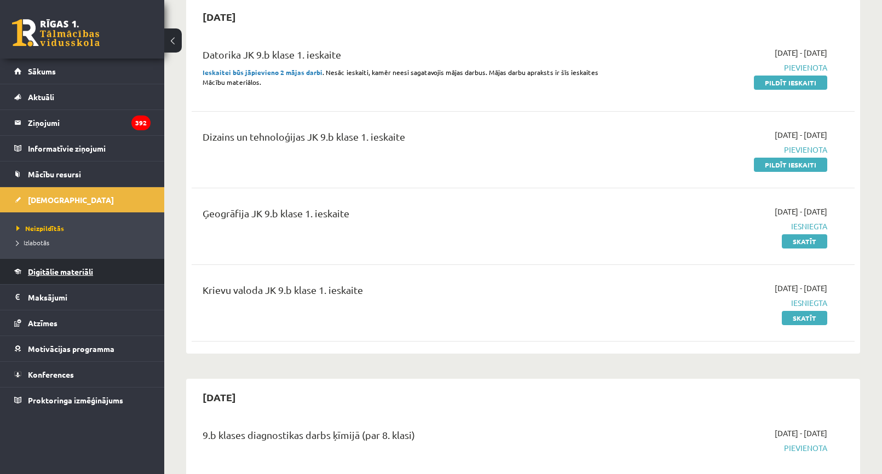
click at [73, 271] on span "Digitālie materiāli" at bounding box center [60, 272] width 65 height 10
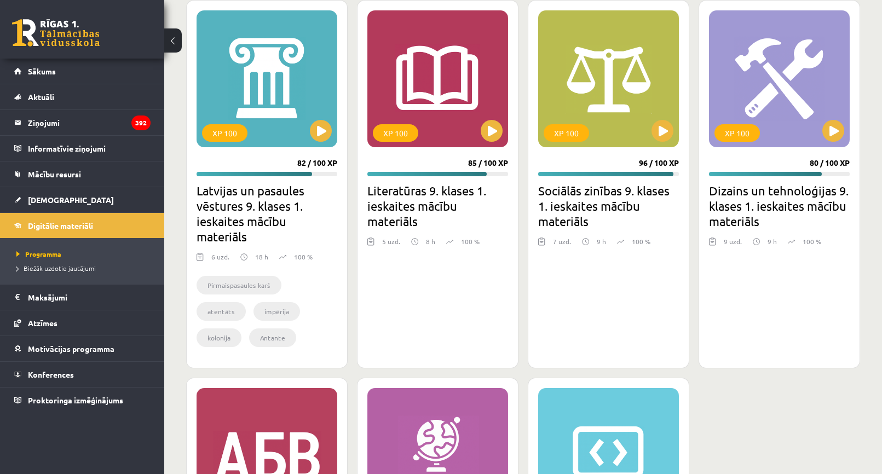
scroll to position [2792, 0]
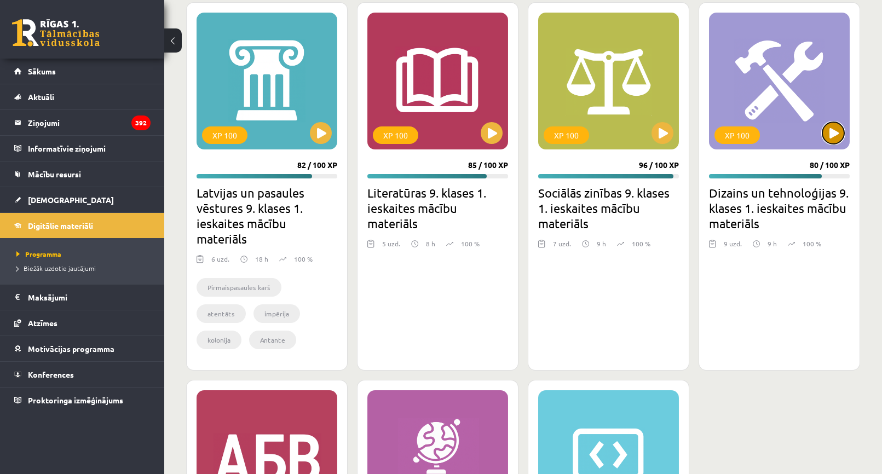
click at [840, 132] on button at bounding box center [833, 133] width 22 height 22
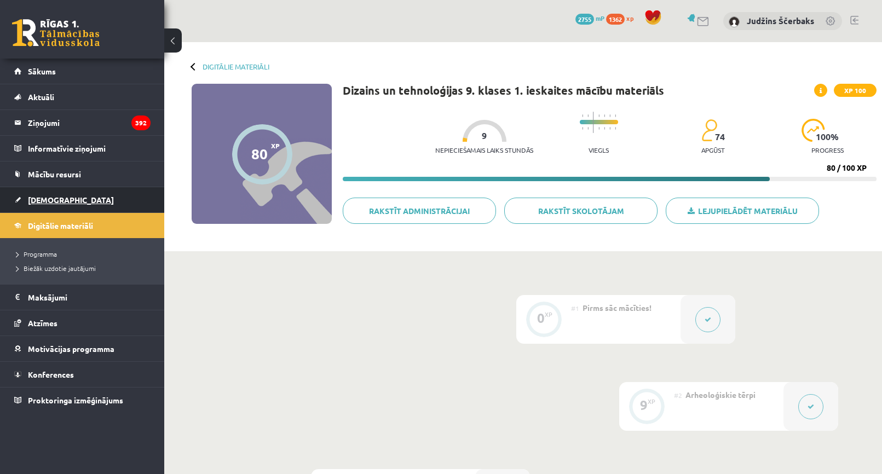
click at [53, 193] on link "[DEMOGRAPHIC_DATA]" at bounding box center [82, 199] width 136 height 25
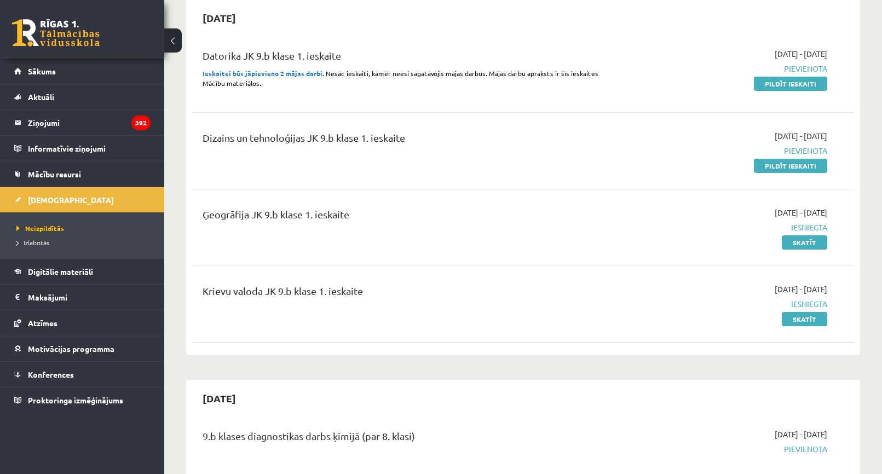
scroll to position [109, 0]
drag, startPoint x: 818, startPoint y: 162, endPoint x: 498, endPoint y: 59, distance: 336.2
click at [818, 162] on link "Pildīt ieskaiti" at bounding box center [790, 165] width 73 height 14
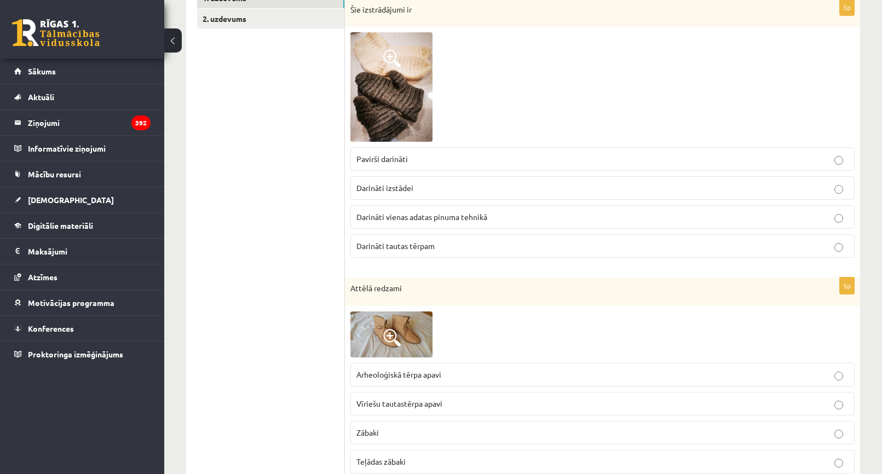
scroll to position [109, 0]
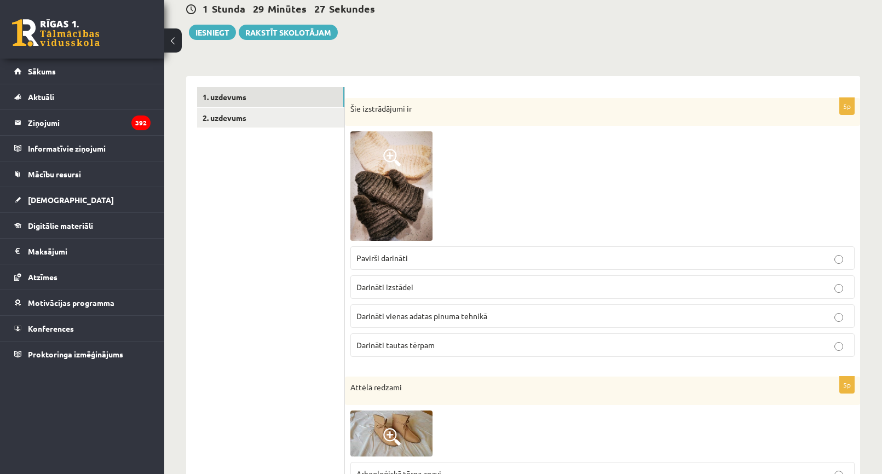
drag, startPoint x: 439, startPoint y: 315, endPoint x: 438, endPoint y: 308, distance: 6.7
click at [439, 315] on span "Darināti vienas adatas pinuma tehnikā" at bounding box center [421, 316] width 131 height 10
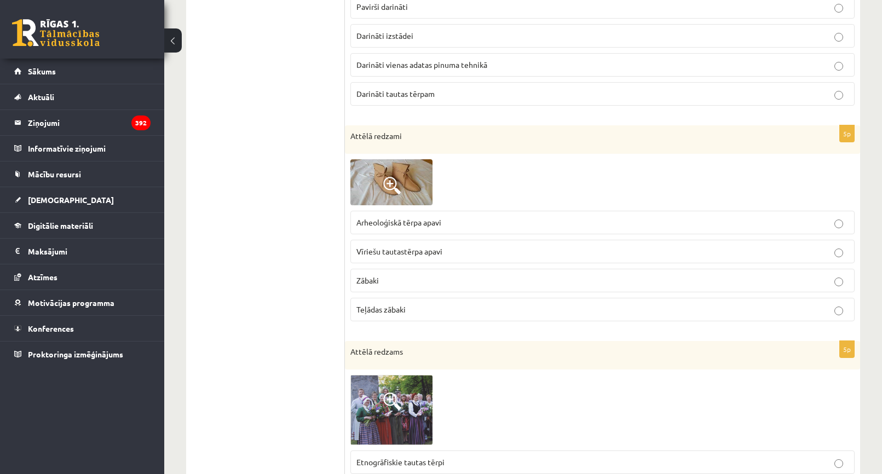
scroll to position [383, 0]
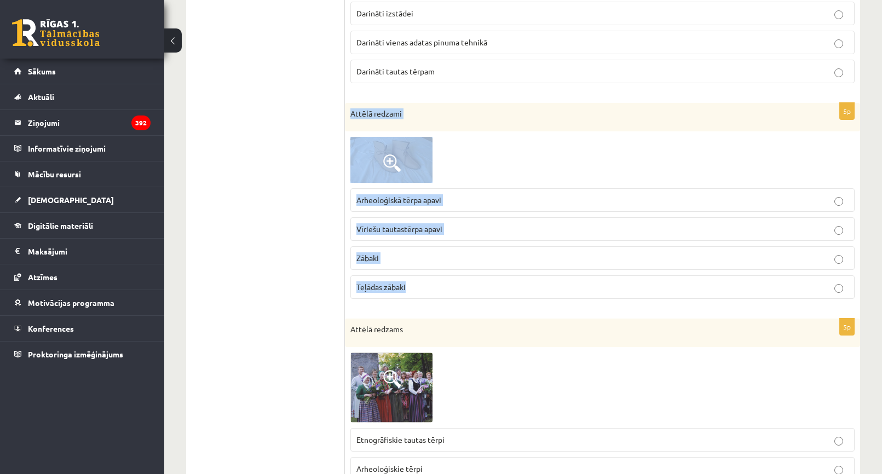
drag, startPoint x: 347, startPoint y: 111, endPoint x: 426, endPoint y: 283, distance: 189.6
click at [426, 283] on div "5p Attēlā redzami Arheoloģiskā tērpa apavi Vīriešu tautastērpa apavi [GEOGRAPHI…" at bounding box center [602, 205] width 515 height 205
copy div "Attēlā redzami Arheoloģiskā tērpa apavi Vīriešu tautastērpa apavi Zābaki Teļāda…"
drag, startPoint x: 552, startPoint y: 148, endPoint x: 560, endPoint y: 99, distance: 50.0
click at [552, 146] on div at bounding box center [602, 160] width 504 height 46
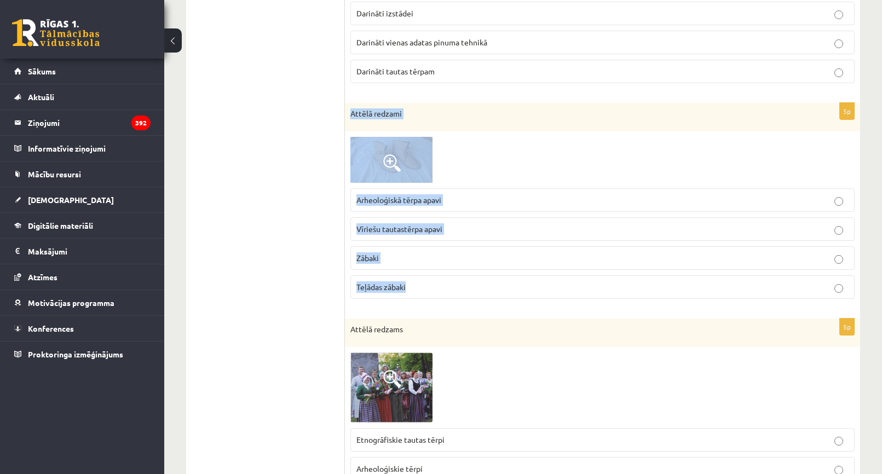
click at [371, 155] on img at bounding box center [391, 160] width 82 height 46
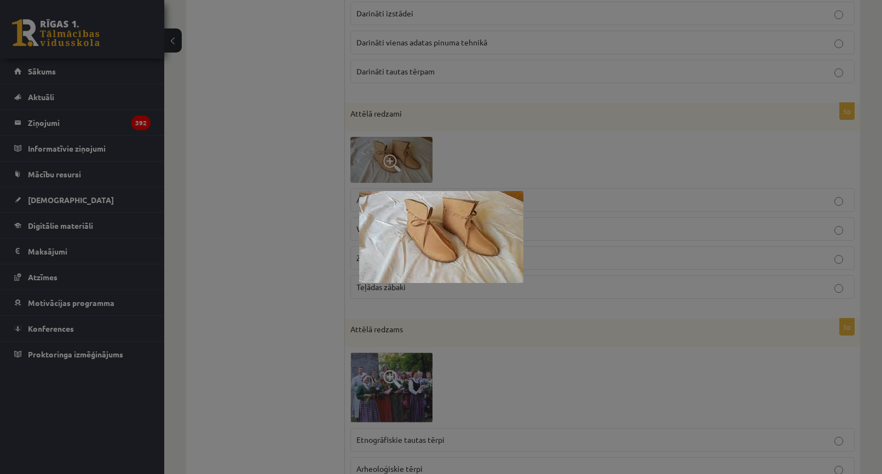
click at [579, 151] on div at bounding box center [441, 237] width 882 height 474
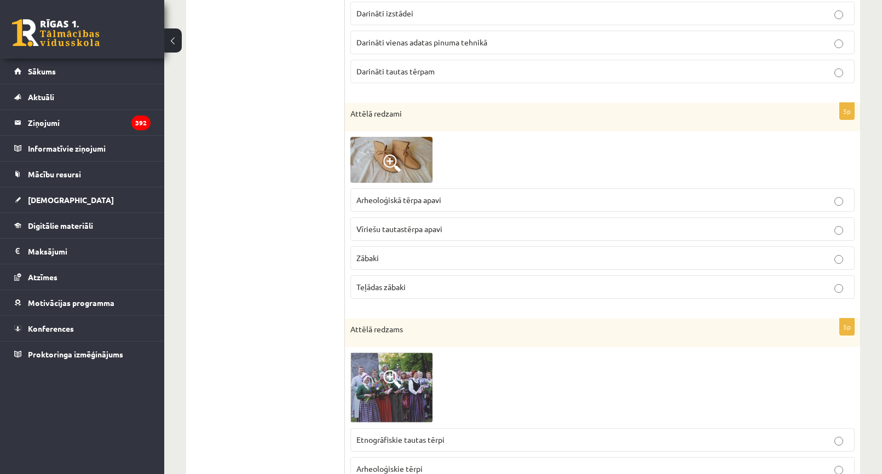
click at [413, 200] on span "Arheoloģiskā tērpa apavi" at bounding box center [398, 200] width 85 height 10
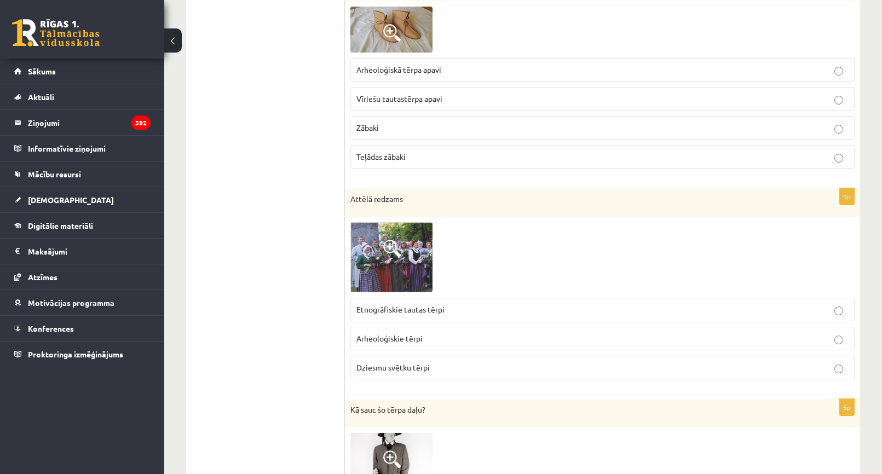
scroll to position [547, 0]
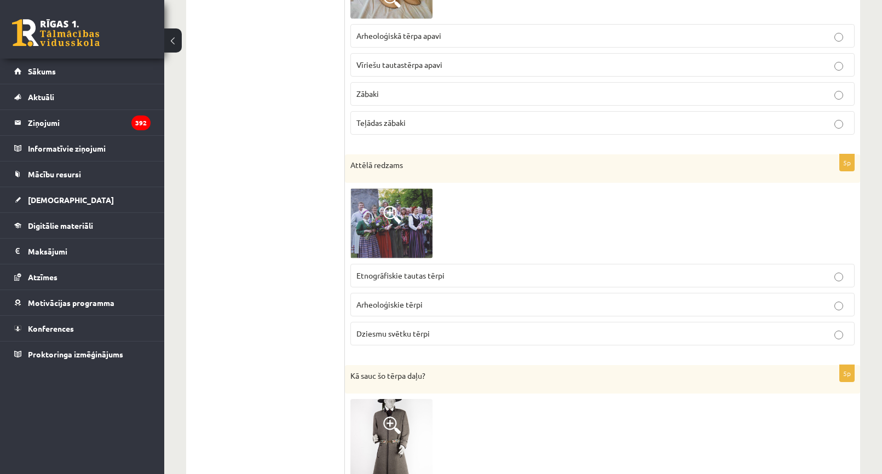
click at [365, 202] on img at bounding box center [391, 223] width 82 height 71
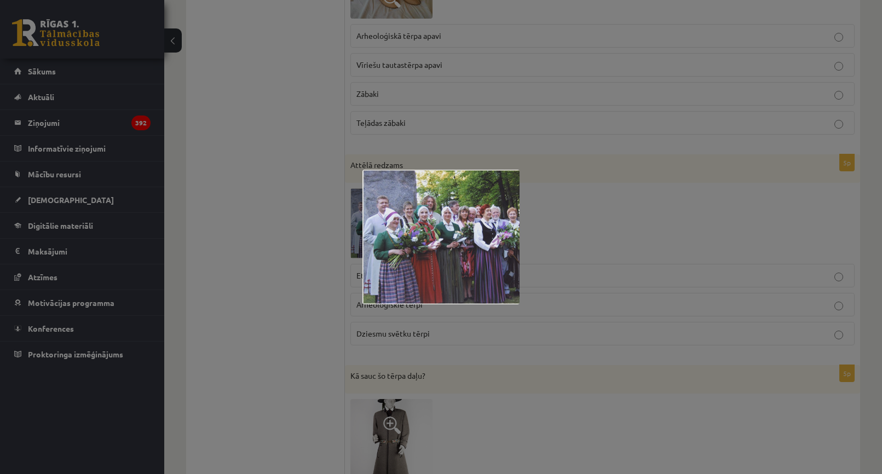
click at [557, 228] on div at bounding box center [441, 237] width 882 height 474
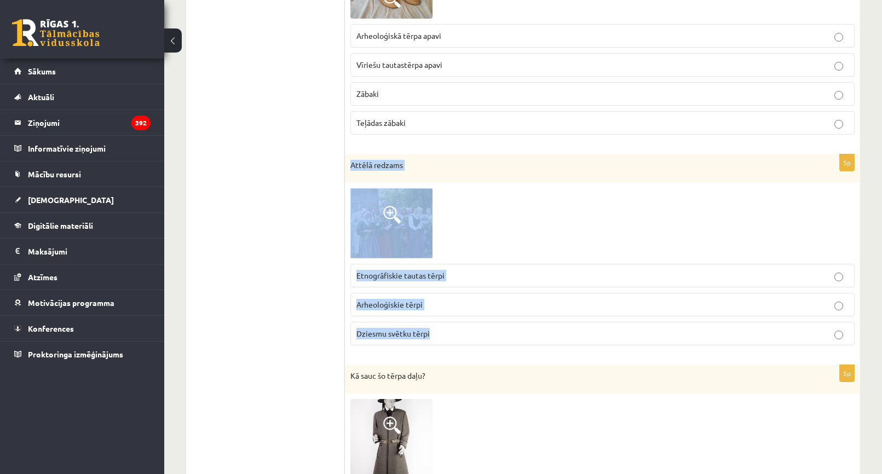
drag, startPoint x: 351, startPoint y: 162, endPoint x: 443, endPoint y: 336, distance: 197.1
click at [442, 344] on div "5p Attēlā redzams Etnogrāfiskie tautas tērpi Arheoloģiskie tērpi Dziesmu svētku…" at bounding box center [602, 254] width 515 height 200
copy div "Attēlā redzams Etnogrāfiskie tautas tērpi Arheoloģiskie tērpi Dziesmu svētku tē…"
click at [497, 195] on div at bounding box center [602, 223] width 504 height 71
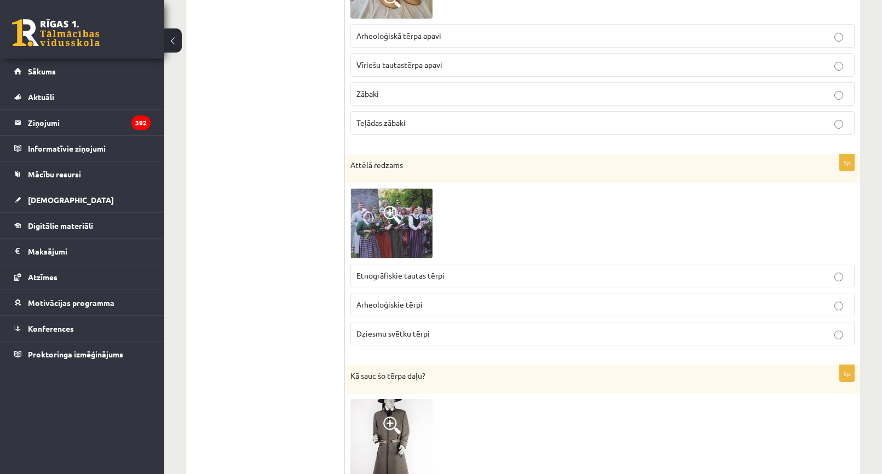
click at [397, 272] on span "Etnogrāfiskie tautas tērpi" at bounding box center [400, 275] width 88 height 10
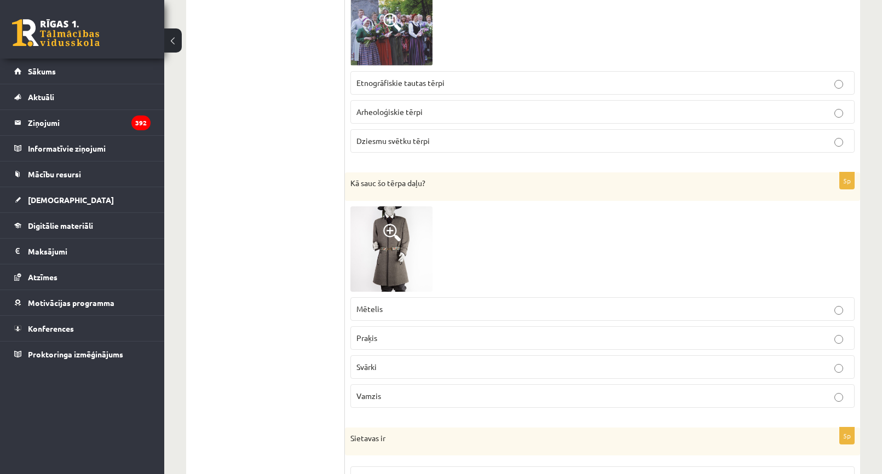
scroll to position [821, 0]
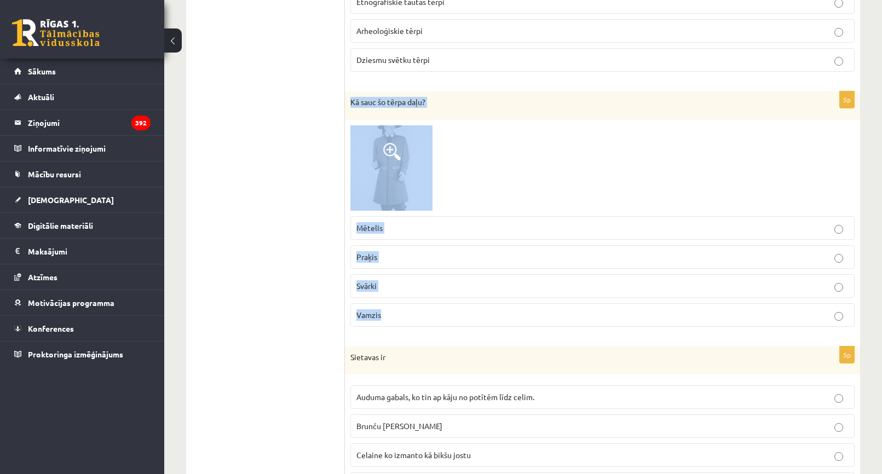
drag, startPoint x: 351, startPoint y: 97, endPoint x: 435, endPoint y: 313, distance: 231.1
click at [435, 313] on div "5p Kā sauc šo tērpa daļu? Mētelis Praķis Svārki Vamzis" at bounding box center [602, 213] width 515 height 244
copy div "Kā sauc šo tērpa daļu? Mētelis Praķis Svārki Vamzis"
click at [493, 155] on div at bounding box center [602, 167] width 504 height 85
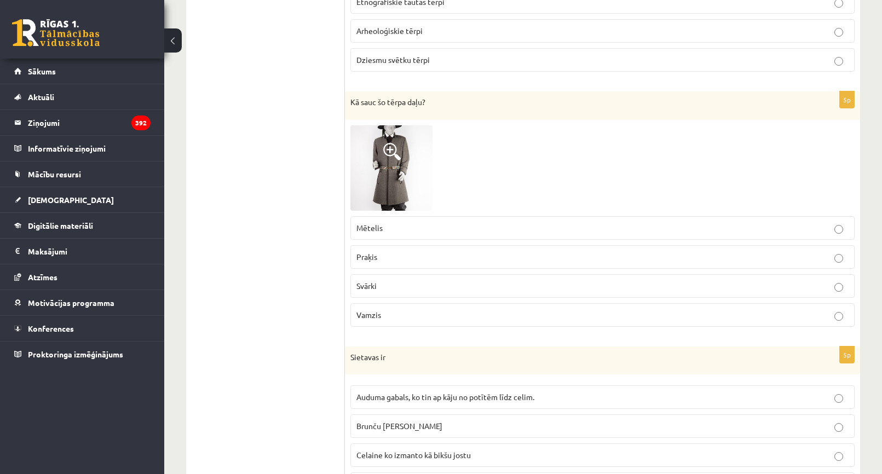
click at [385, 166] on img at bounding box center [391, 167] width 82 height 85
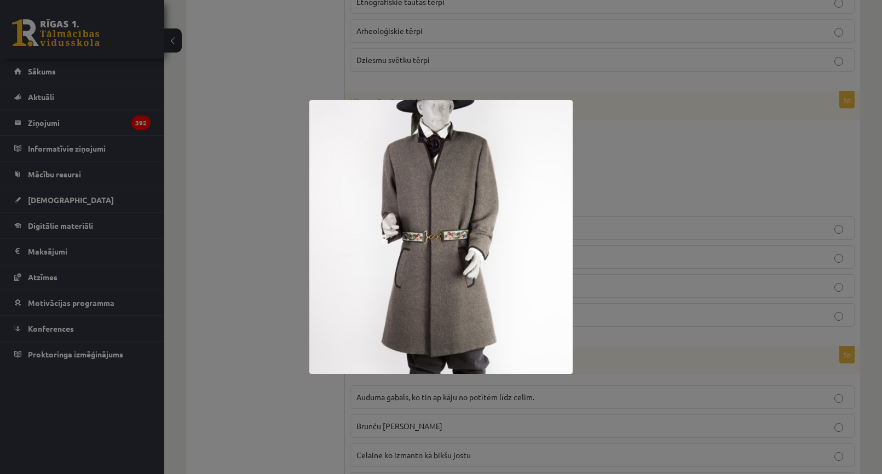
click at [609, 129] on div at bounding box center [441, 237] width 882 height 474
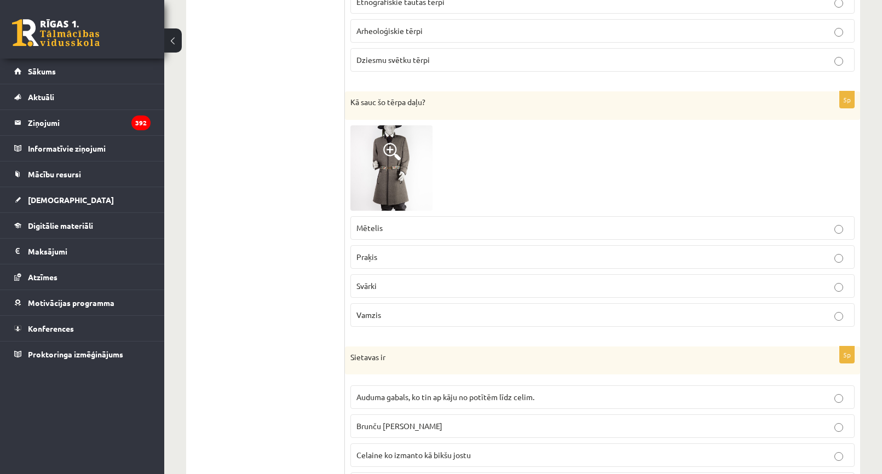
click at [371, 313] on span "Vamzis" at bounding box center [368, 315] width 25 height 10
click at [387, 142] on img at bounding box center [391, 167] width 82 height 85
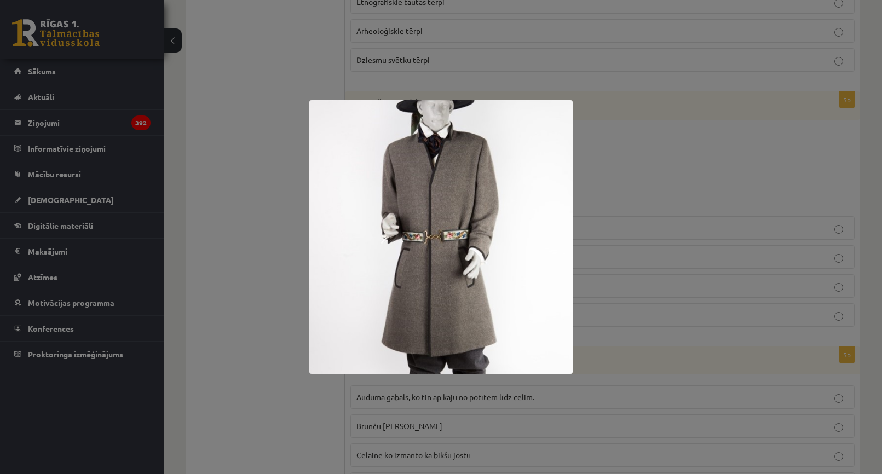
click at [653, 160] on div at bounding box center [441, 237] width 882 height 474
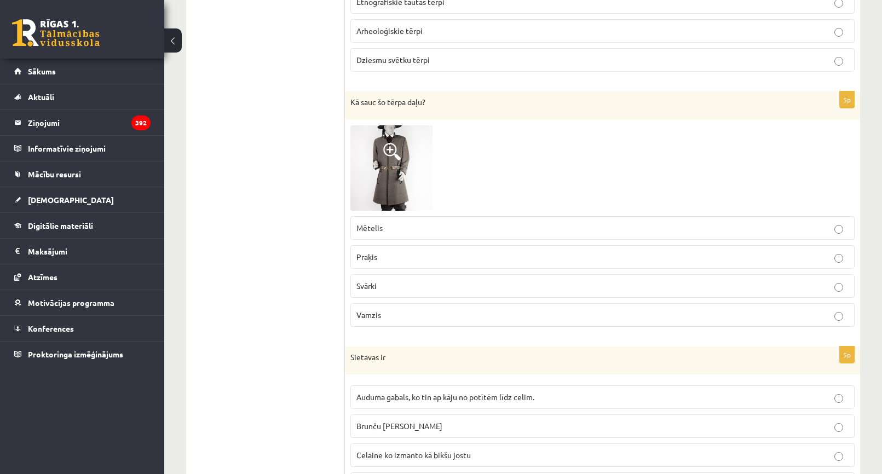
click at [252, 297] on ul "1. uzdevums 2. uzdevums" at bounding box center [271, 279] width 148 height 1808
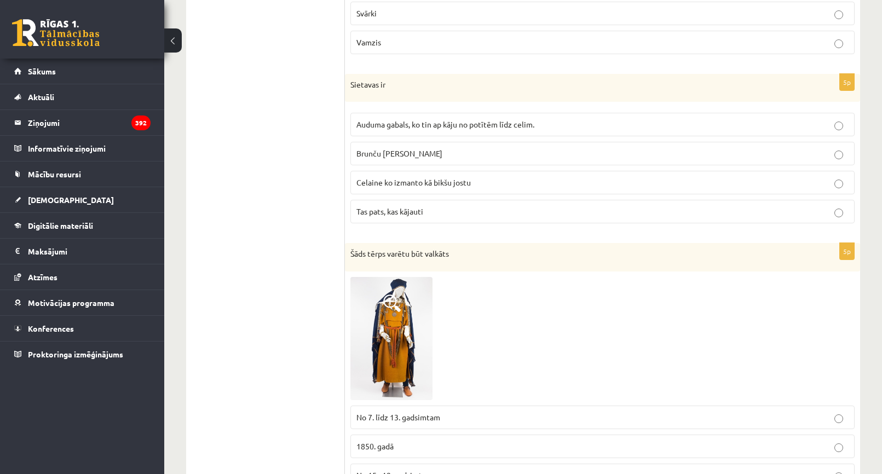
scroll to position [1095, 0]
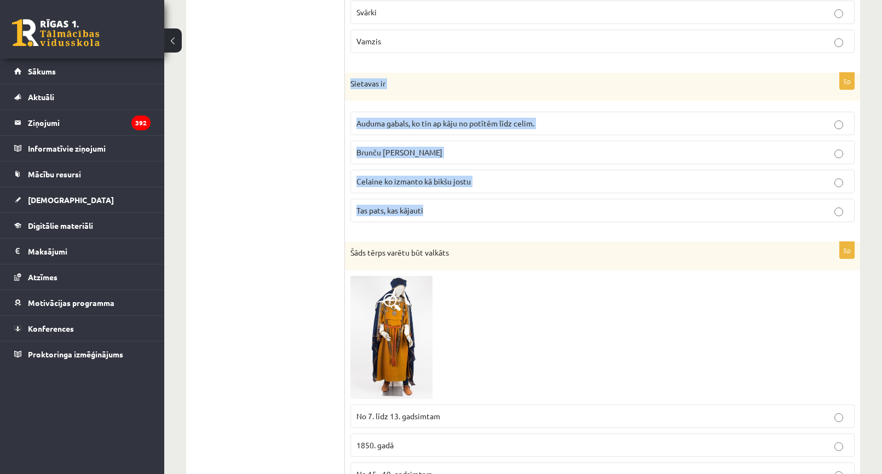
drag, startPoint x: 350, startPoint y: 82, endPoint x: 464, endPoint y: 214, distance: 174.7
click at [464, 214] on div "5p Sietavas ir Auduma gabals, ko tin ap kāju no potītēm līdz celim. Brunču jost…" at bounding box center [602, 152] width 515 height 159
copy div "Sietavas ir Auduma gabals, ko tin ap kāju no potītēm līdz celim. Brunču josta C…"
drag, startPoint x: 493, startPoint y: 92, endPoint x: 523, endPoint y: 54, distance: 48.3
click at [493, 91] on div "Sietavas ir" at bounding box center [602, 87] width 515 height 28
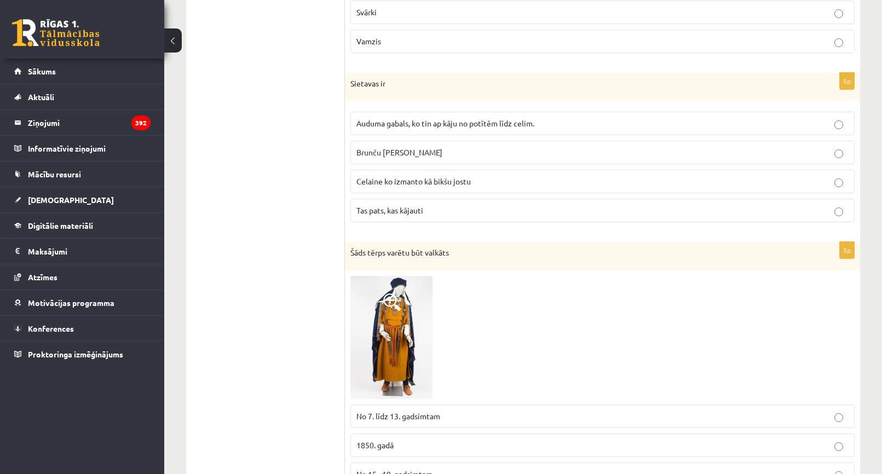
click at [305, 177] on ul "1. uzdevums 2. uzdevums" at bounding box center [271, 6] width 148 height 1808
click at [373, 123] on span "Auduma gabals, ko tin ap kāju no potītēm līdz celim." at bounding box center [445, 123] width 178 height 10
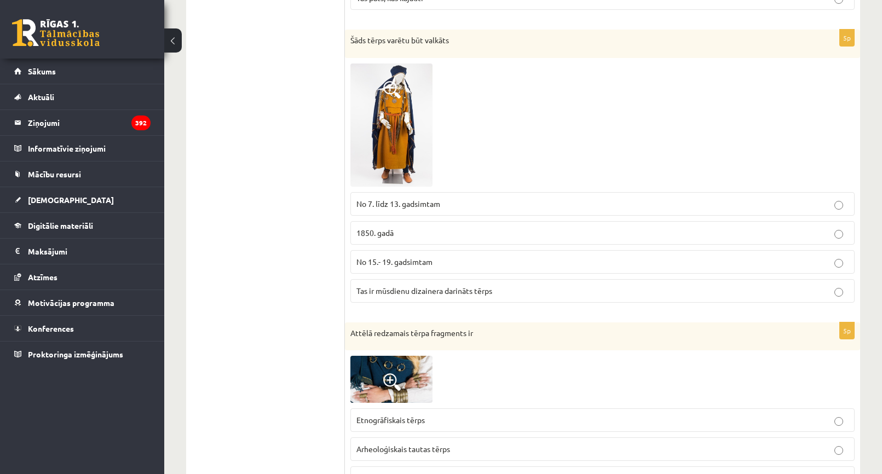
scroll to position [1314, 0]
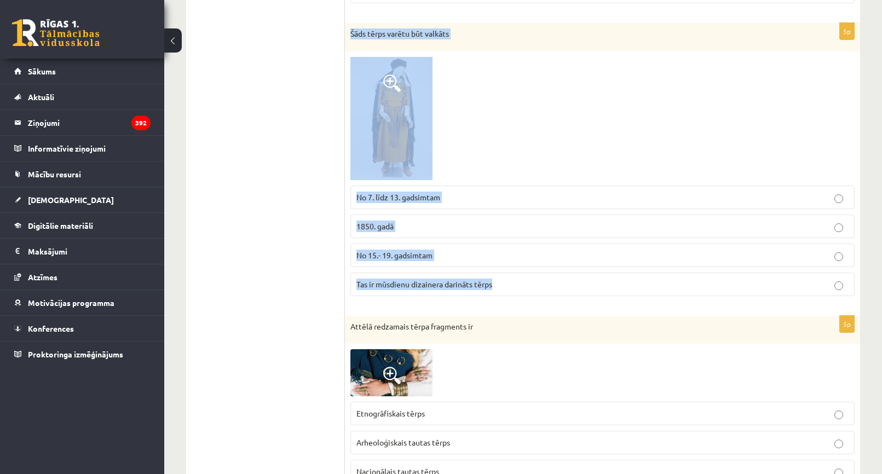
drag, startPoint x: 348, startPoint y: 28, endPoint x: 509, endPoint y: 292, distance: 308.6
click at [509, 292] on div "5p Šāds tērps varētu būt valkāts No 7. līdz 13. gadsimtam 1850. gadā No 15.- 19…" at bounding box center [602, 163] width 515 height 281
copy div "Šāds tērps varētu būt valkāts No 7. līdz 13. gadsimtam 1850. gadā No 15.- 19. g…"
click at [565, 135] on div at bounding box center [602, 118] width 504 height 123
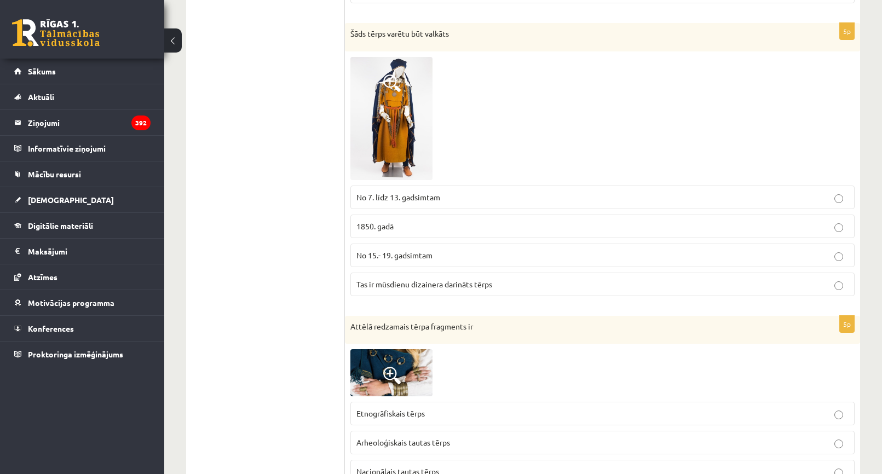
click at [386, 114] on img at bounding box center [391, 118] width 82 height 123
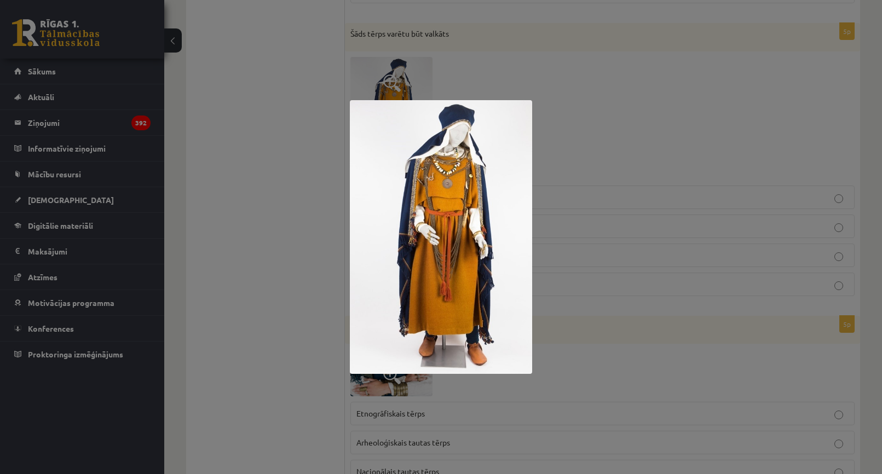
click at [575, 117] on div at bounding box center [441, 237] width 882 height 474
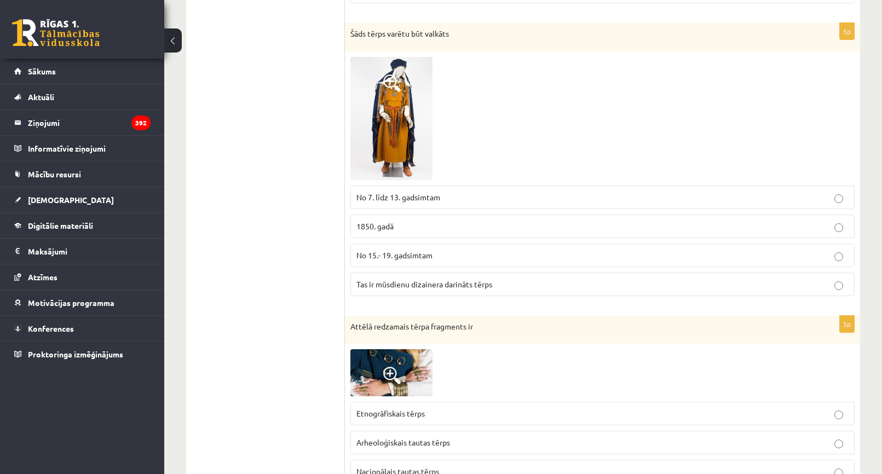
click at [421, 187] on label "No 7. līdz 13. gadsimtam" at bounding box center [602, 198] width 504 height 24
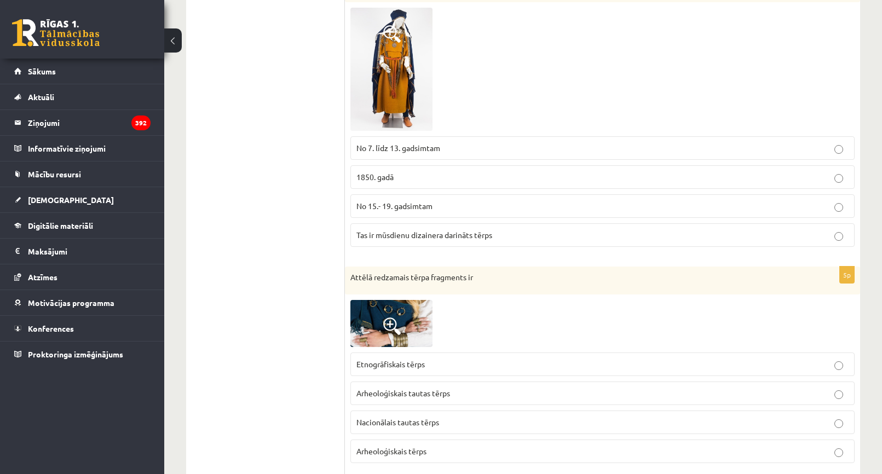
scroll to position [1533, 0]
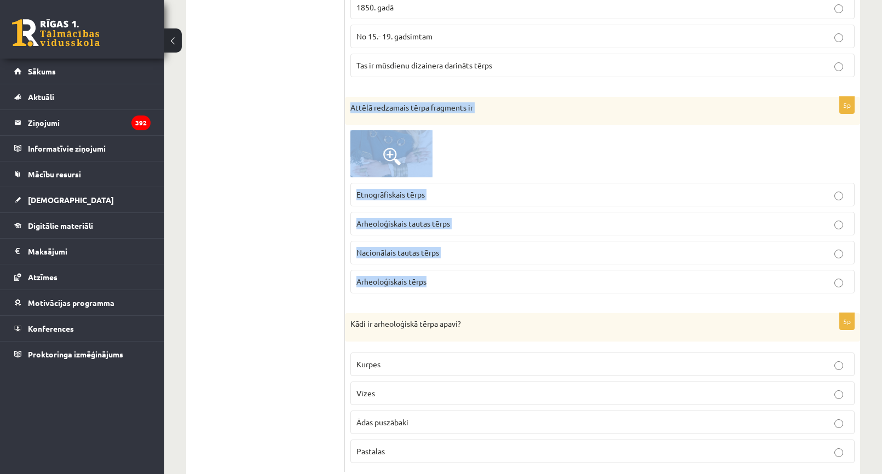
drag, startPoint x: 348, startPoint y: 109, endPoint x: 433, endPoint y: 279, distance: 190.5
click at [433, 279] on div "5p Attēlā redzamais tērpa fragments ir Etnogrāfiskais tērps Arheoloģiskais taut…" at bounding box center [602, 200] width 515 height 206
copy div "Attēlā redzamais tērpa fragments ir Etnogrāfiskais tērps Arheoloģiskais tautas …"
click at [514, 127] on div "5p Attēlā redzamais tērpa fragments ir Etnogrāfiskais tērps Arheoloģiskais taut…" at bounding box center [602, 200] width 515 height 206
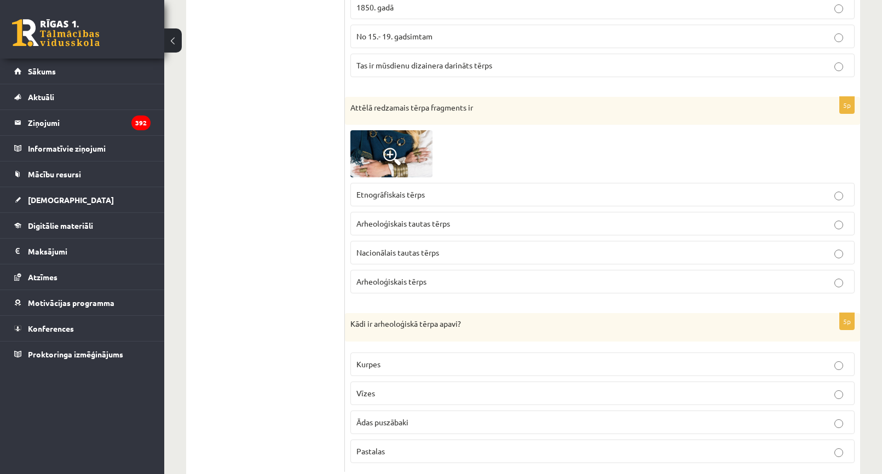
click at [395, 155] on span at bounding box center [392, 157] width 18 height 18
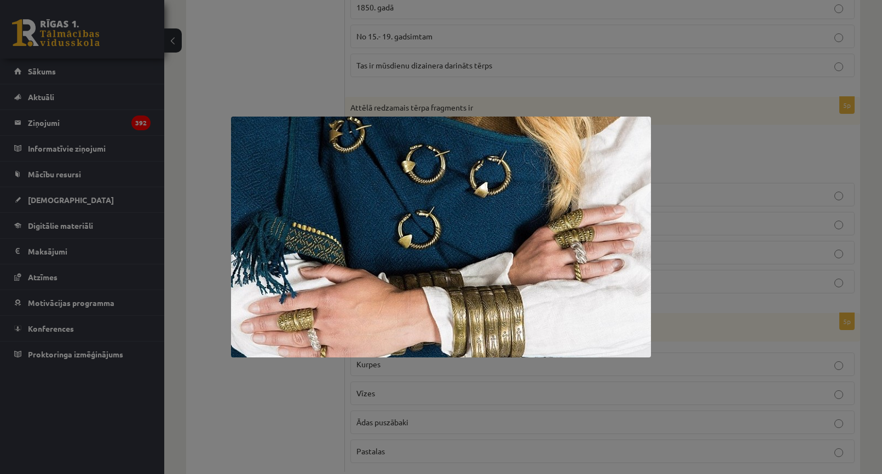
drag, startPoint x: 700, startPoint y: 176, endPoint x: 599, endPoint y: 1, distance: 202.4
click at [700, 175] on div at bounding box center [441, 237] width 882 height 474
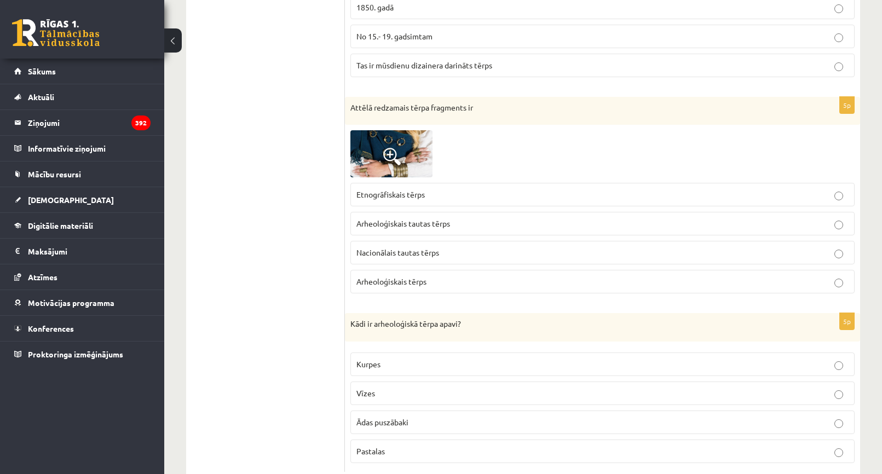
click at [412, 282] on span "Arheoloģiskais tērps" at bounding box center [391, 281] width 70 height 10
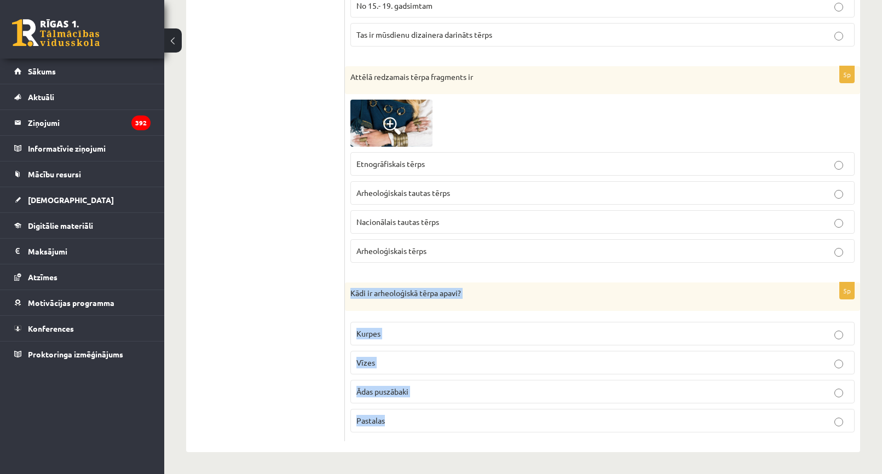
drag, startPoint x: 348, startPoint y: 287, endPoint x: 482, endPoint y: 435, distance: 199.2
click at [482, 436] on div "5p Kādi ir arheoloģiskā tērpa apavi? Kurpes Vīzes Ādas puszābaki Pastalas" at bounding box center [602, 362] width 515 height 159
copy div "Kādi ir arheoloģiskā tērpa apavi? Kurpes Vīzes Ādas puszābaki Pastalas"
click at [503, 301] on div "Kādi ir arheoloģiskā tērpa apavi?" at bounding box center [602, 297] width 515 height 28
click at [377, 393] on span "Ādas puszābaki" at bounding box center [382, 392] width 52 height 10
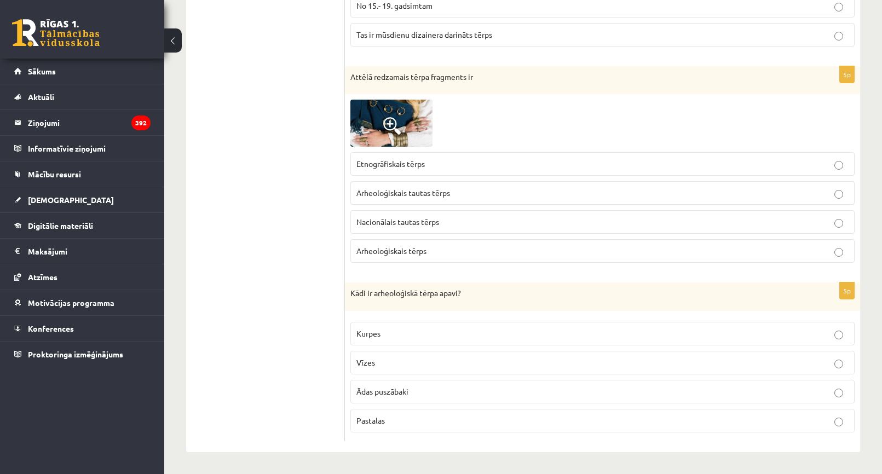
click at [383, 417] on span "Pastalas" at bounding box center [370, 421] width 28 height 10
click at [383, 395] on span "Ādas puszābaki" at bounding box center [382, 392] width 52 height 10
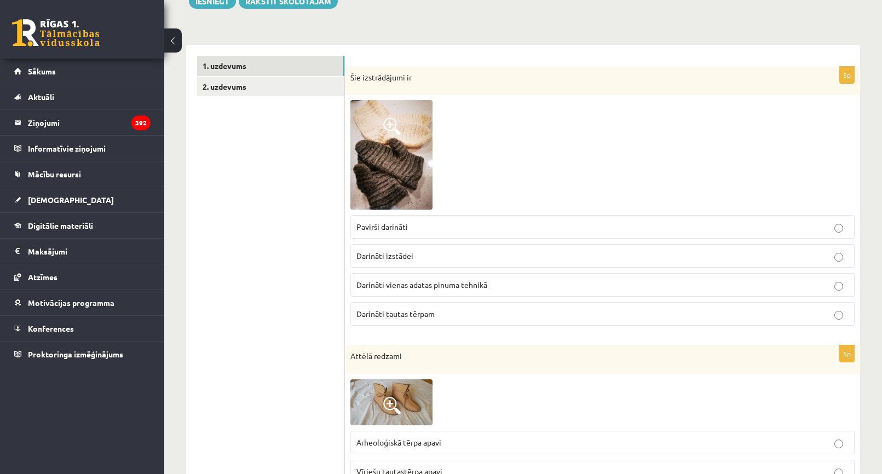
scroll to position [0, 0]
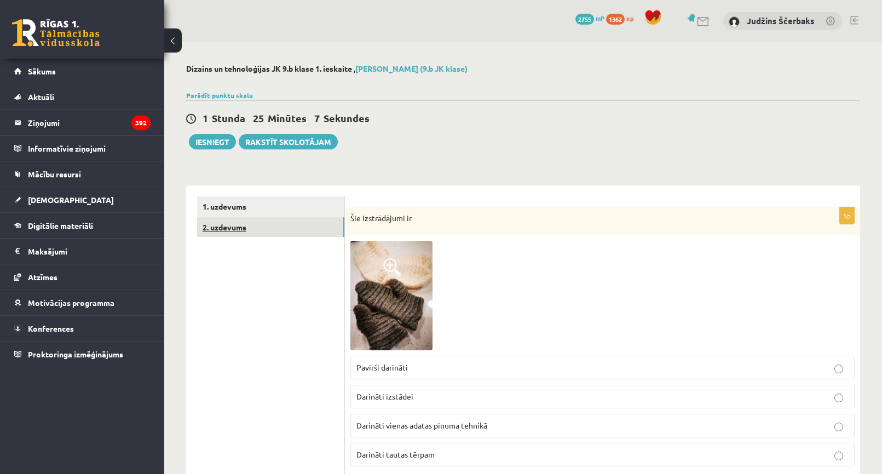
click at [241, 225] on link "2. uzdevums" at bounding box center [270, 227] width 147 height 20
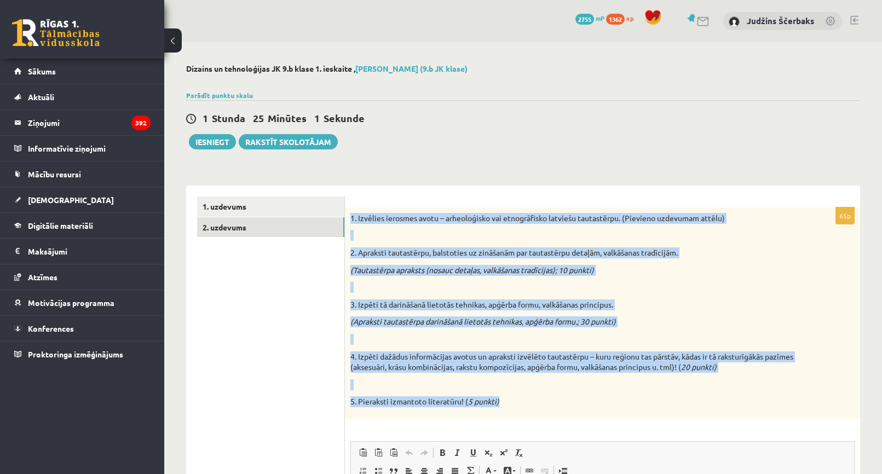
drag, startPoint x: 349, startPoint y: 216, endPoint x: 518, endPoint y: 407, distance: 254.8
click at [518, 407] on div "1. Izvēlies ierosmes avotu – arheoloģisko vai etnogrāfisko latviešu tautastērpu…" at bounding box center [602, 313] width 515 height 212
copy div "1. Izvēlies ierosmes avotu – arheoloģisko vai etnogrāfisko latviešu tautastērpu…"
click at [646, 278] on div "1. Izvēlies ierosmes avotu – arheoloģisko vai etnogrāfisko latviešu tautastērpu…" at bounding box center [602, 313] width 515 height 212
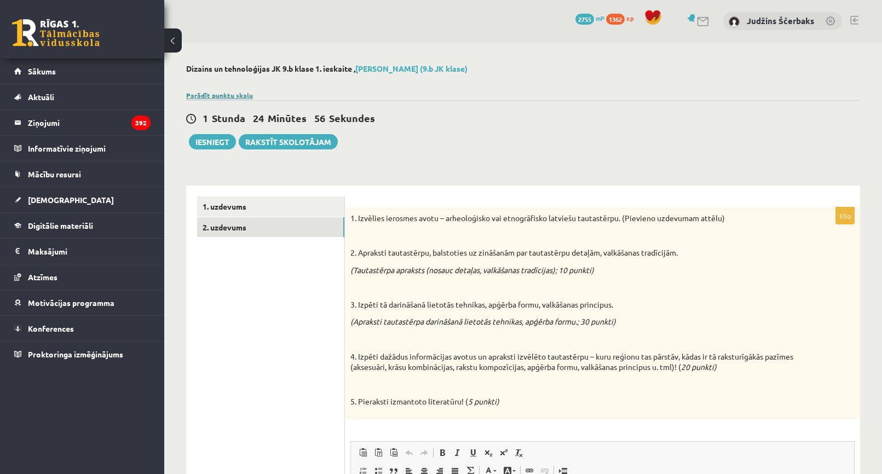
click at [236, 94] on link "Parādīt punktu skalu" at bounding box center [219, 95] width 67 height 9
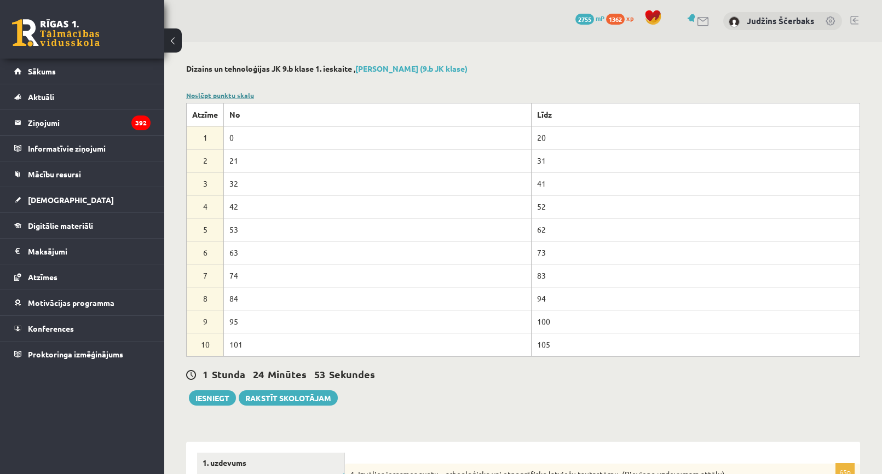
click at [238, 91] on link "Noslēpt punktu skalu" at bounding box center [220, 95] width 68 height 9
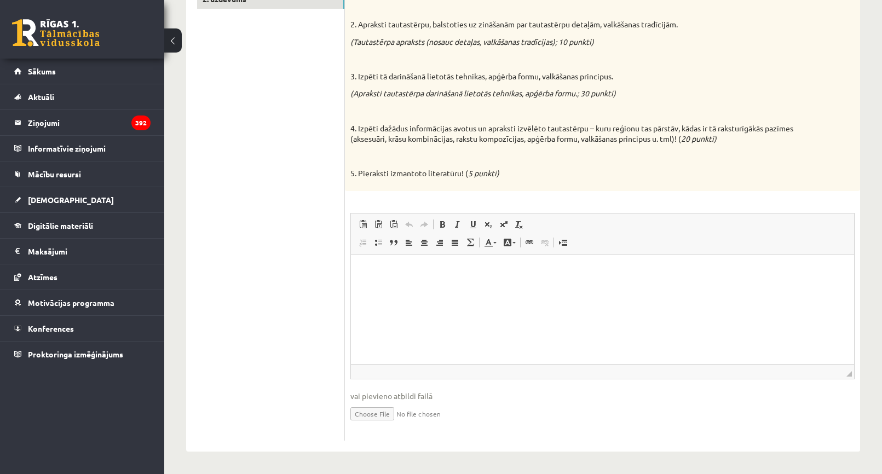
scroll to position [229, 0]
click at [426, 278] on html at bounding box center [602, 270] width 503 height 33
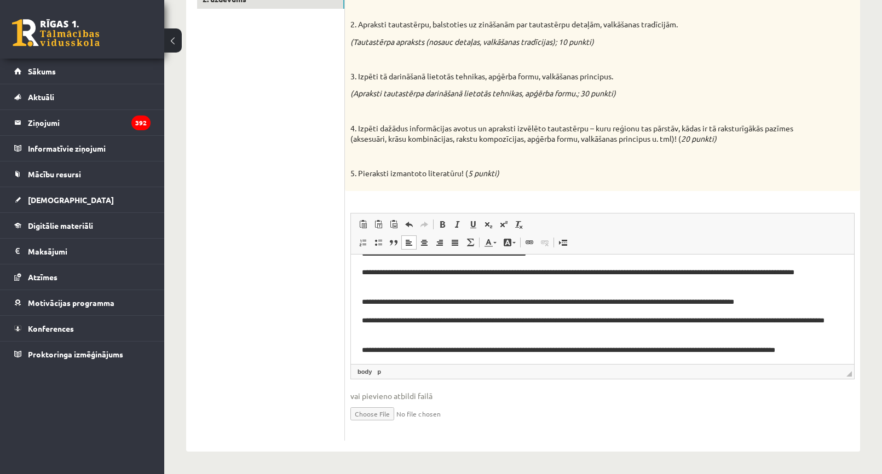
scroll to position [549, 0]
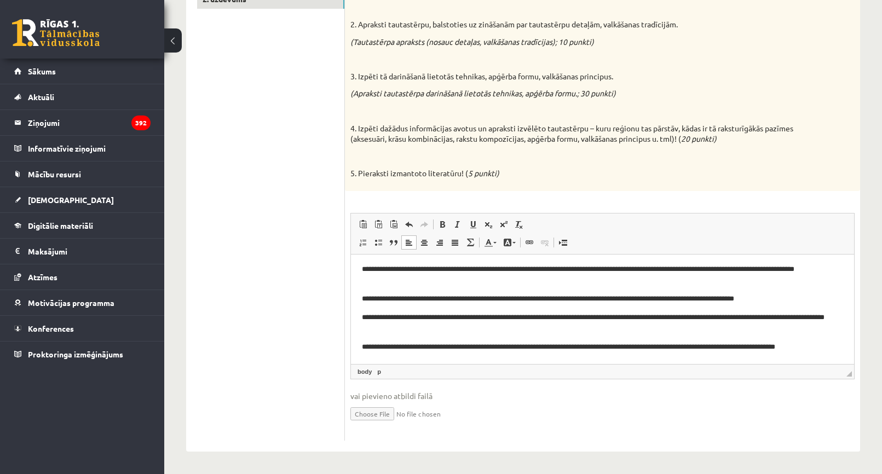
click at [830, 348] on p "**********" at bounding box center [598, 346] width 473 height 11
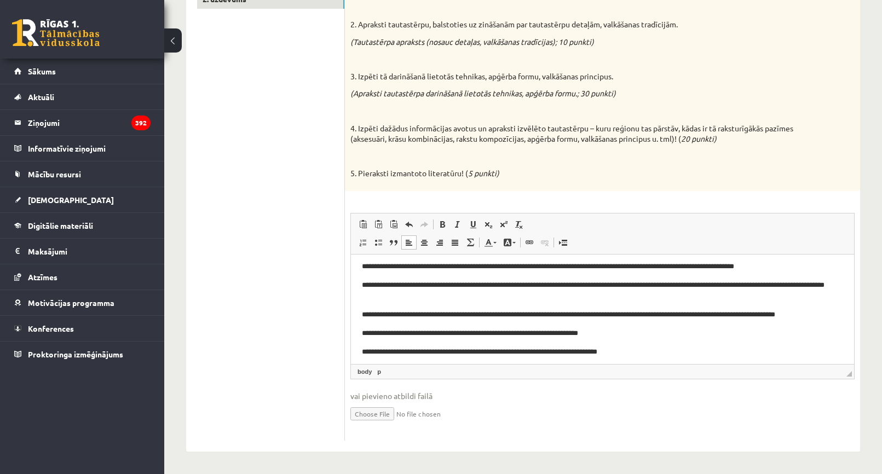
scroll to position [555, 0]
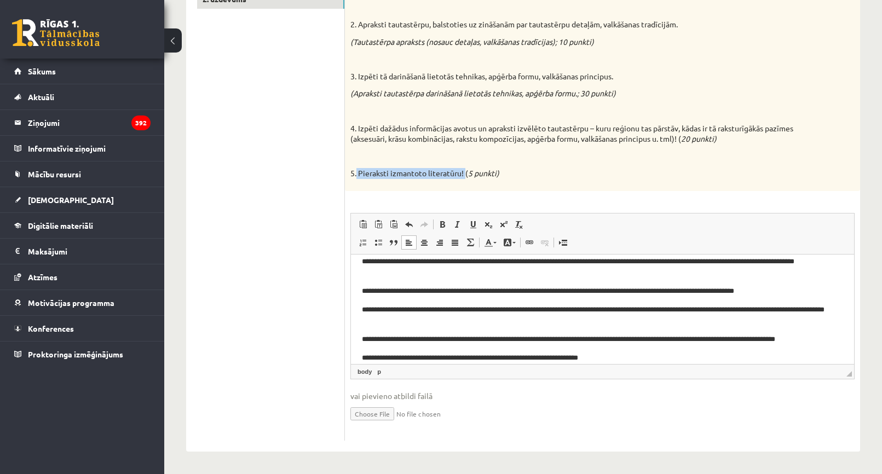
drag, startPoint x: 356, startPoint y: 172, endPoint x: 465, endPoint y: 175, distance: 109.0
click at [465, 175] on p "5. Pieraksti izmantoto literatūru! ( 5 punkti)" at bounding box center [574, 173] width 449 height 11
click at [429, 183] on div "1. Izvēlies ierosmes avotu – arheoloģisko vai etnogrāfisko latviešu tautastērpu…" at bounding box center [602, 85] width 515 height 212
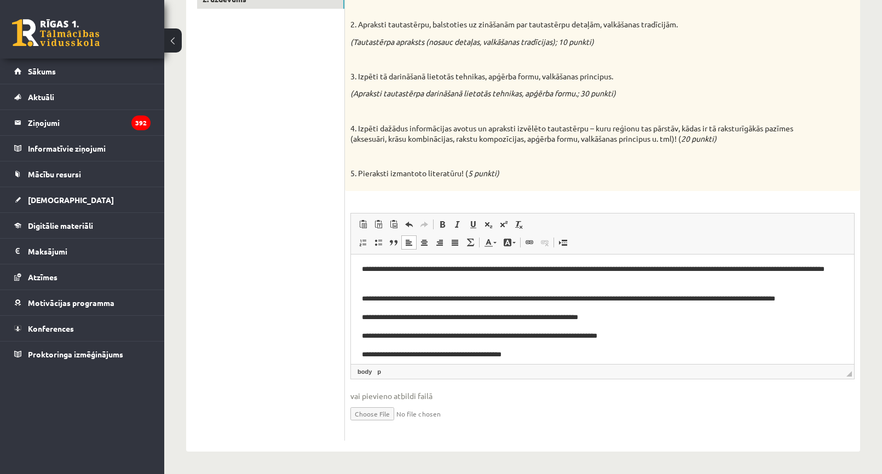
scroll to position [622, 0]
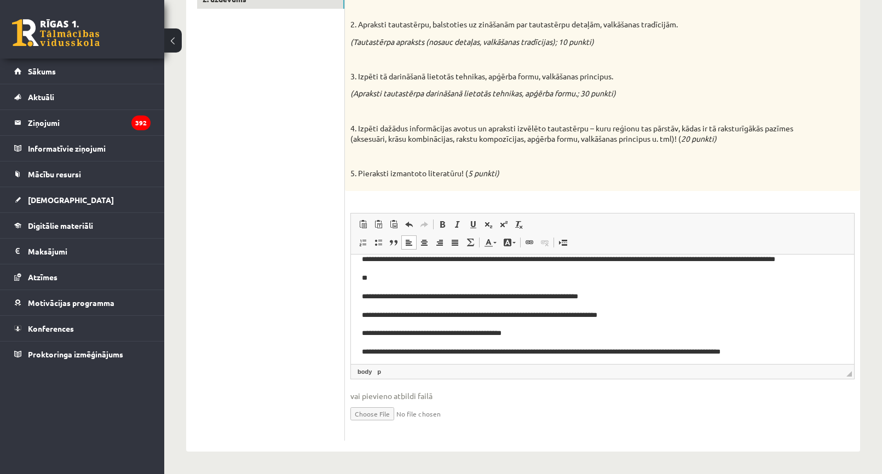
scroll to position [641, 0]
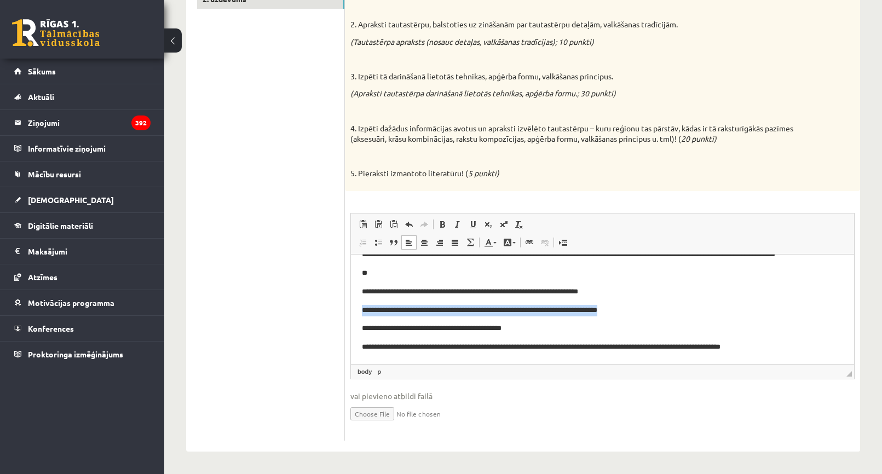
drag, startPoint x: 643, startPoint y: 310, endPoint x: 300, endPoint y: 307, distance: 342.7
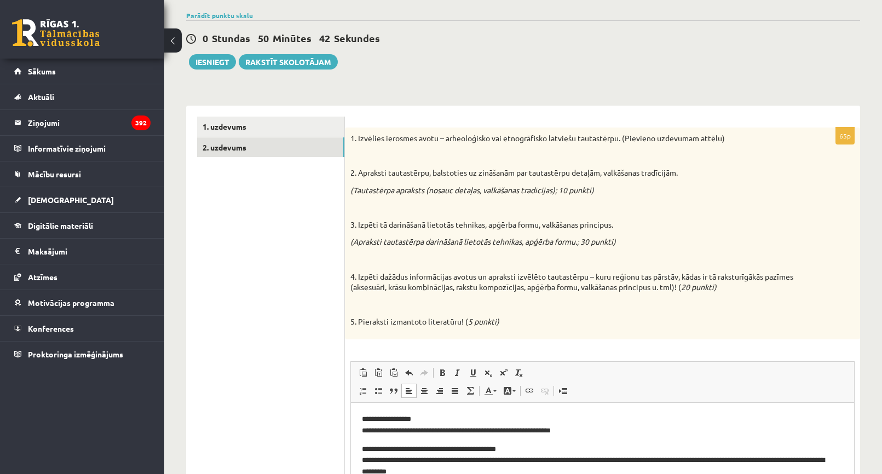
scroll to position [219, 0]
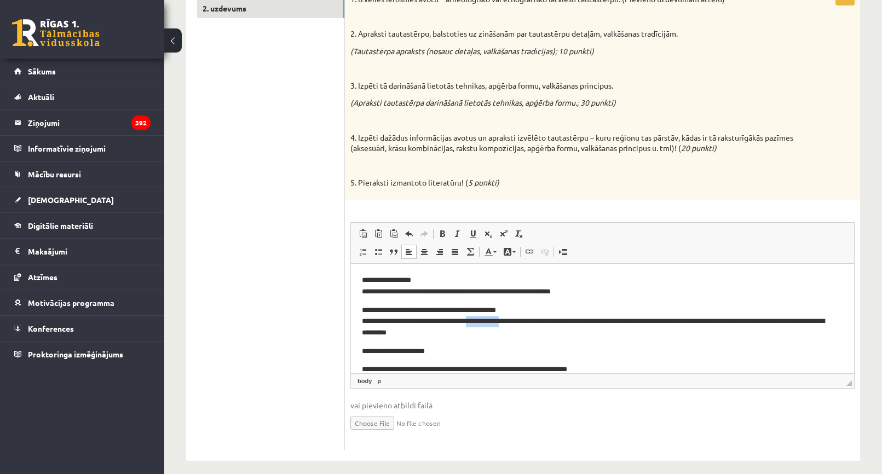
drag, startPoint x: 515, startPoint y: 321, endPoint x: 480, endPoint y: 322, distance: 35.1
click at [480, 322] on p "**********" at bounding box center [598, 321] width 473 height 34
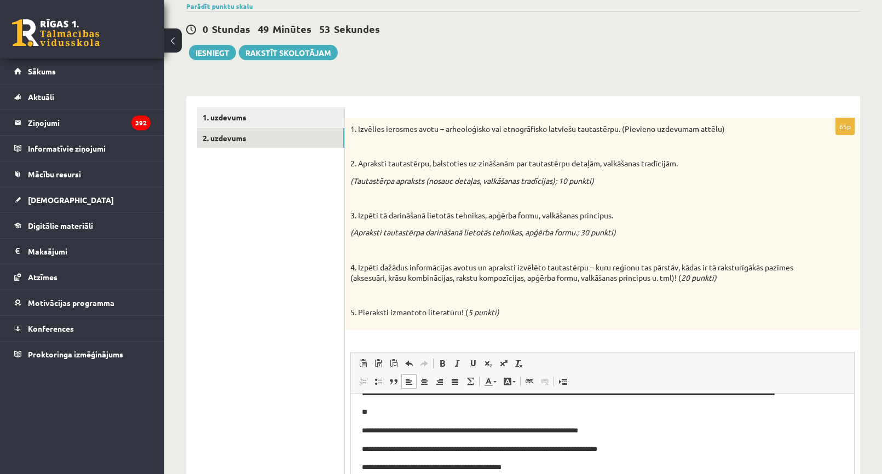
scroll to position [0, 0]
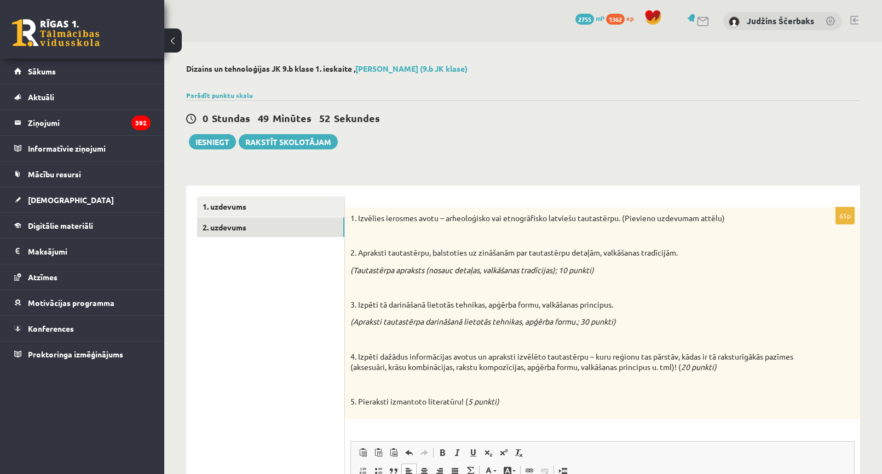
click at [560, 285] on p at bounding box center [574, 287] width 449 height 11
drag, startPoint x: 723, startPoint y: 222, endPoint x: 627, endPoint y: 217, distance: 96.5
click at [627, 217] on p "1. Izvēlies ierosmes avotu – arheoloģisko vai etnogrāfisko latviešu tautastērpu…" at bounding box center [574, 218] width 449 height 11
copy p "Pievieno uzdevumam attēlu"
click at [672, 207] on form "65p 1. Izvēlies ierosmes avotu – arheoloģisko vai etnogrāfisko latviešu tautast…" at bounding box center [602, 433] width 493 height 472
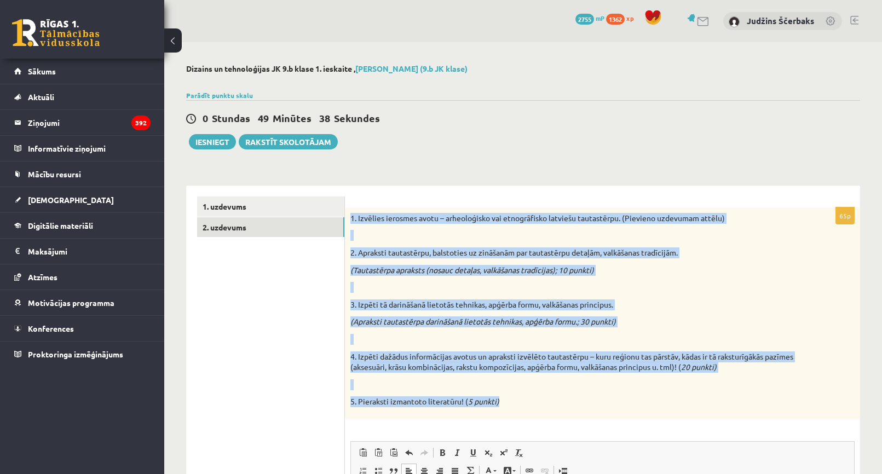
drag, startPoint x: 359, startPoint y: 222, endPoint x: 566, endPoint y: 402, distance: 274.4
click at [566, 402] on div "1. Izvēlies ierosmes avotu – arheoloģisko vai etnogrāfisko latviešu tautastērpu…" at bounding box center [602, 313] width 515 height 212
copy div "1. Izvēlies ierosmes avotu – arheoloģisko vai etnogrāfisko latviešu tautastērpu…"
click at [575, 356] on p "4. Izpēti dažādus informācijas avotus un apraksti izvēlēto tautastērpu – kuru r…" at bounding box center [574, 361] width 449 height 21
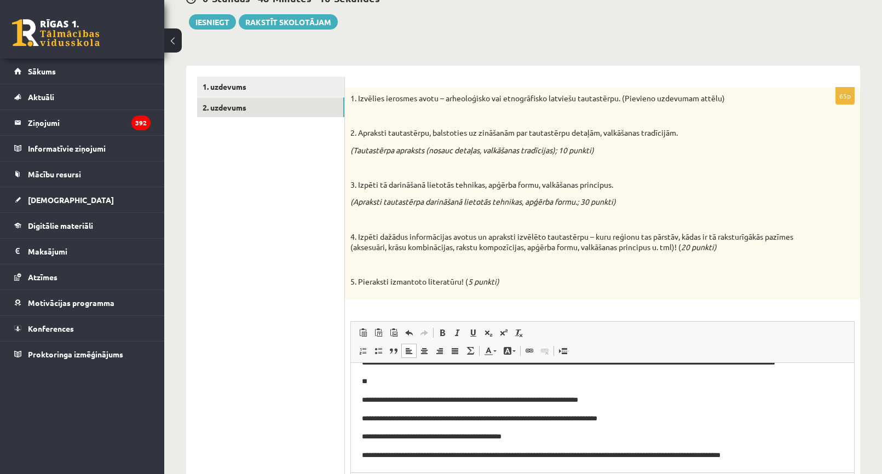
scroll to position [10, 0]
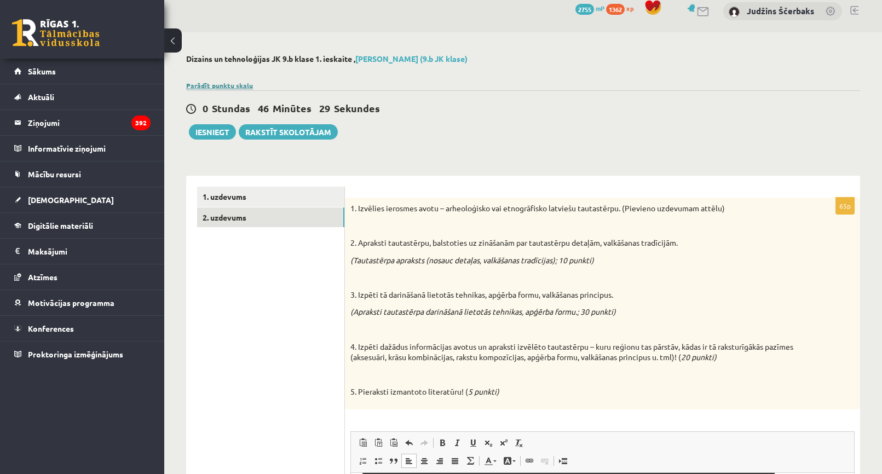
click at [223, 83] on link "Parādīt punktu skalu" at bounding box center [219, 85] width 67 height 9
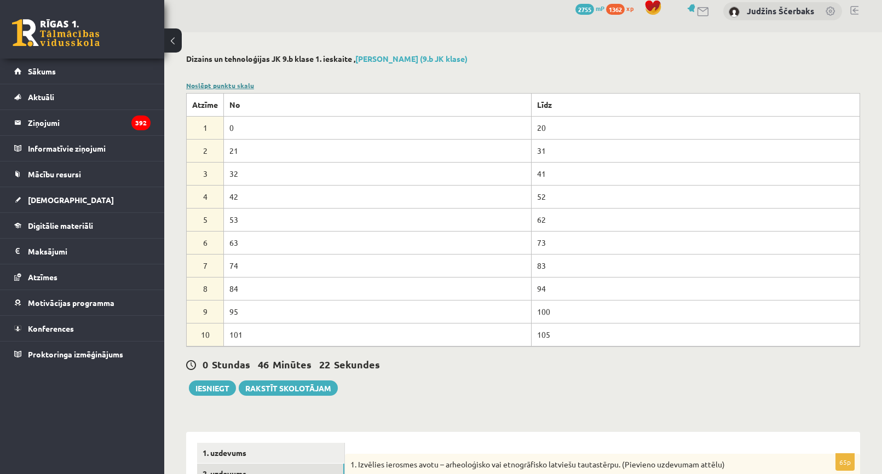
click at [211, 85] on link "Noslēpt punktu skalu" at bounding box center [220, 85] width 68 height 9
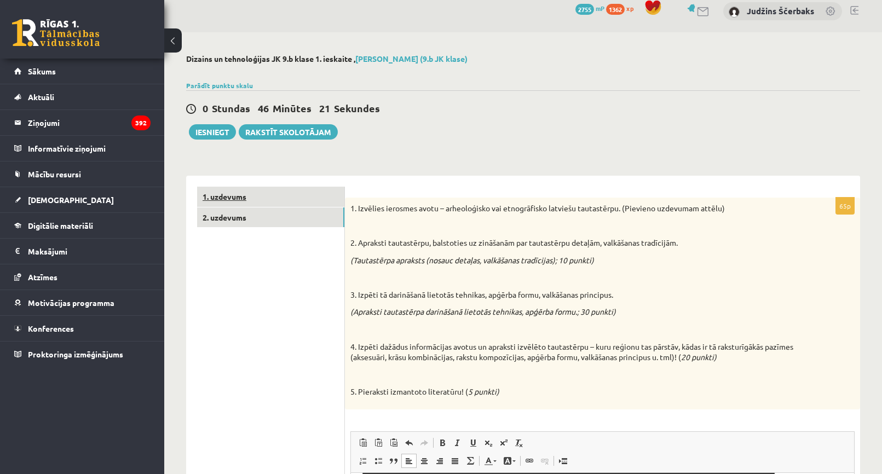
click at [209, 191] on link "1. uzdevums" at bounding box center [270, 197] width 147 height 20
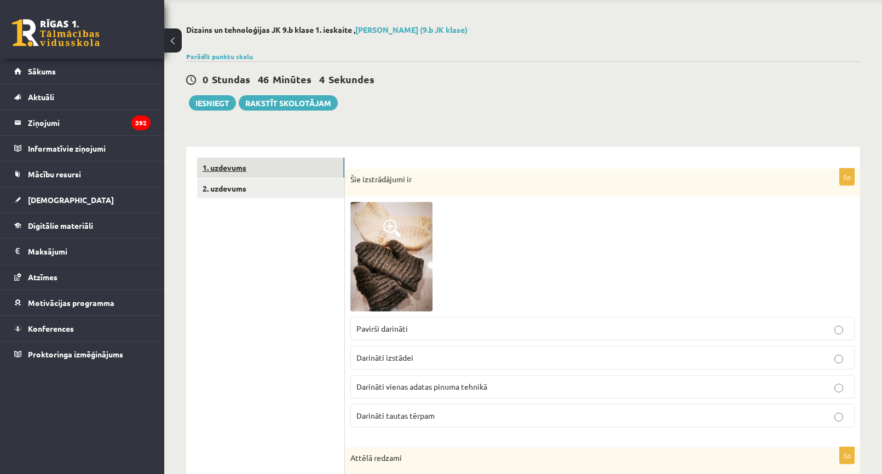
scroll to position [0, 0]
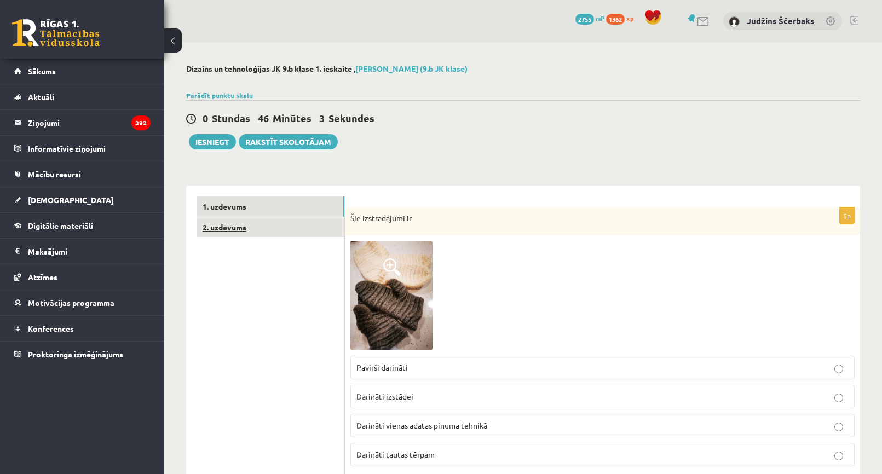
click at [208, 229] on link "2. uzdevums" at bounding box center [270, 227] width 147 height 20
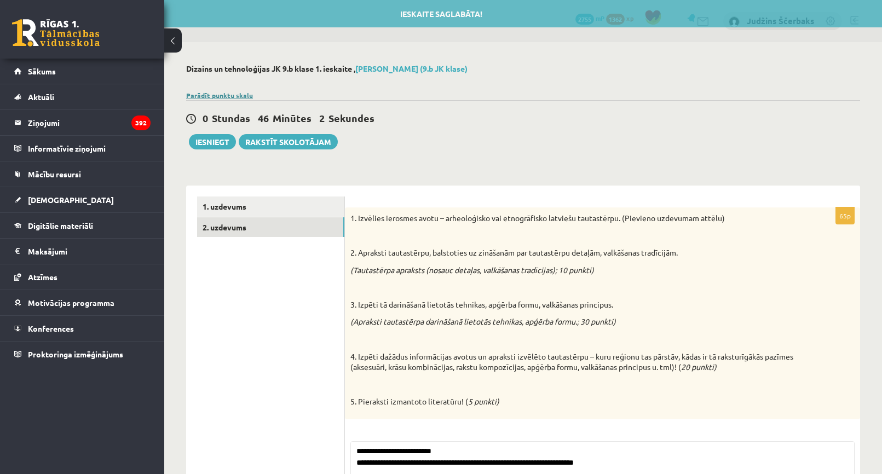
click at [241, 93] on link "Parādīt punktu skalu" at bounding box center [219, 95] width 67 height 9
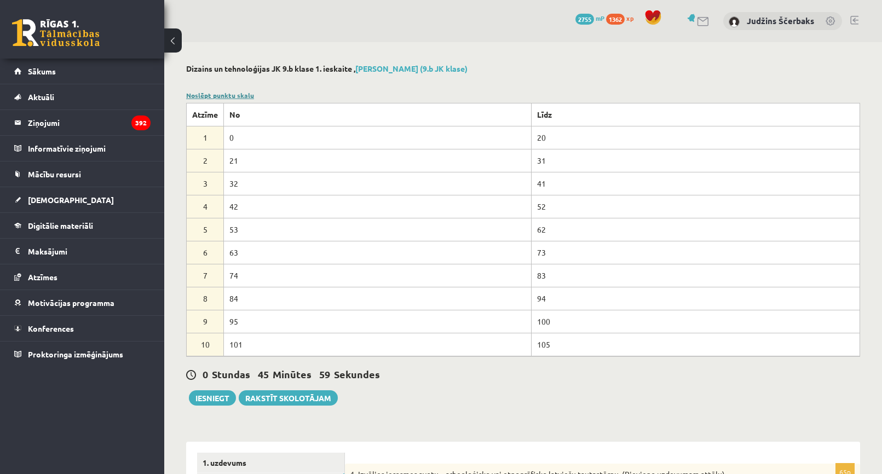
click at [225, 93] on link "Noslēpt punktu skalu" at bounding box center [220, 95] width 68 height 9
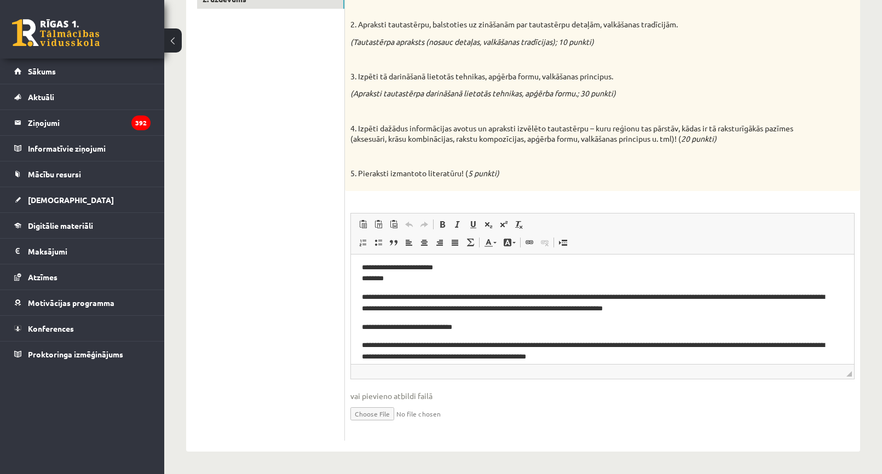
scroll to position [641, 0]
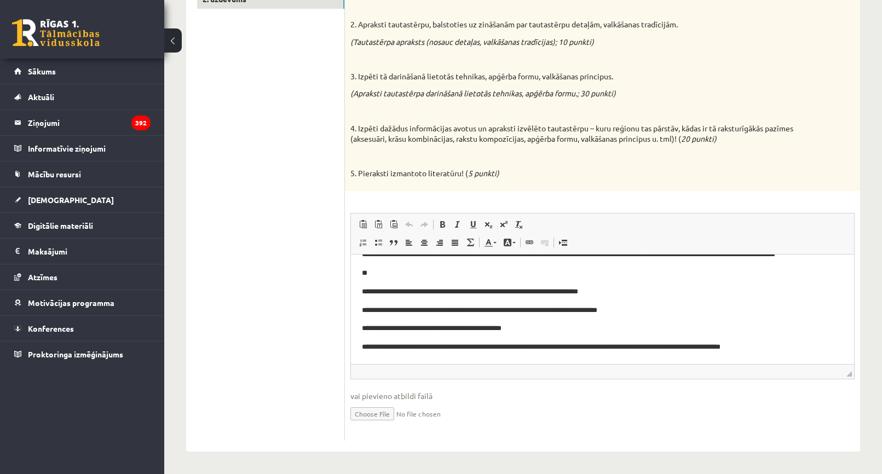
click at [359, 417] on input "file" at bounding box center [602, 413] width 504 height 22
type input "**********"
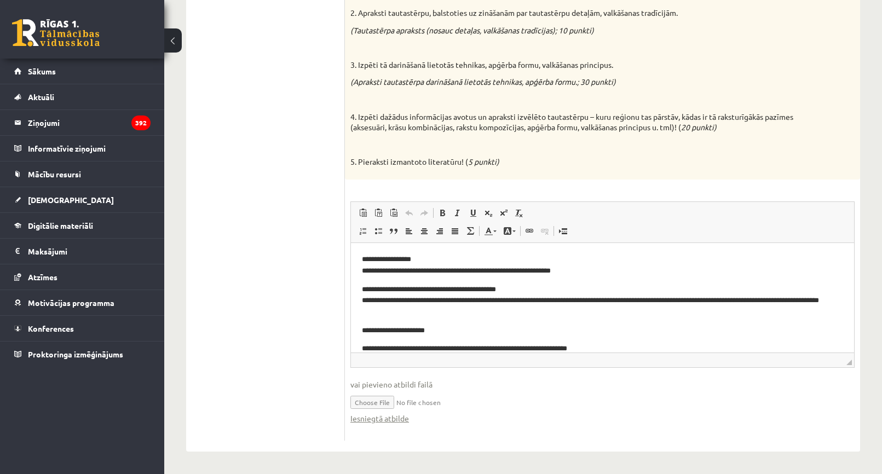
scroll to position [186, 0]
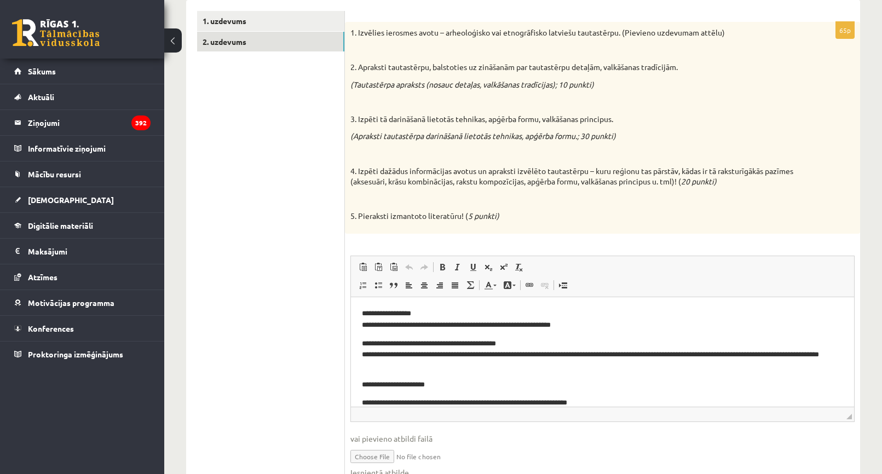
click at [561, 326] on p "**********" at bounding box center [598, 319] width 473 height 23
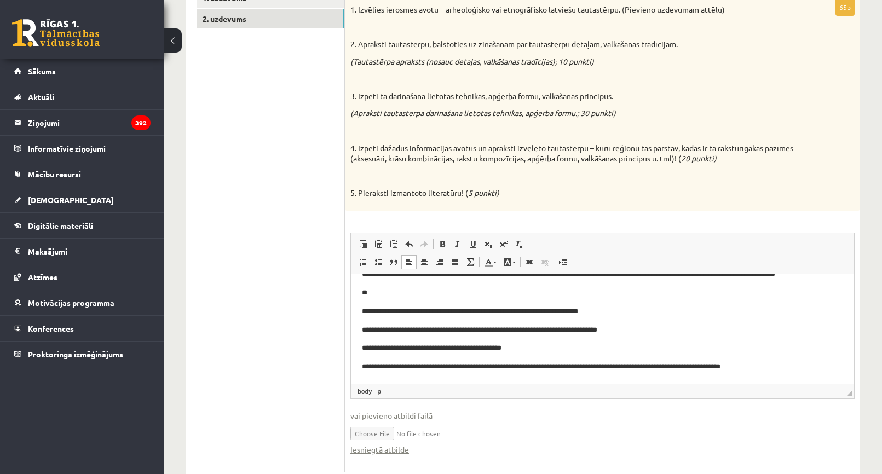
scroll to position [0, 0]
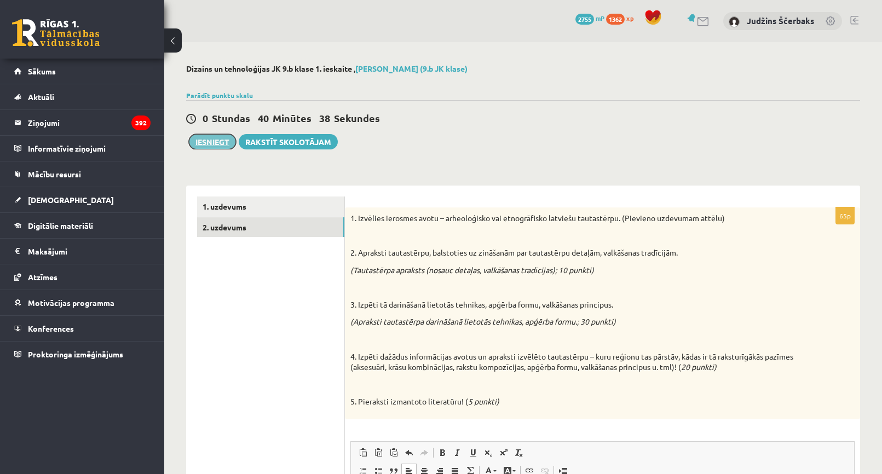
click at [207, 137] on button "Iesniegt" at bounding box center [212, 141] width 47 height 15
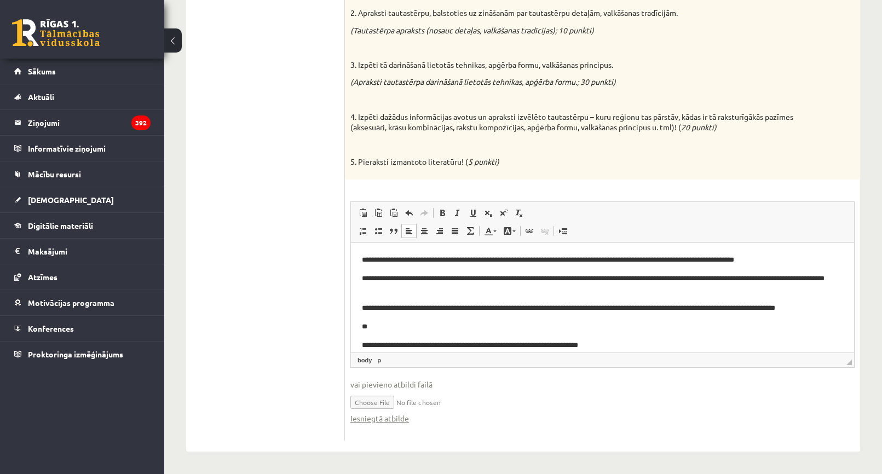
scroll to position [641, 0]
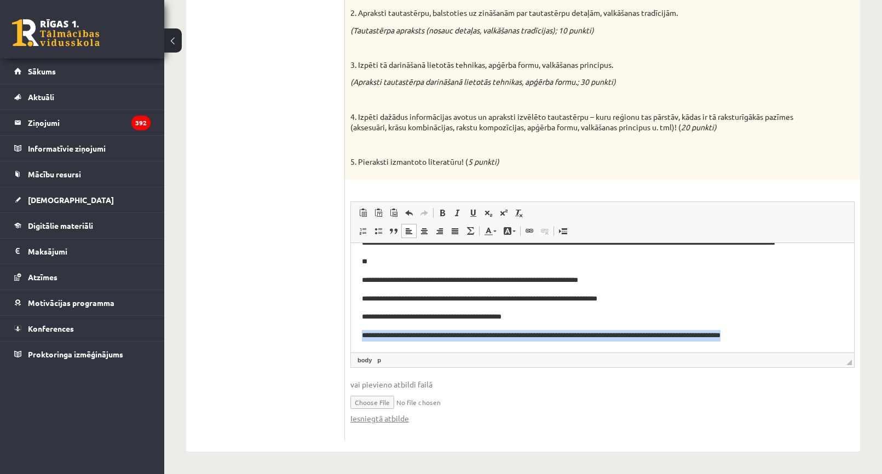
drag, startPoint x: 778, startPoint y: 335, endPoint x: 673, endPoint y: 567, distance: 255.3
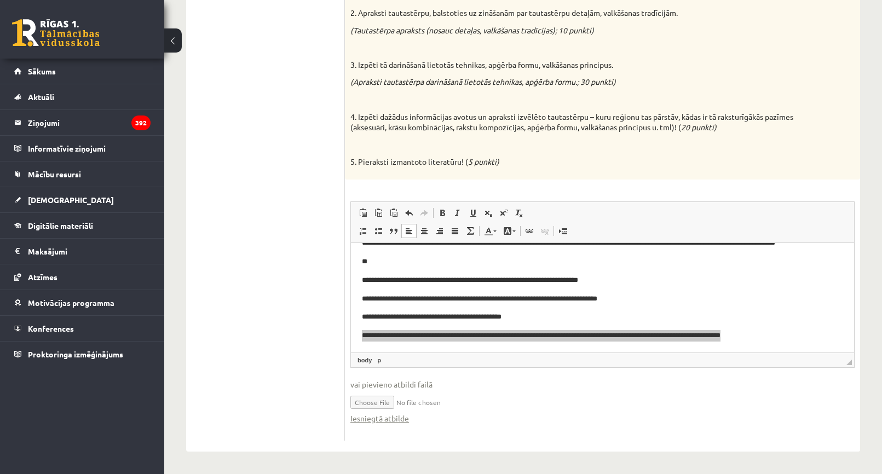
click at [632, 191] on div "65p 1. Izvēlies ierosmes avotu – arheoloģisko vai etnogrāfisko latviešu tautast…" at bounding box center [602, 204] width 515 height 473
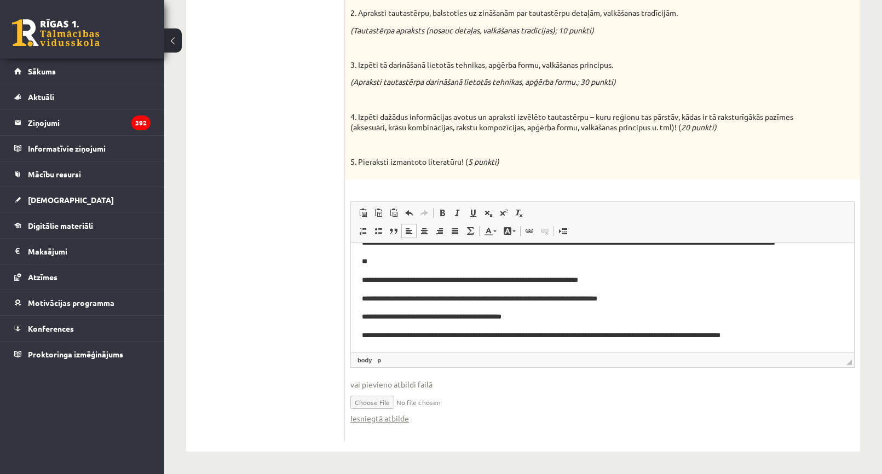
drag, startPoint x: 613, startPoint y: 276, endPoint x: 324, endPoint y: 277, distance: 289.1
click at [472, 257] on p "**" at bounding box center [598, 261] width 473 height 11
click at [636, 298] on p "**********" at bounding box center [598, 298] width 473 height 11
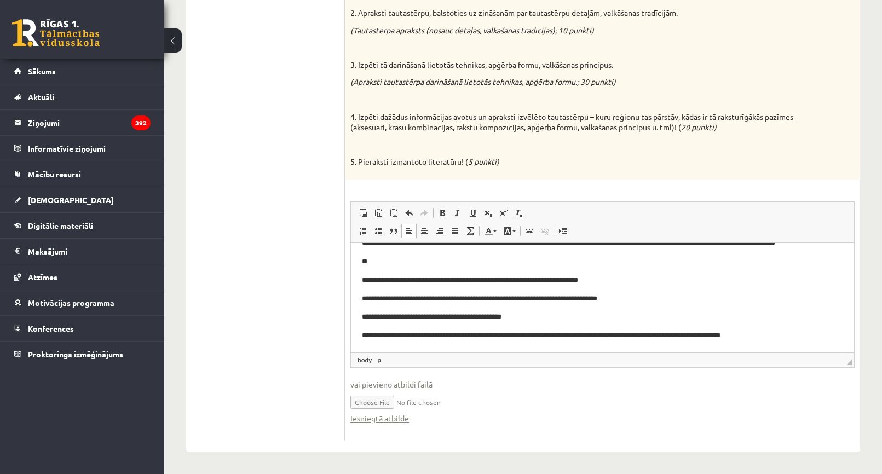
click at [334, 308] on ul "1. uzdevums 2. uzdevums" at bounding box center [271, 199] width 148 height 484
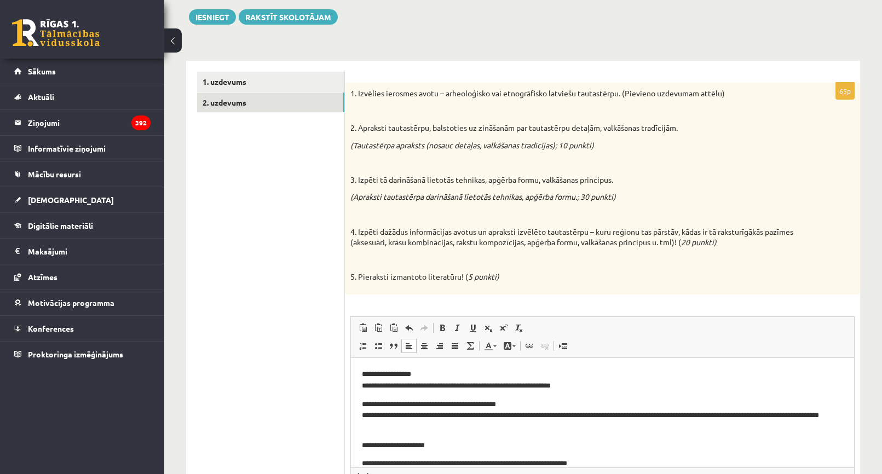
scroll to position [0, 0]
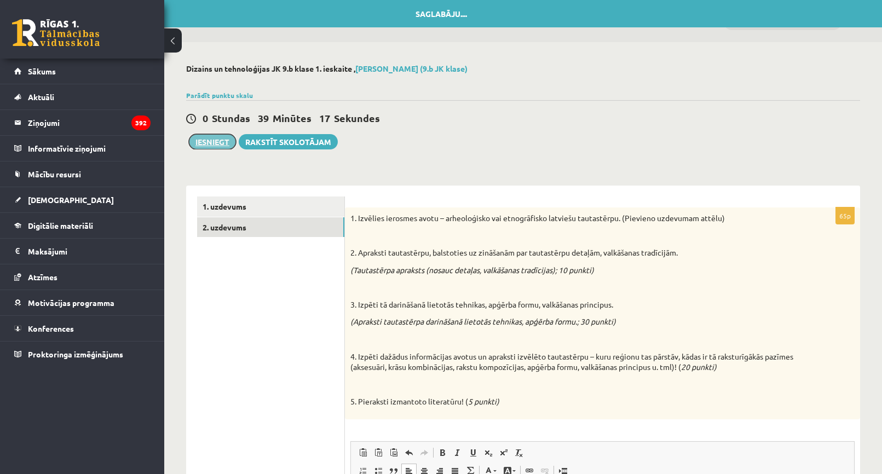
click at [211, 147] on button "Iesniegt" at bounding box center [212, 141] width 47 height 15
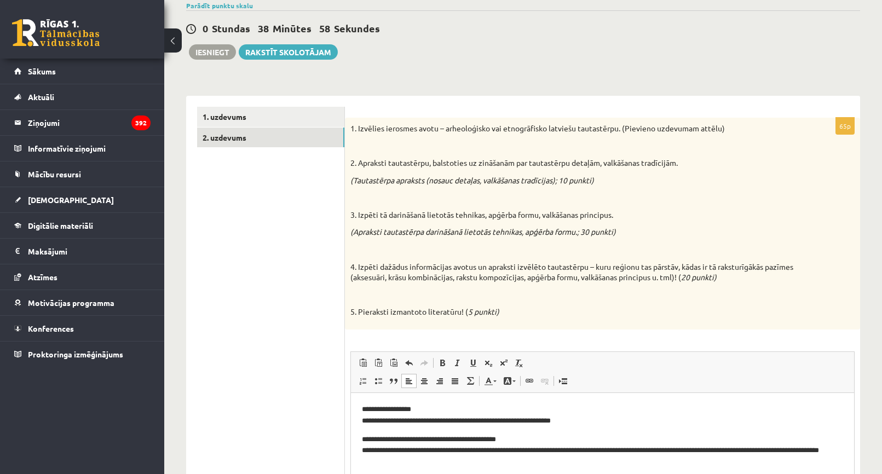
scroll to position [109, 0]
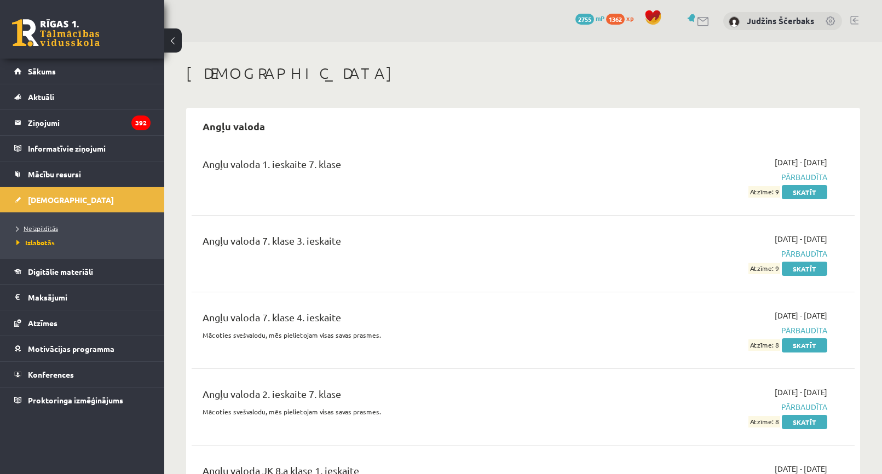
click at [35, 227] on span "Neizpildītās" at bounding box center [37, 228] width 42 height 9
